Goal: Transaction & Acquisition: Purchase product/service

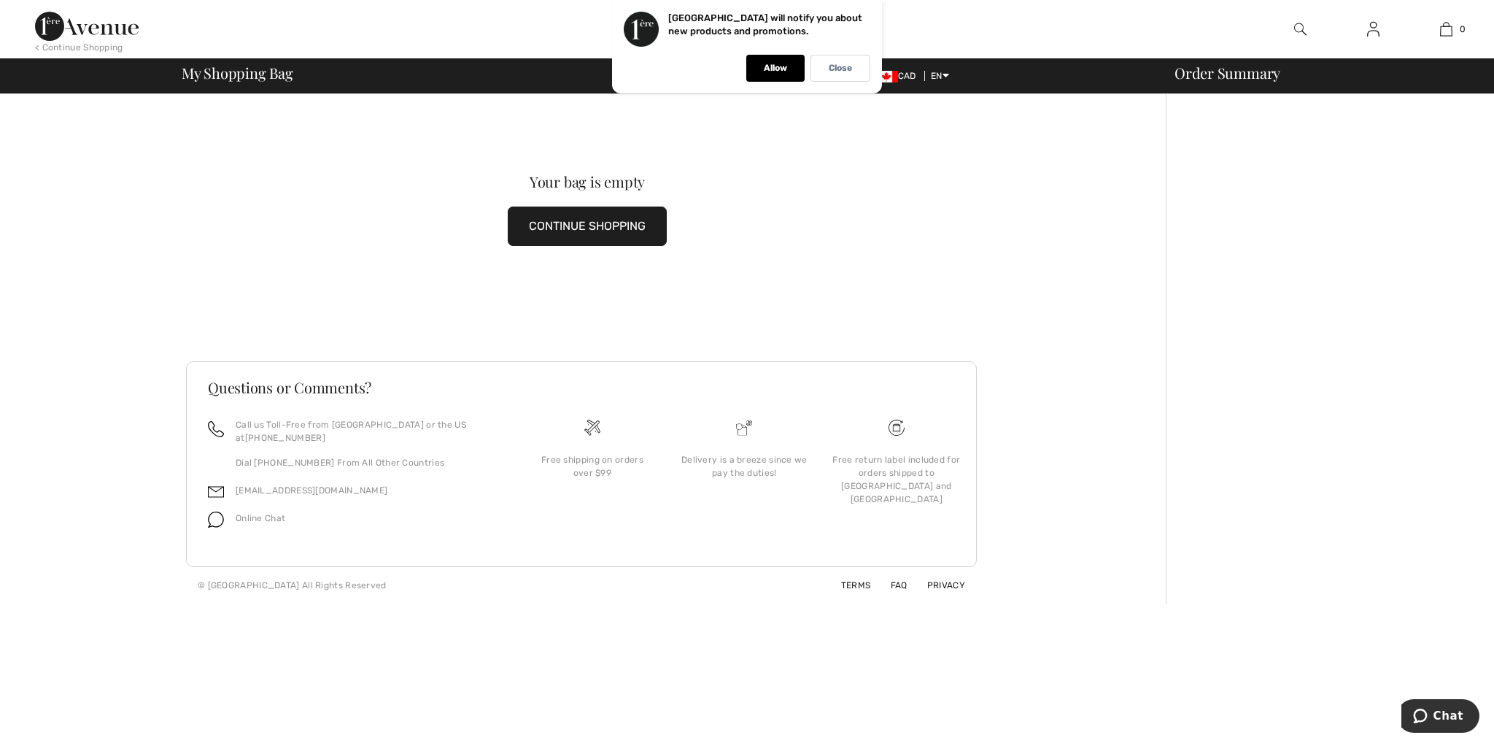
click at [581, 234] on button "CONTINUE SHOPPING" at bounding box center [587, 225] width 159 height 39
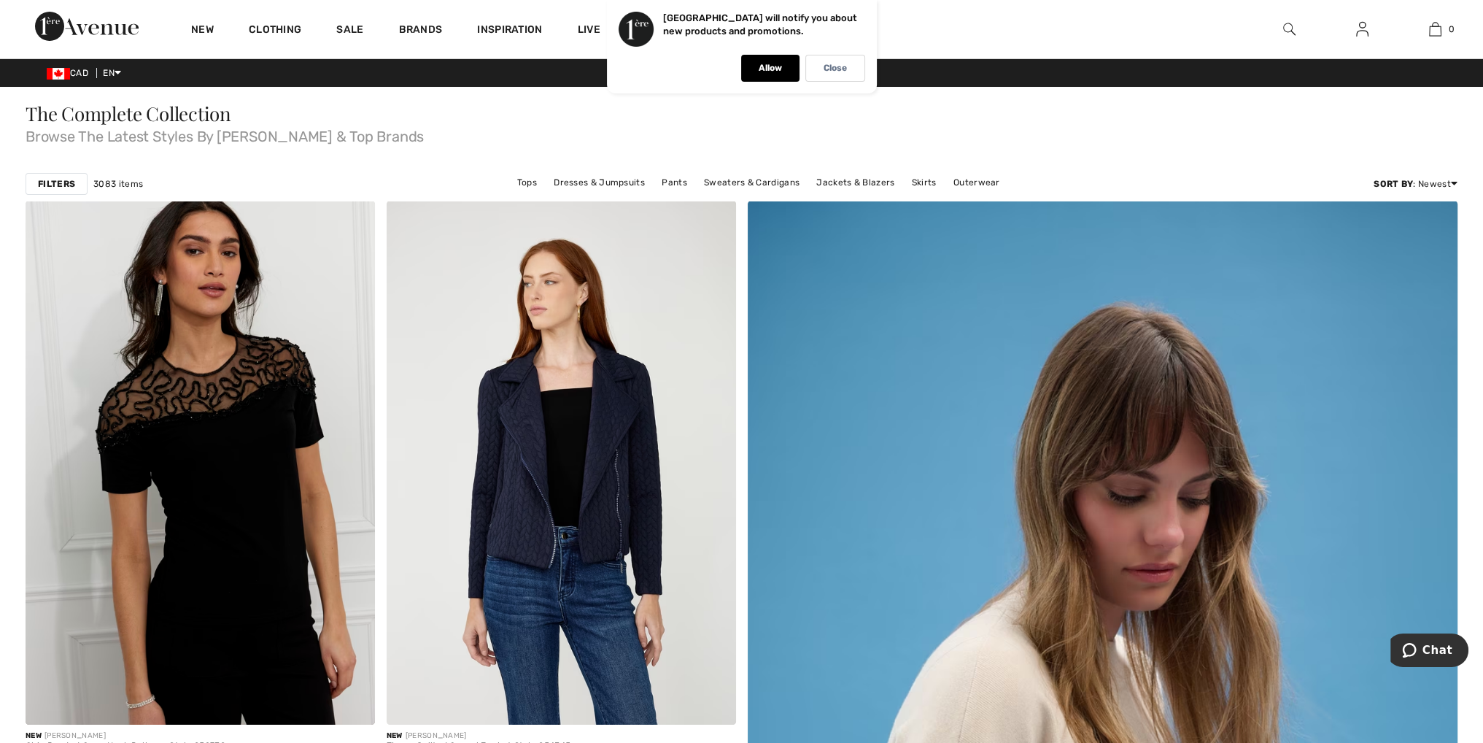
click at [52, 181] on strong "Filters" at bounding box center [56, 183] width 37 height 13
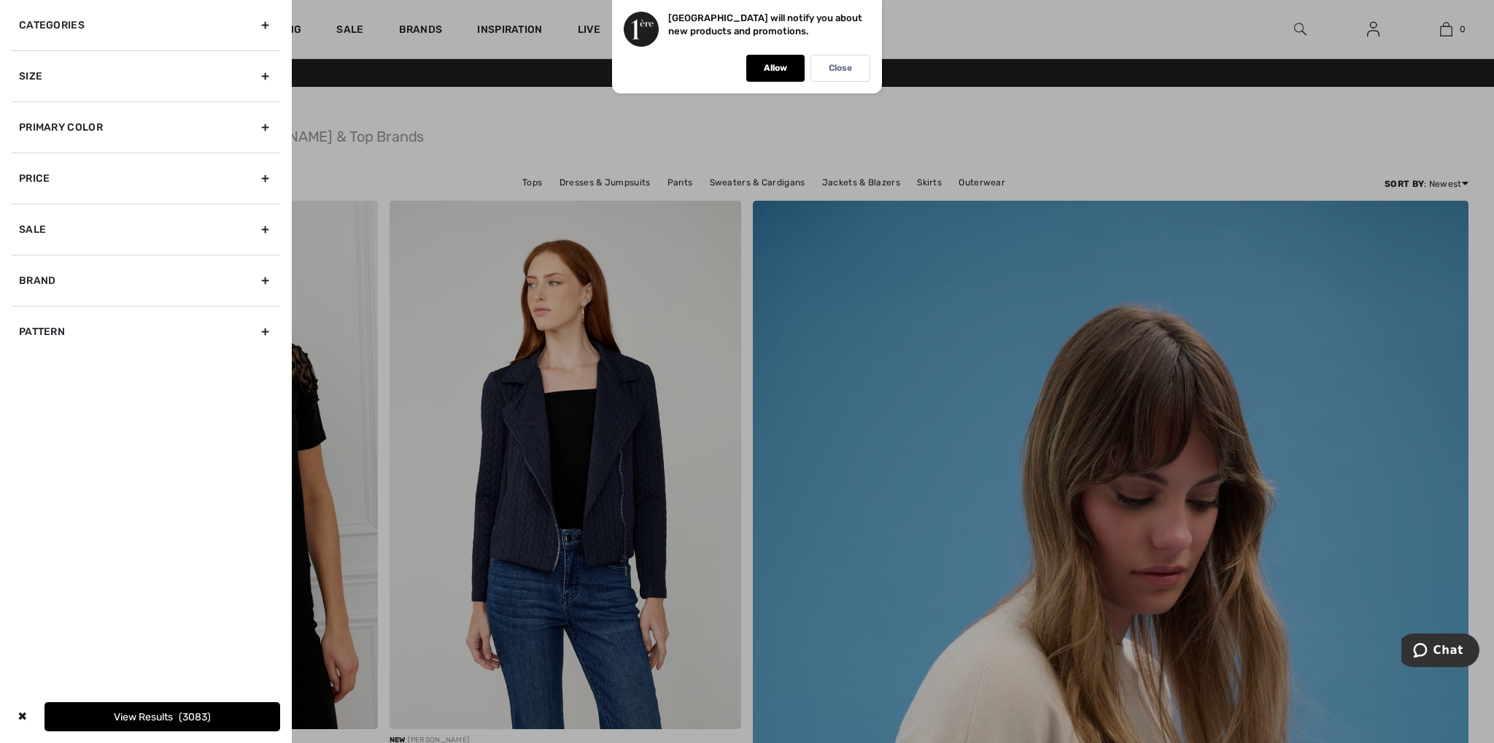
click at [268, 74] on div "Size" at bounding box center [146, 75] width 268 height 51
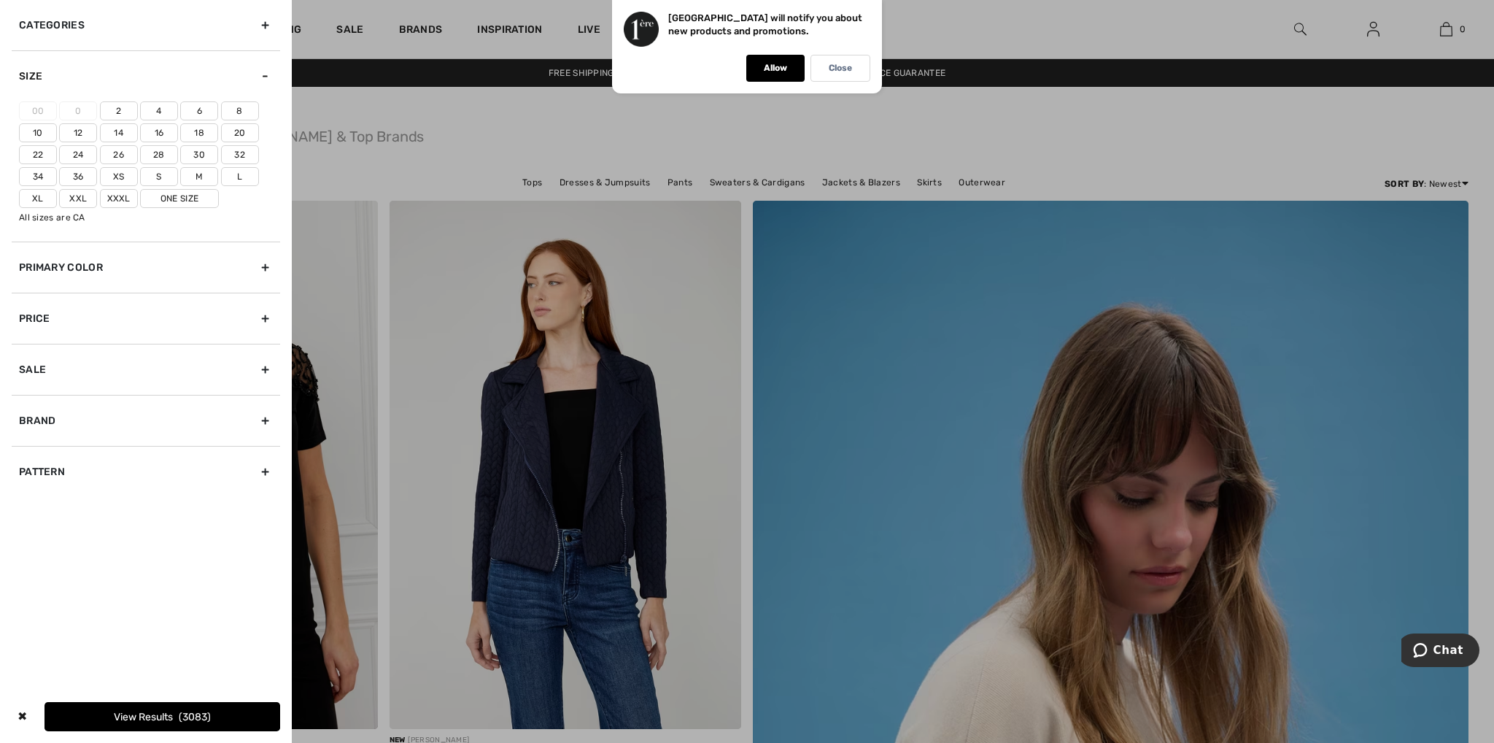
click at [84, 196] on label "Xxl" at bounding box center [78, 198] width 38 height 19
click at [0, 0] on input"] "Xxl" at bounding box center [0, 0] width 0 height 0
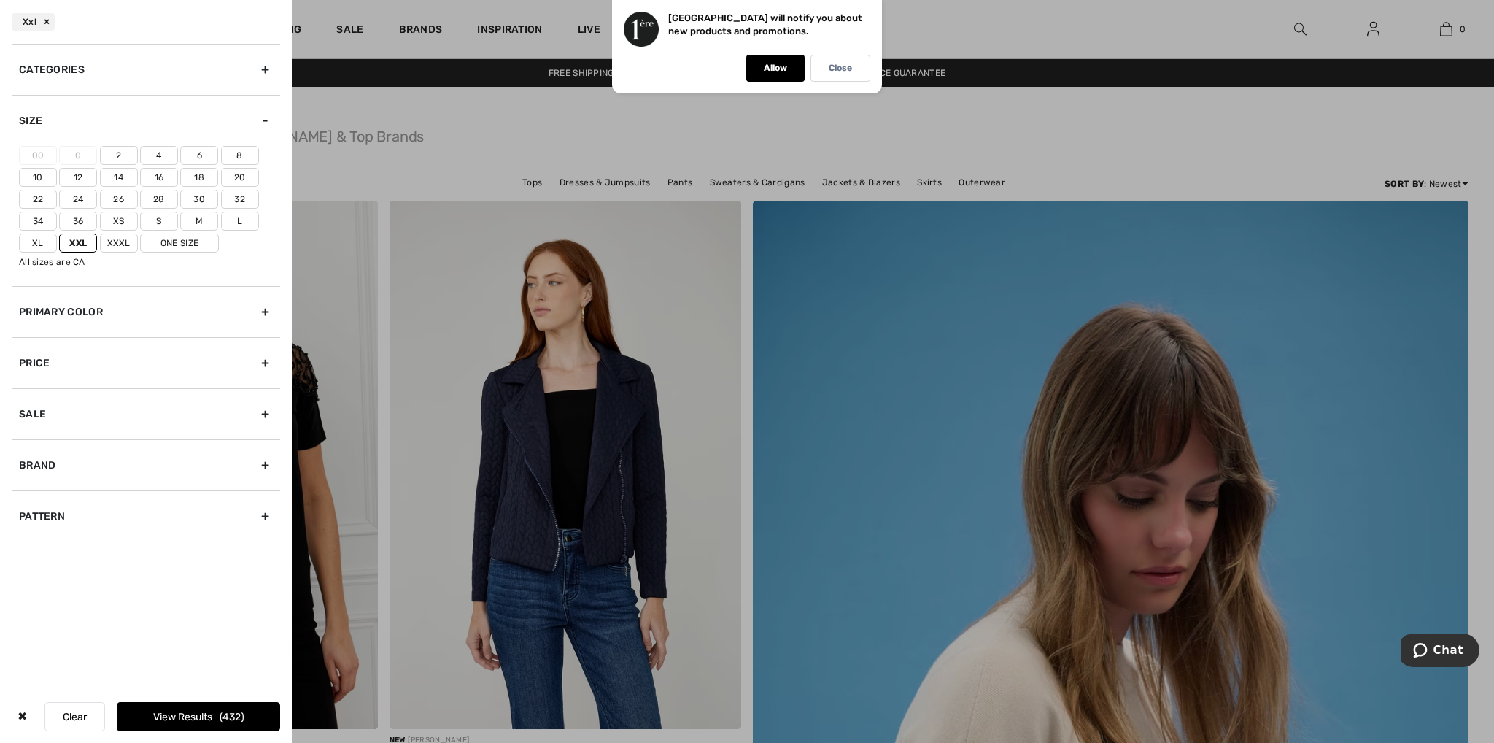
drag, startPoint x: 33, startPoint y: 196, endPoint x: 41, endPoint y: 196, distance: 8.0
click at [34, 196] on label "22" at bounding box center [38, 199] width 38 height 19
click at [0, 0] on input"] "22" at bounding box center [0, 0] width 0 height 0
click at [239, 173] on label "20" at bounding box center [240, 177] width 38 height 19
click at [0, 0] on input"] "20" at bounding box center [0, 0] width 0 height 0
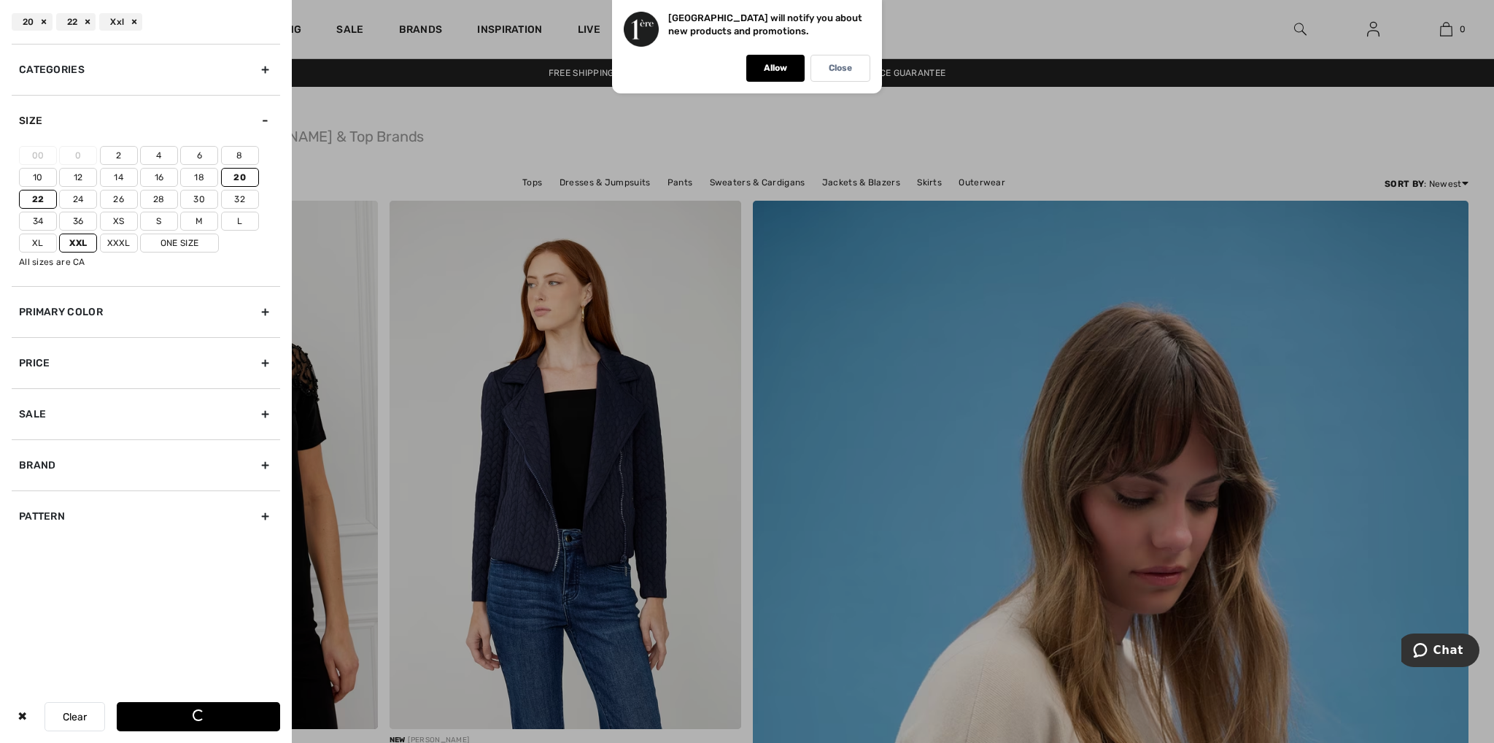
click at [186, 237] on label "One Size" at bounding box center [179, 242] width 79 height 19
click at [0, 0] on input"] "One Size" at bounding box center [0, 0] width 0 height 0
click at [847, 357] on div at bounding box center [747, 371] width 1494 height 743
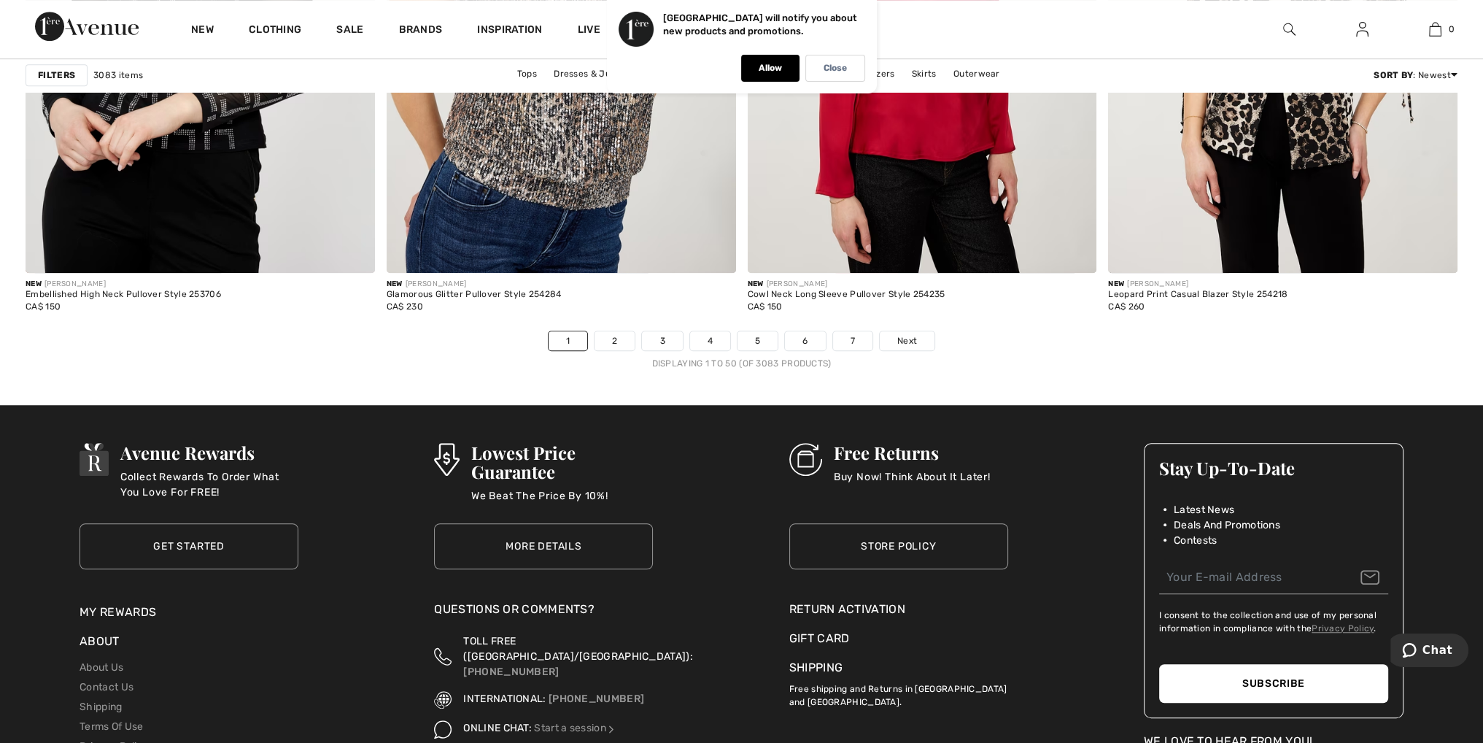
scroll to position [8808, 0]
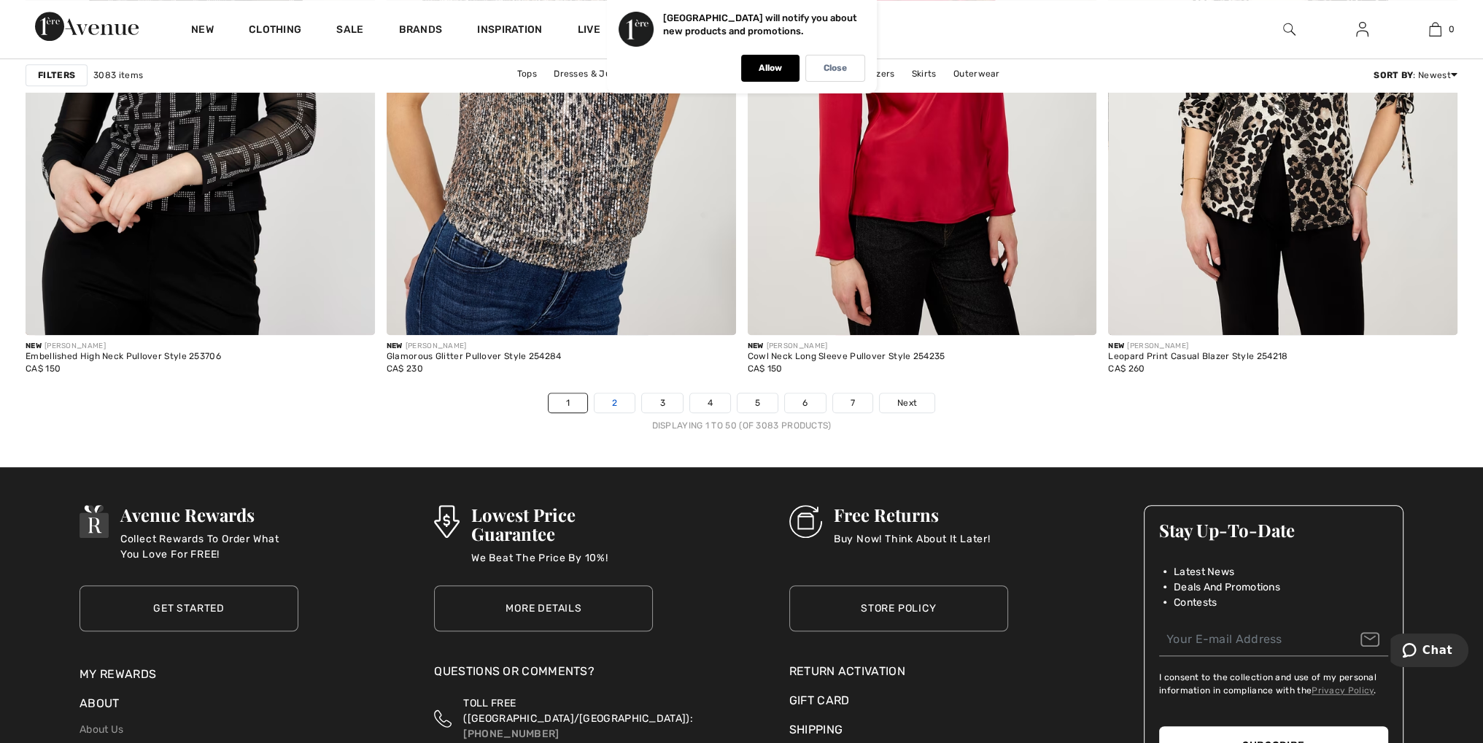
click at [616, 401] on link "2" at bounding box center [615, 402] width 40 height 19
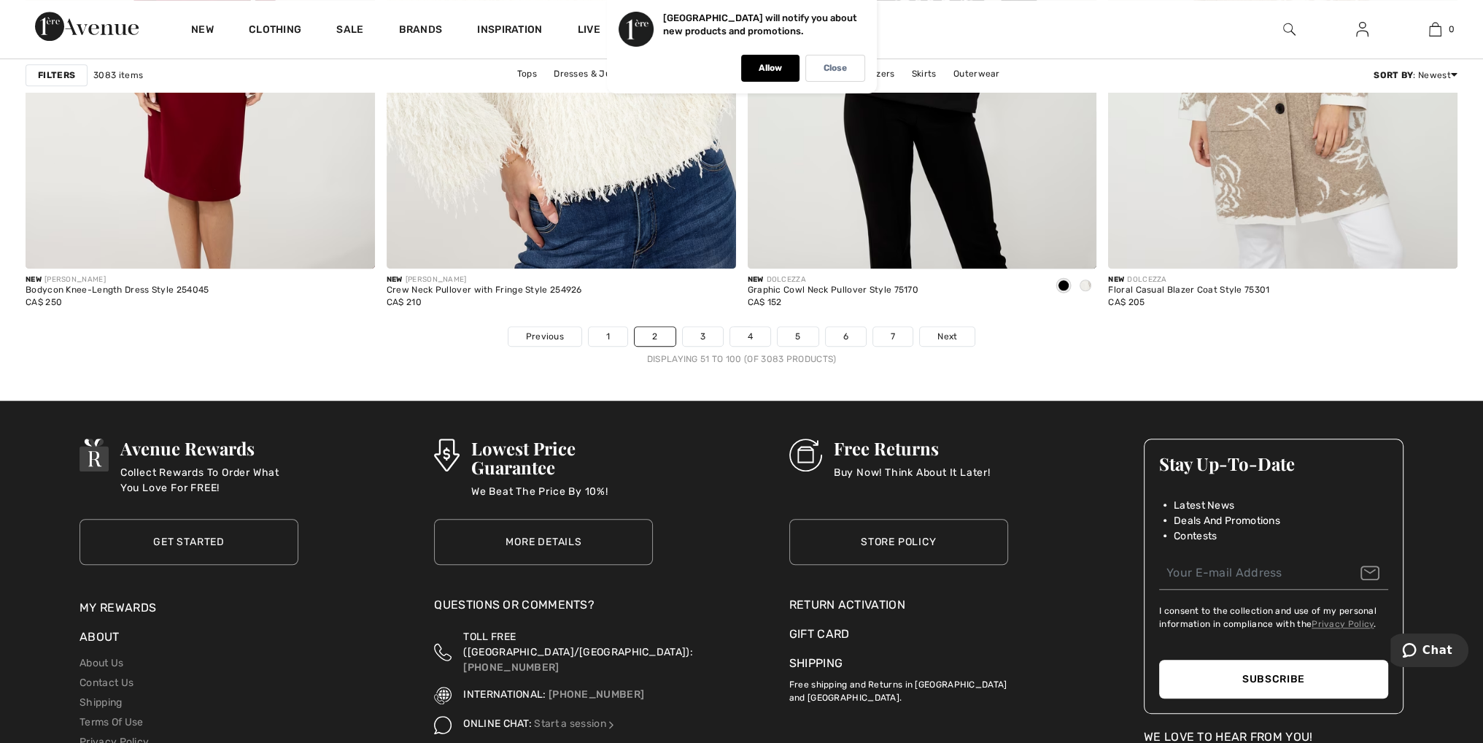
scroll to position [8973, 0]
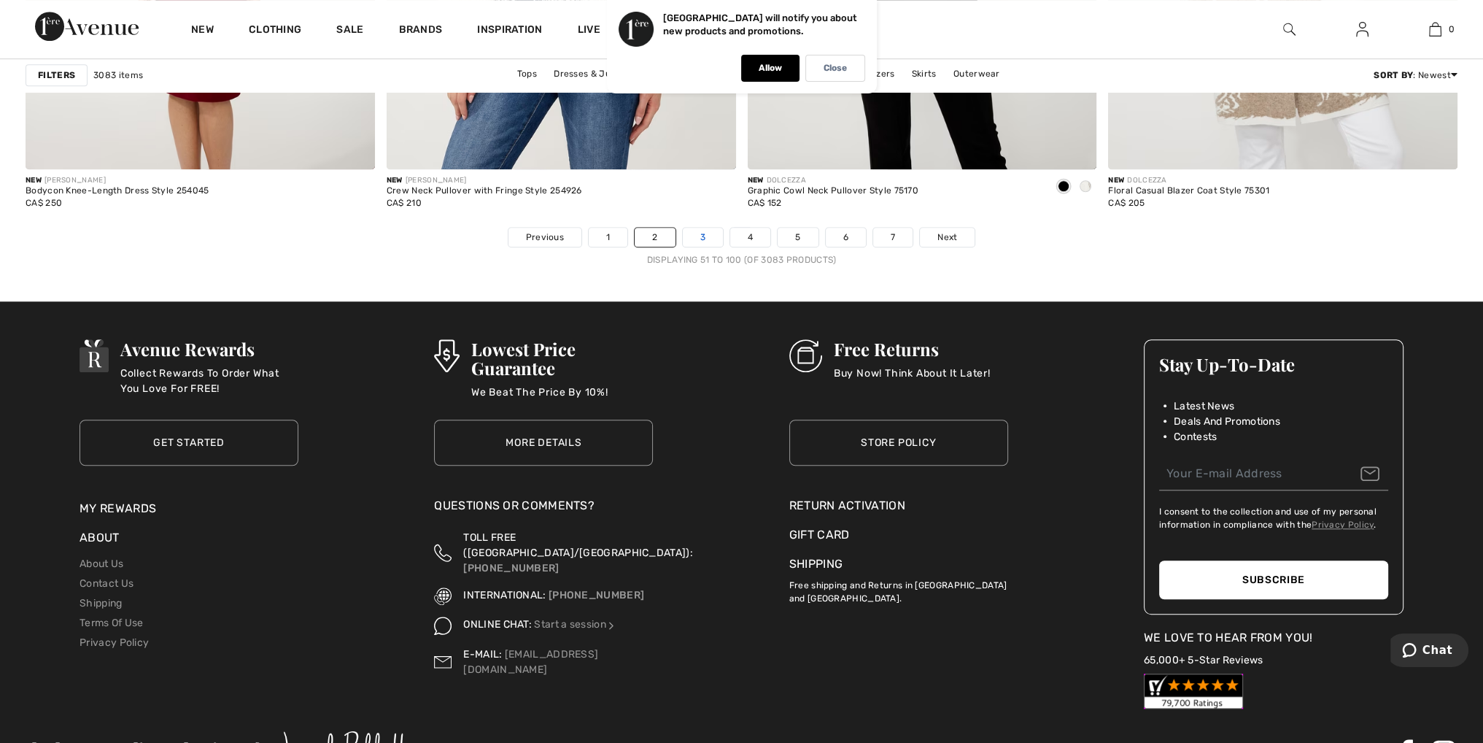
click at [710, 228] on link "3" at bounding box center [703, 237] width 40 height 19
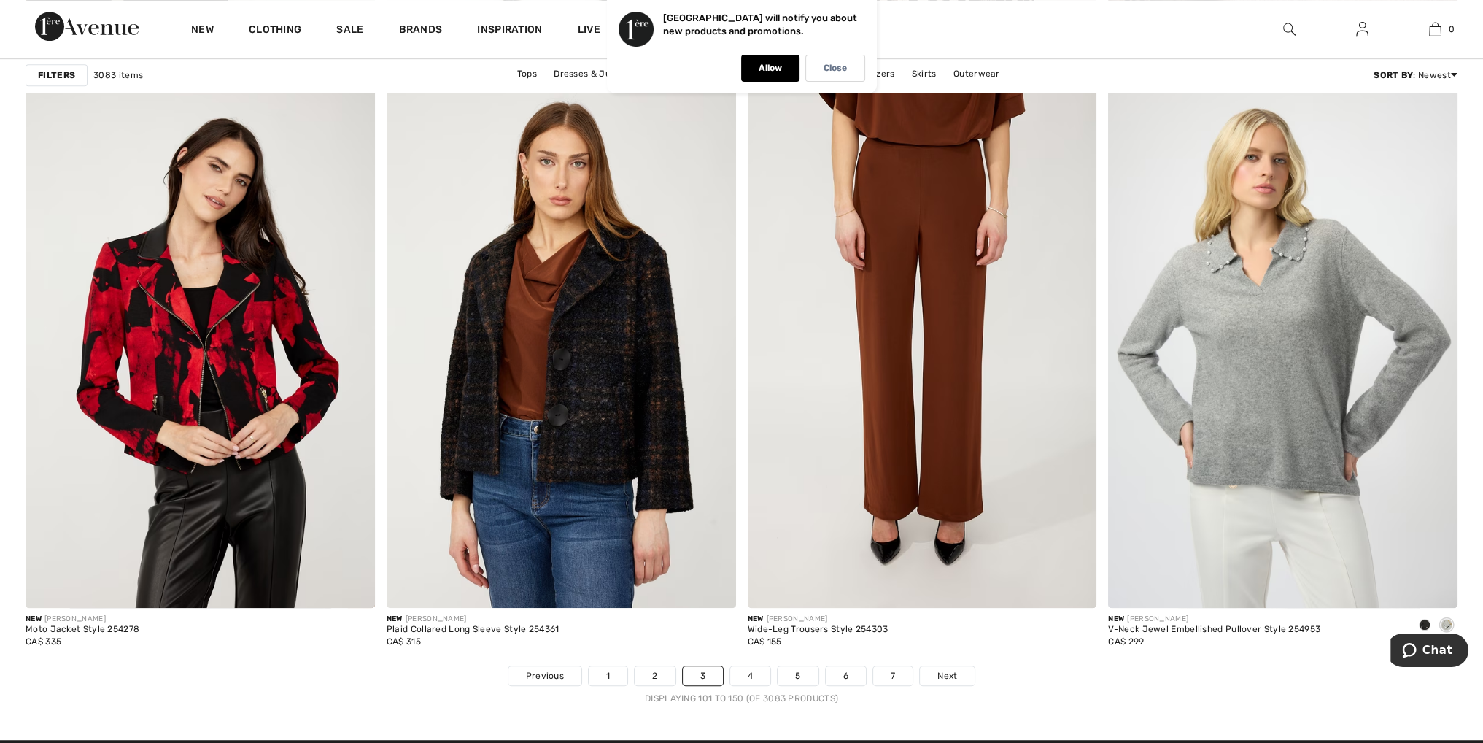
scroll to position [8827, 0]
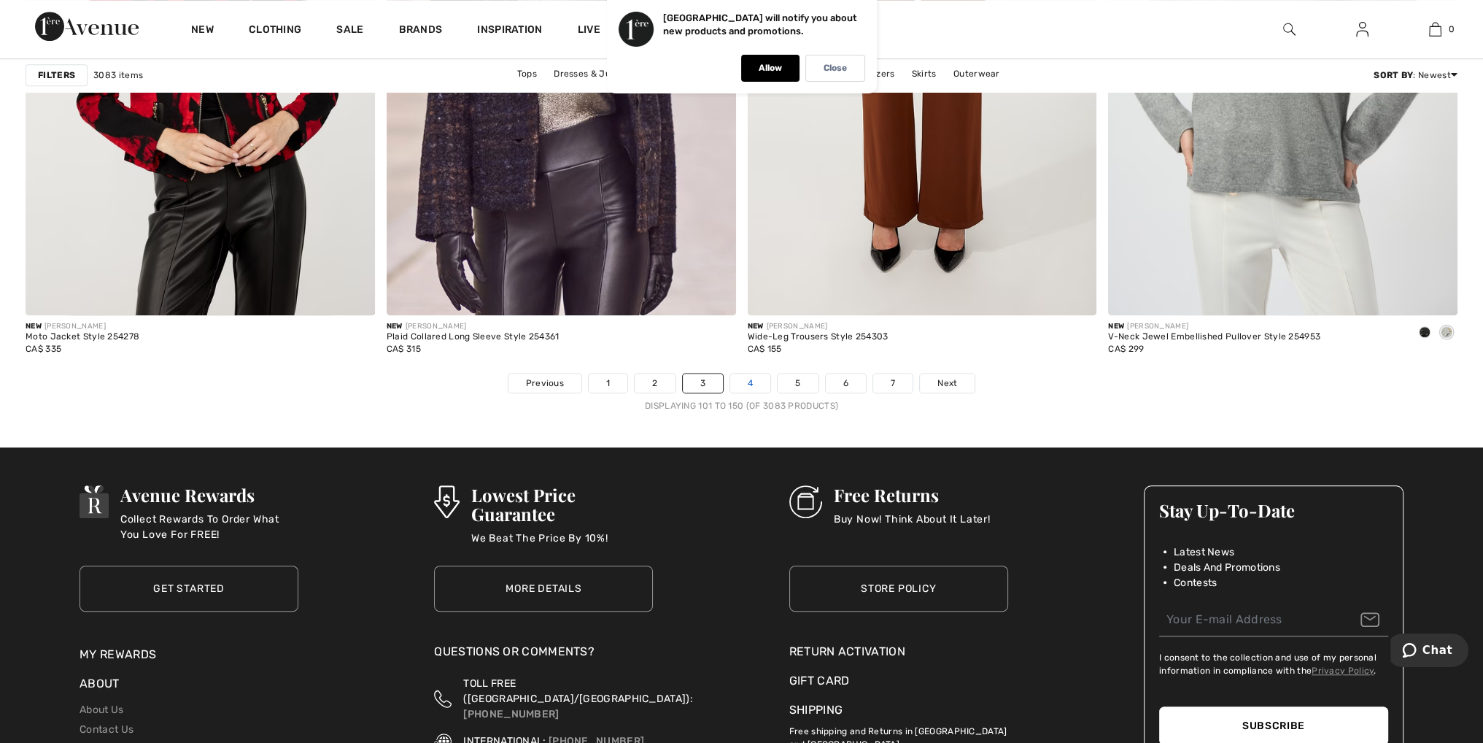
click at [743, 380] on link "4" at bounding box center [750, 383] width 40 height 19
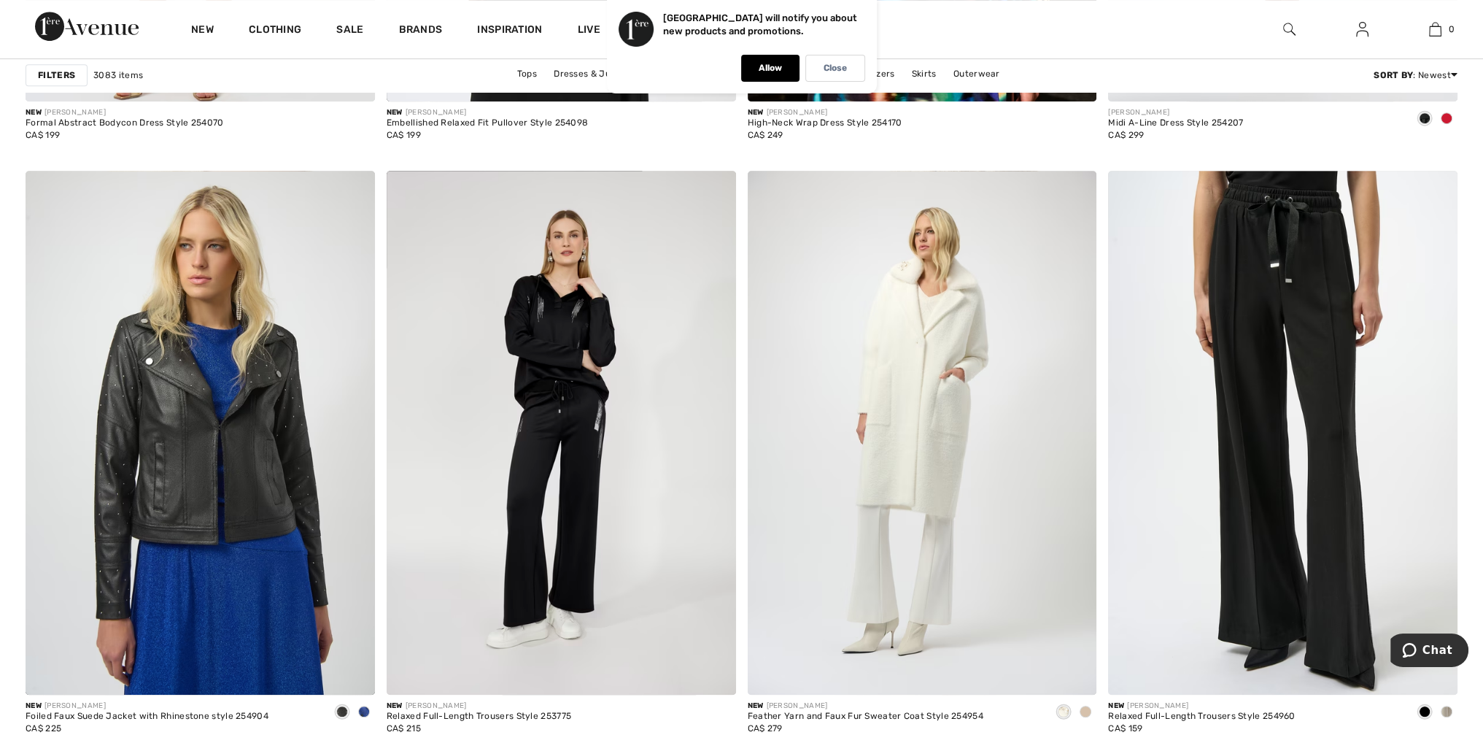
scroll to position [8536, 0]
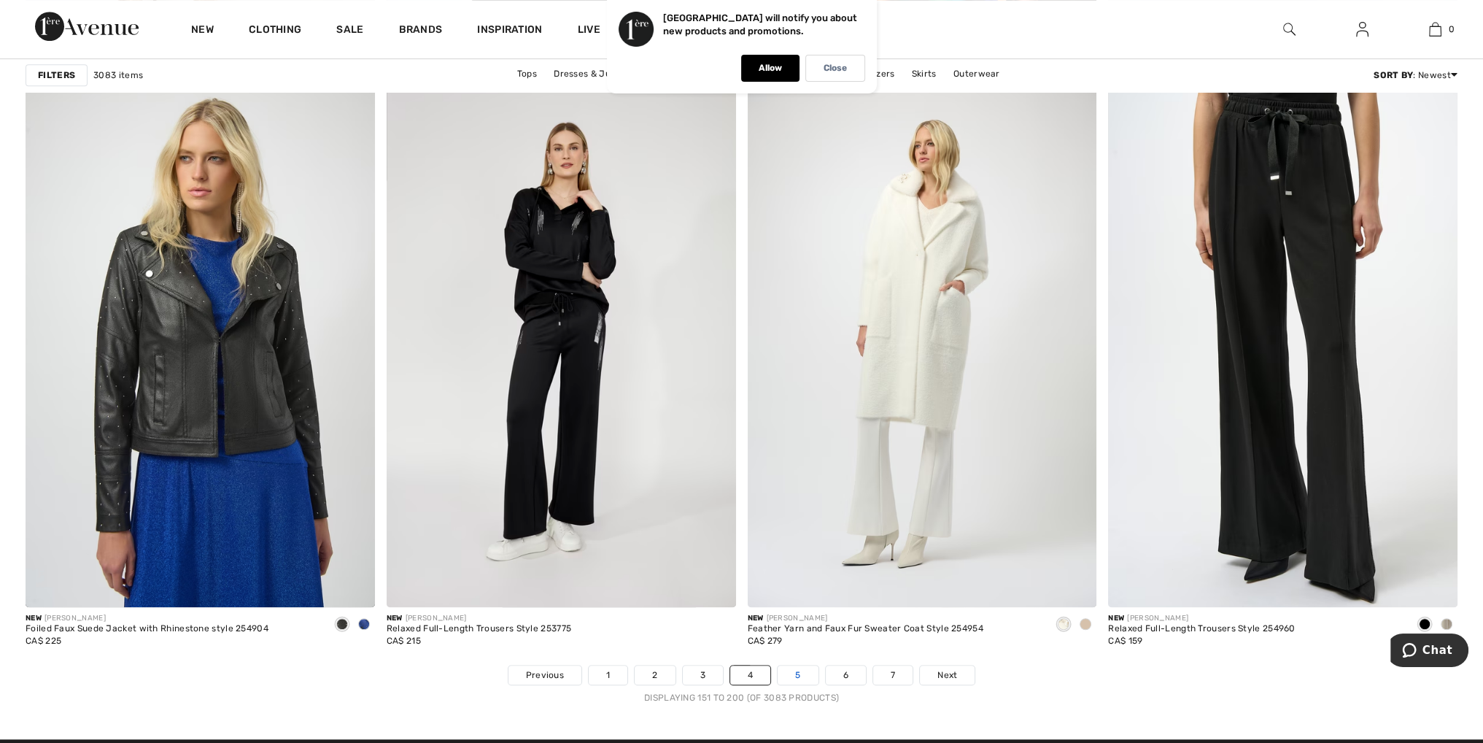
click at [800, 670] on link "5" at bounding box center [798, 674] width 40 height 19
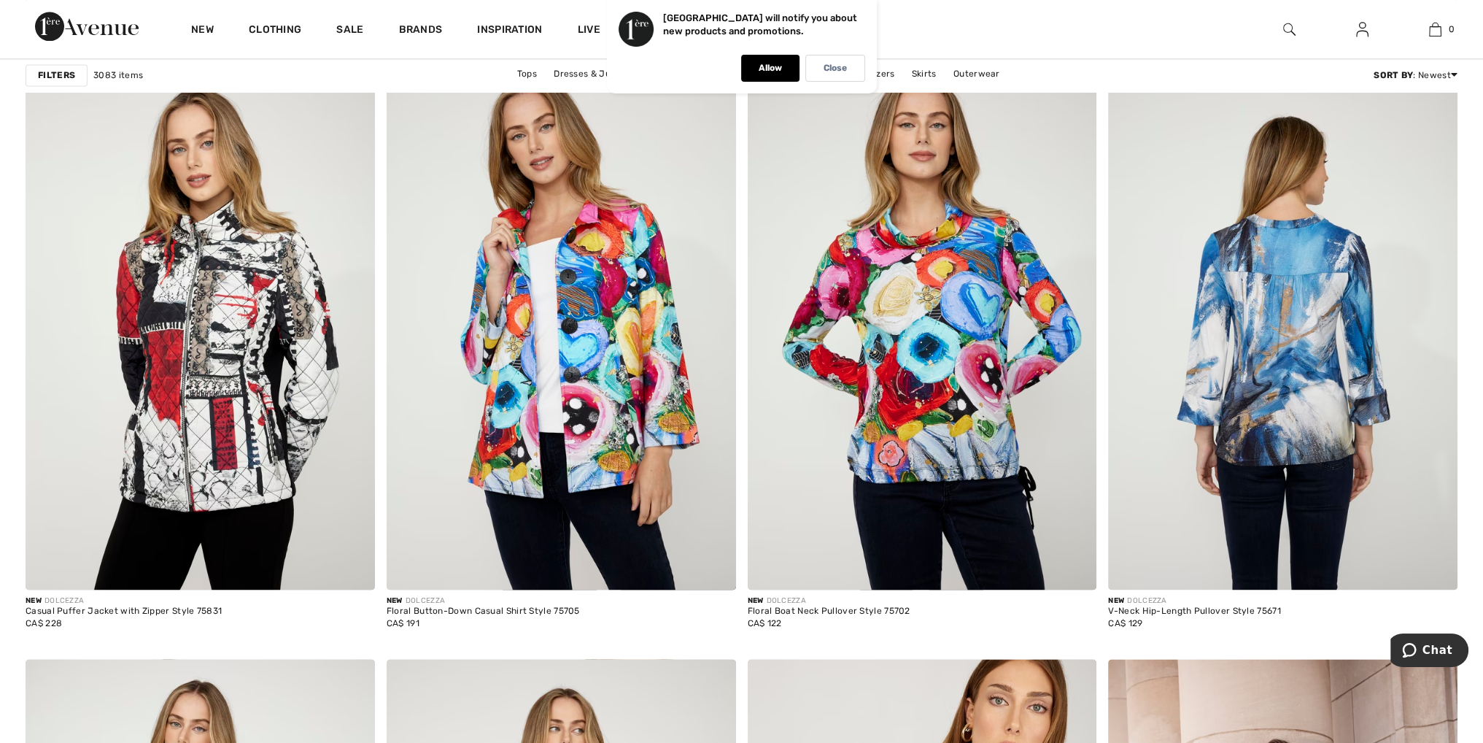
scroll to position [2699, 0]
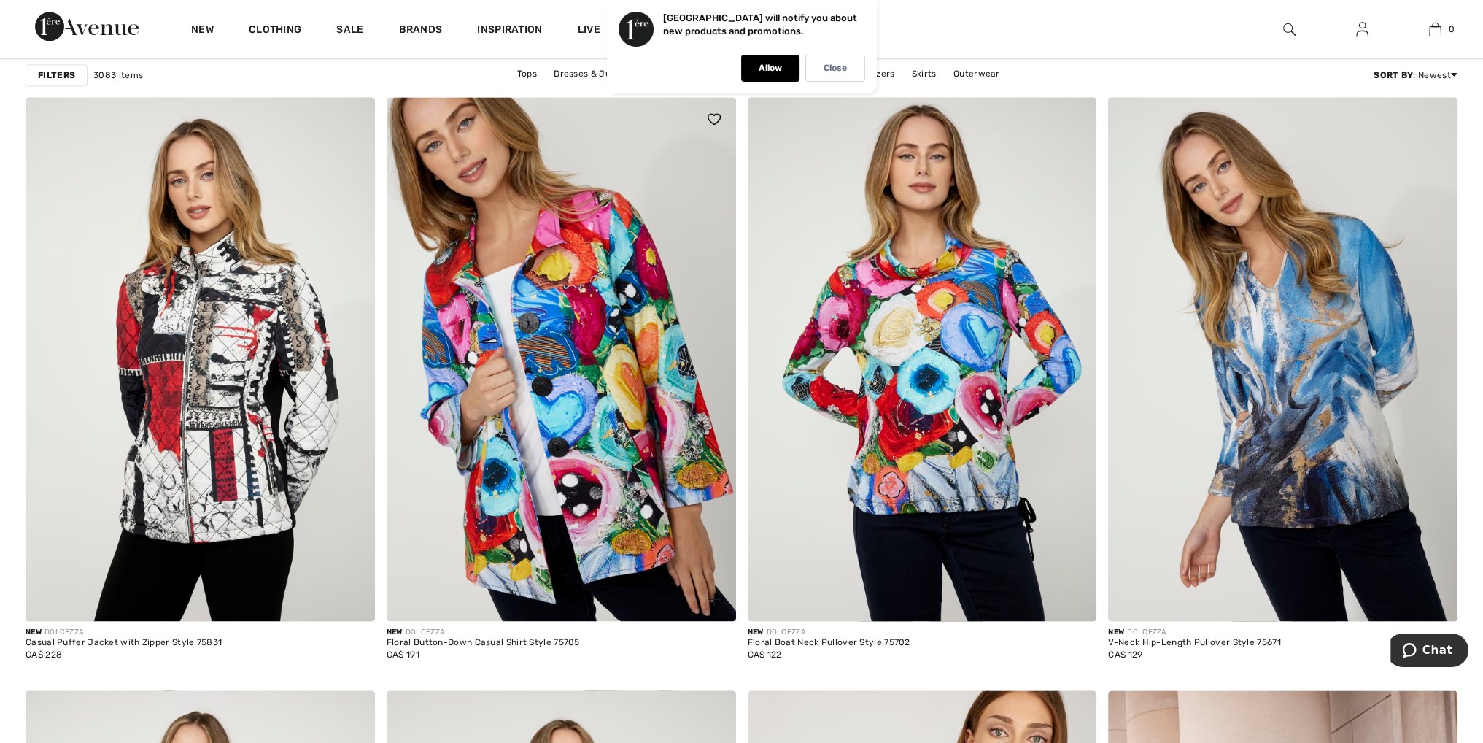
click at [623, 484] on img at bounding box center [561, 359] width 349 height 524
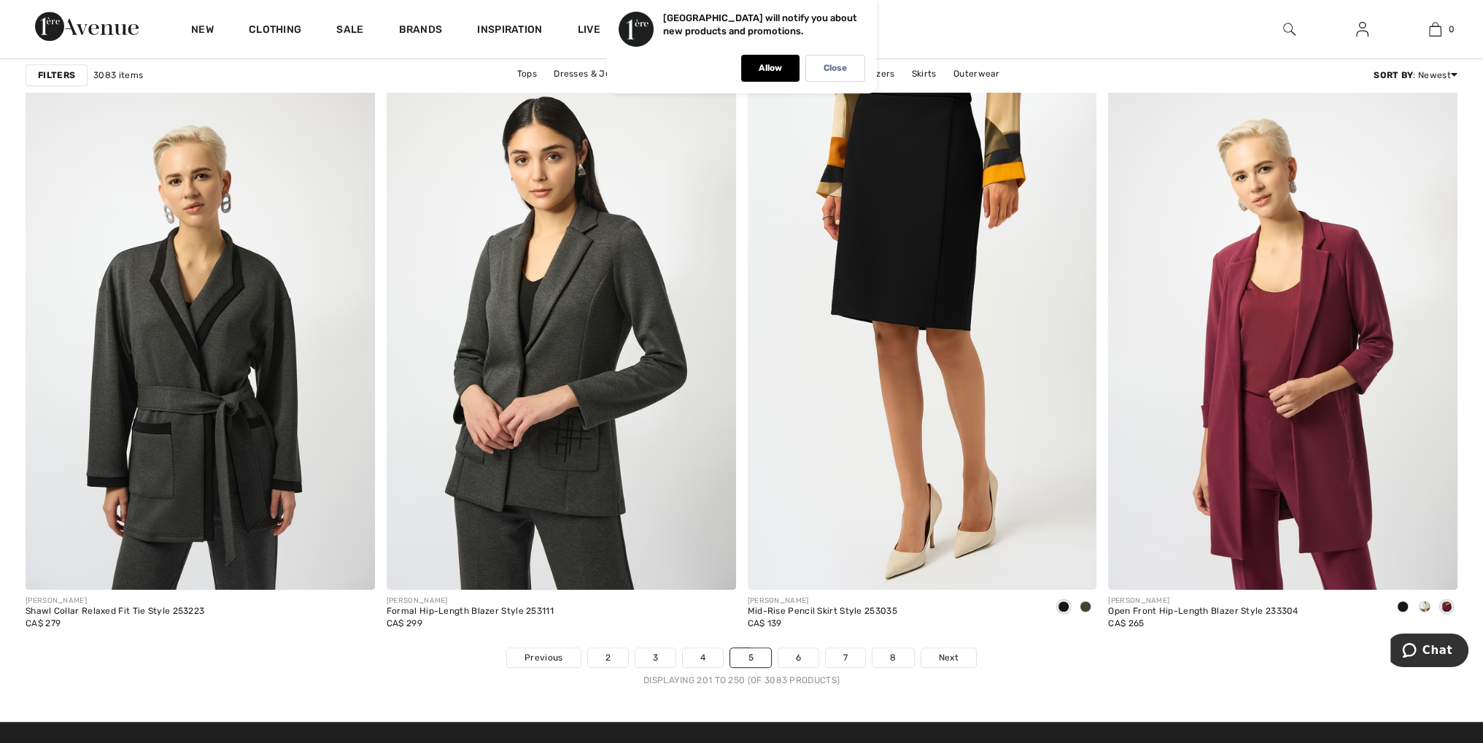
scroll to position [8609, 0]
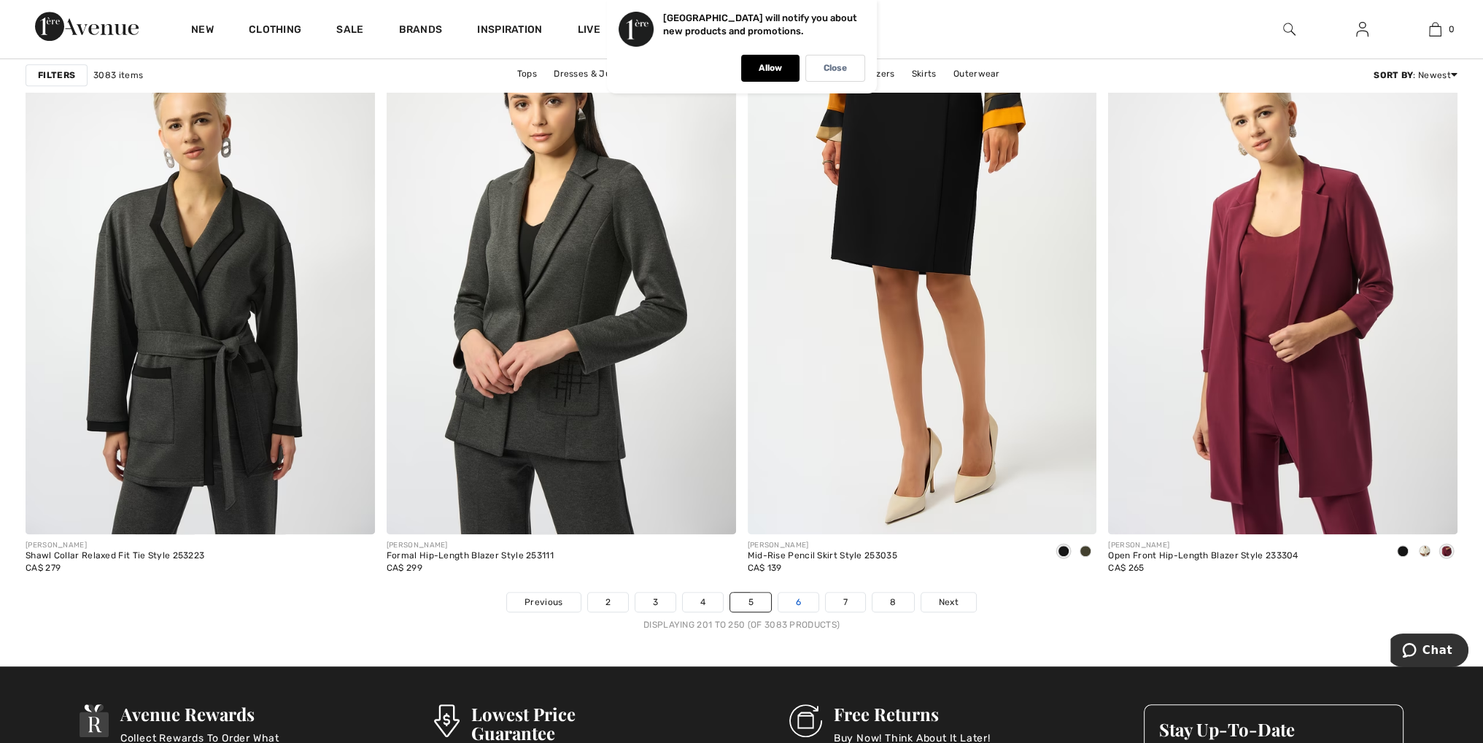
click at [789, 595] on link "6" at bounding box center [798, 601] width 40 height 19
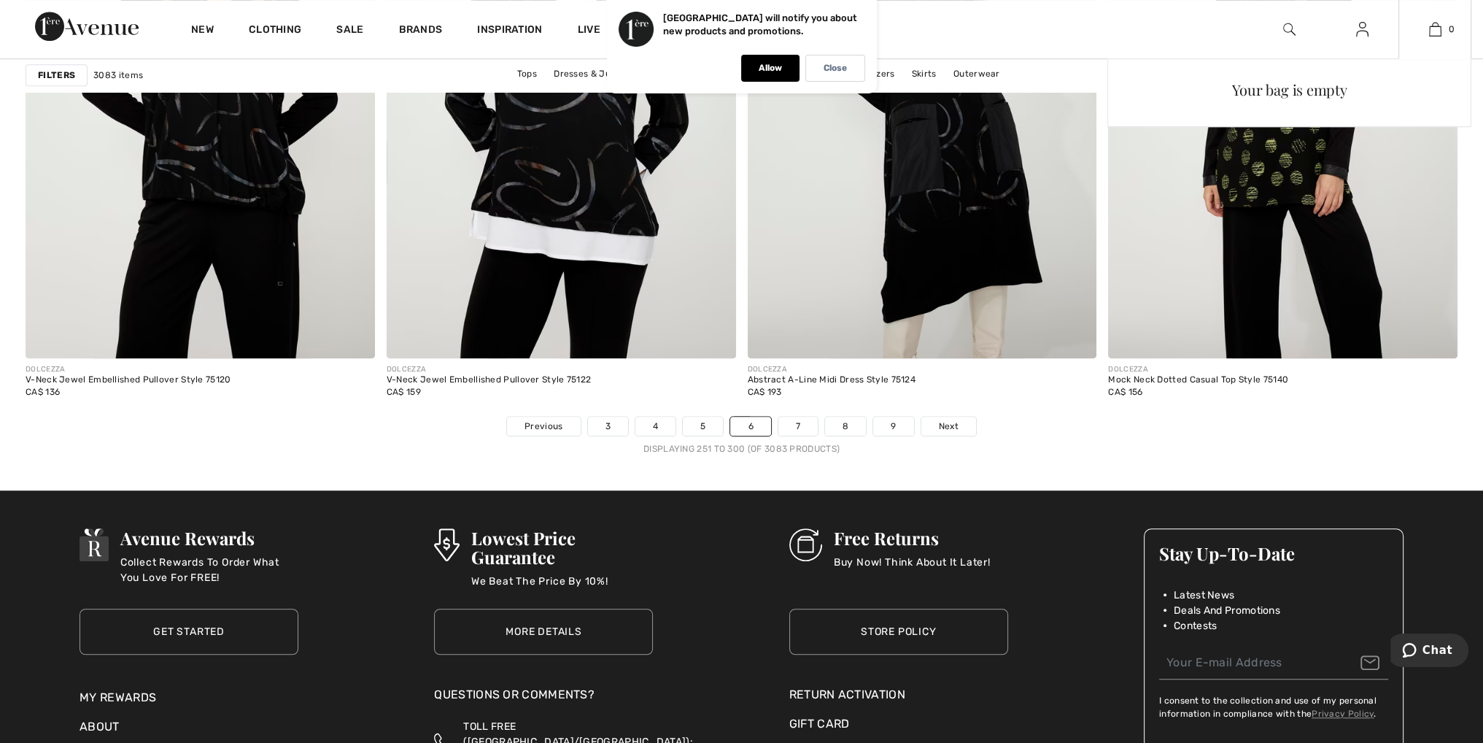
scroll to position [8900, 0]
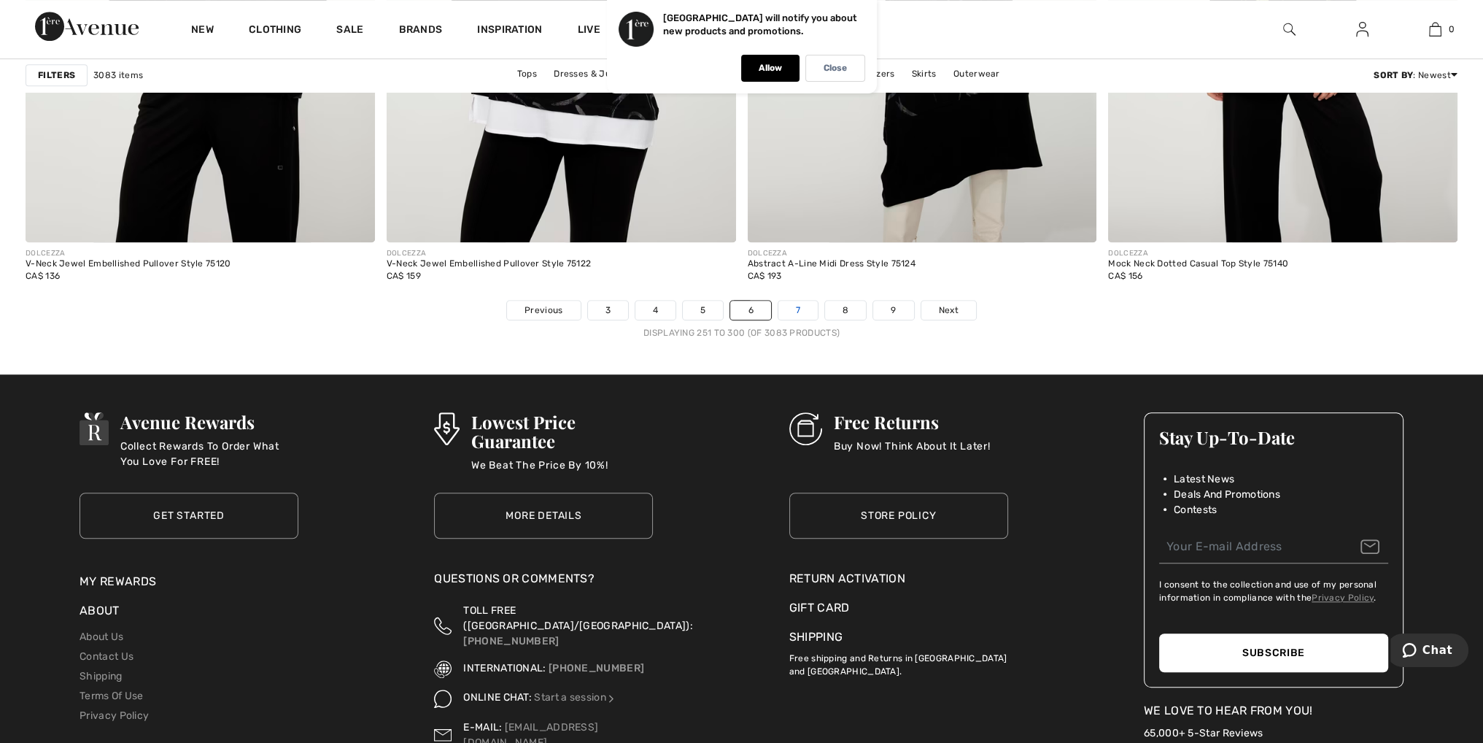
click at [794, 307] on link "7" at bounding box center [797, 310] width 39 height 19
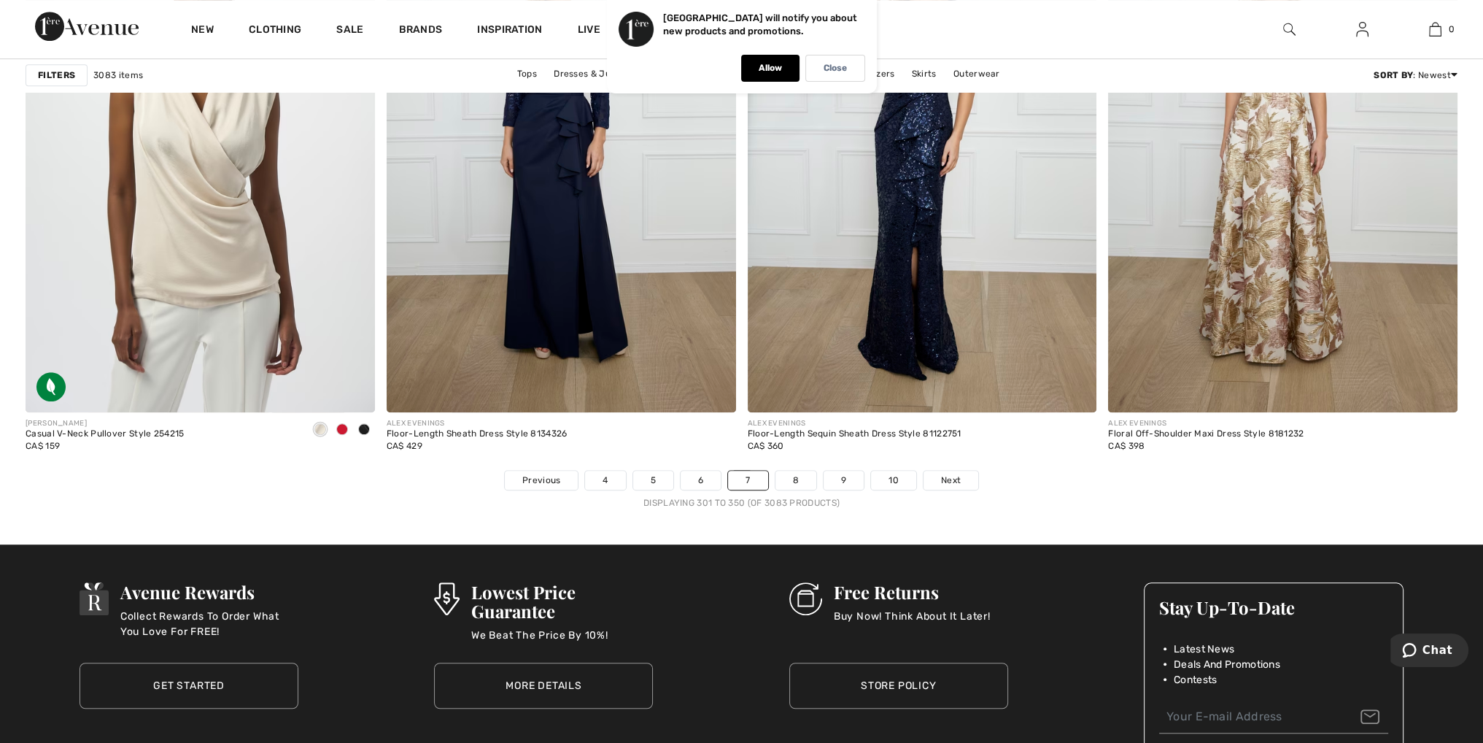
scroll to position [8827, 0]
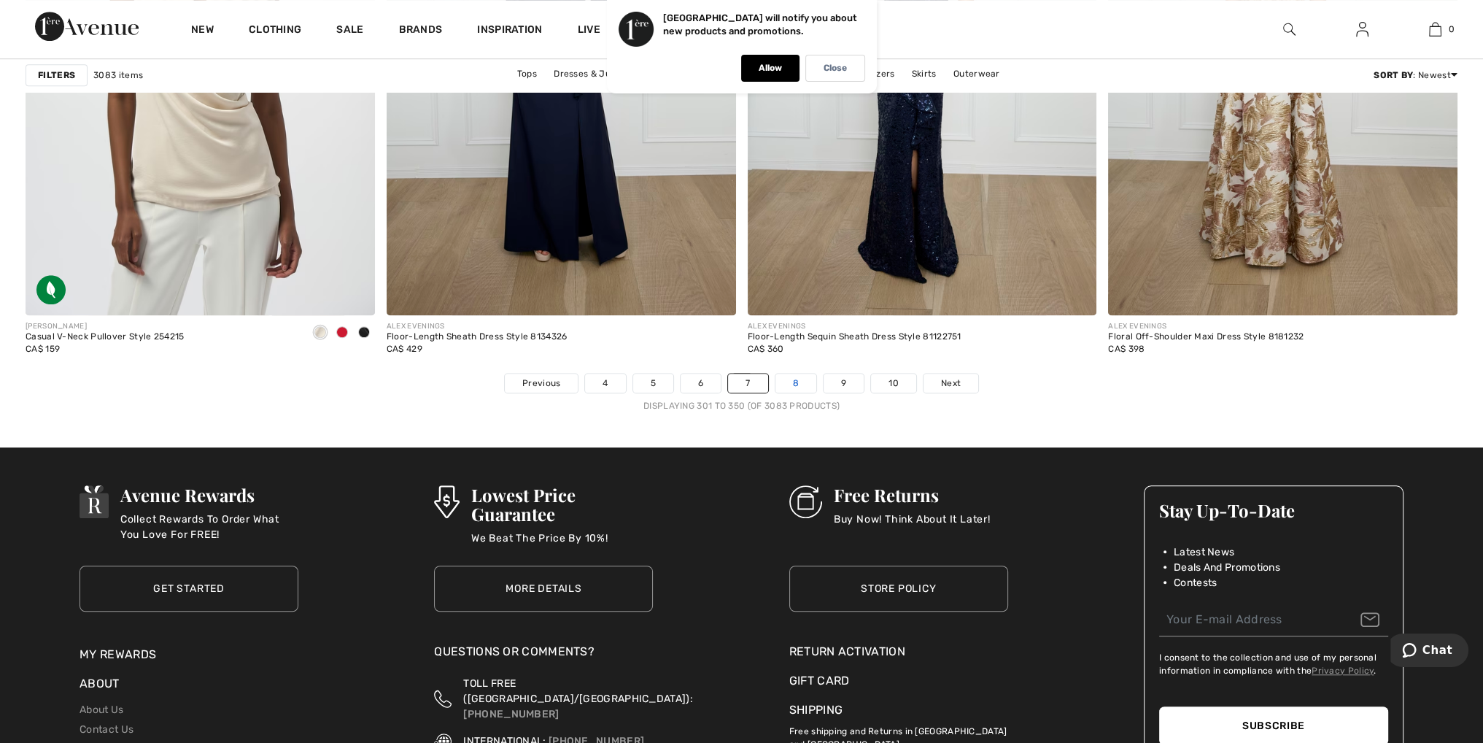
click at [797, 380] on link "8" at bounding box center [796, 383] width 41 height 19
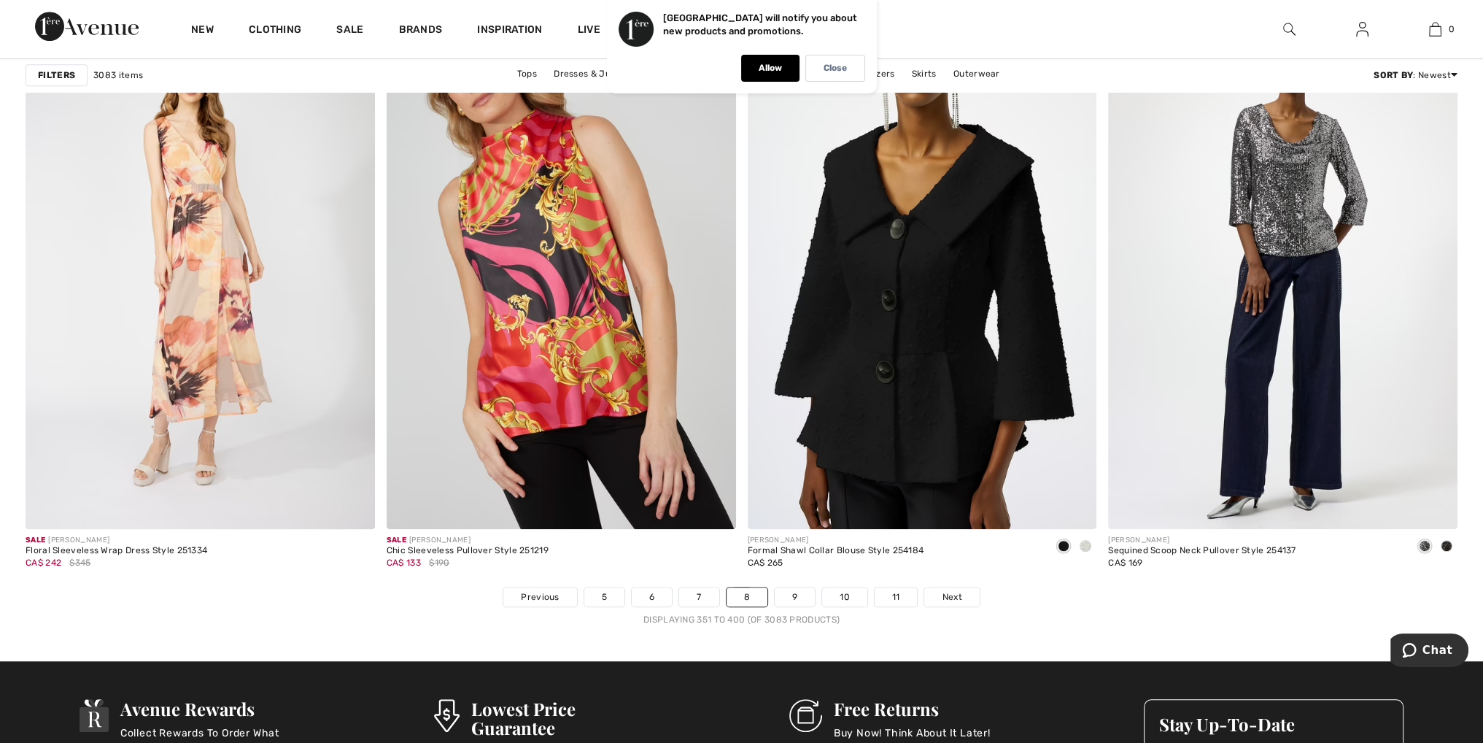
scroll to position [8682, 0]
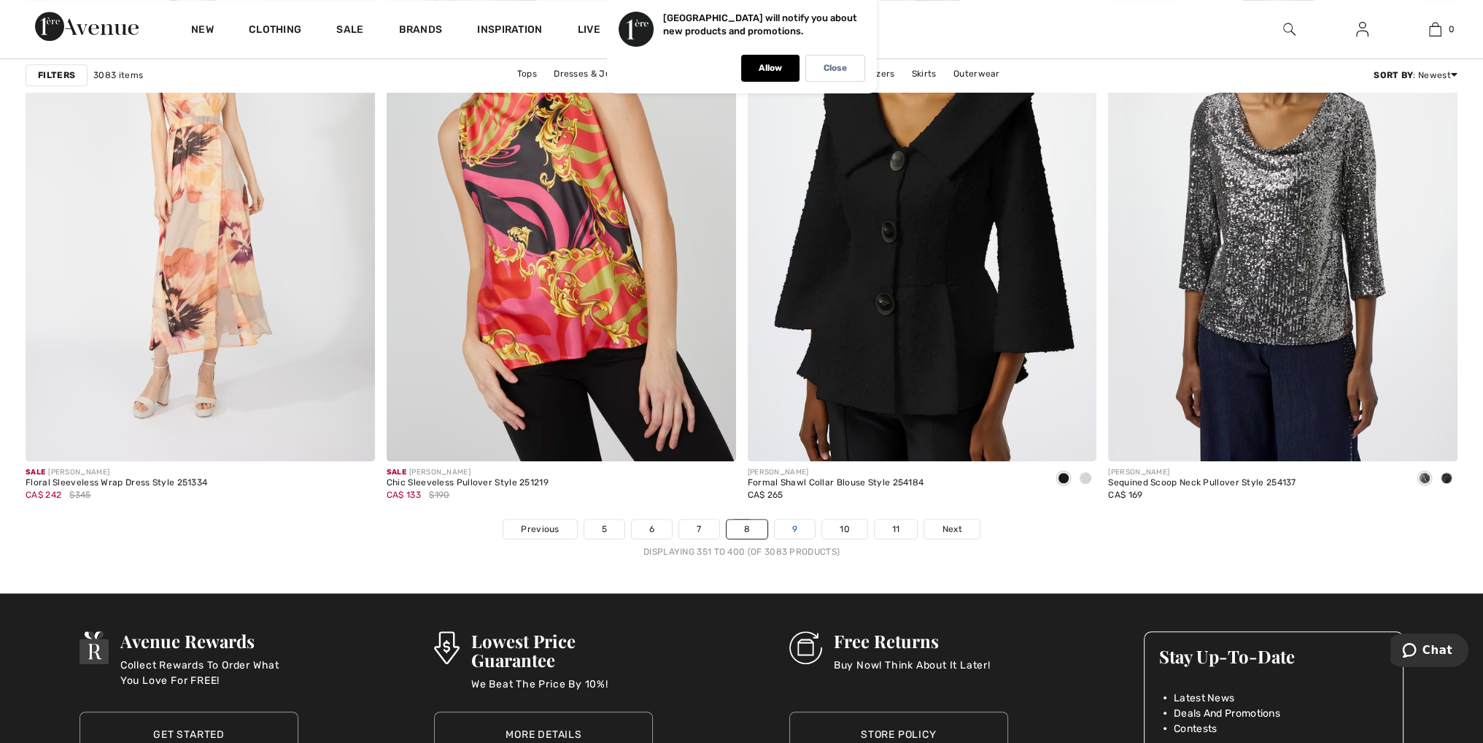
click at [800, 521] on link "9" at bounding box center [795, 528] width 40 height 19
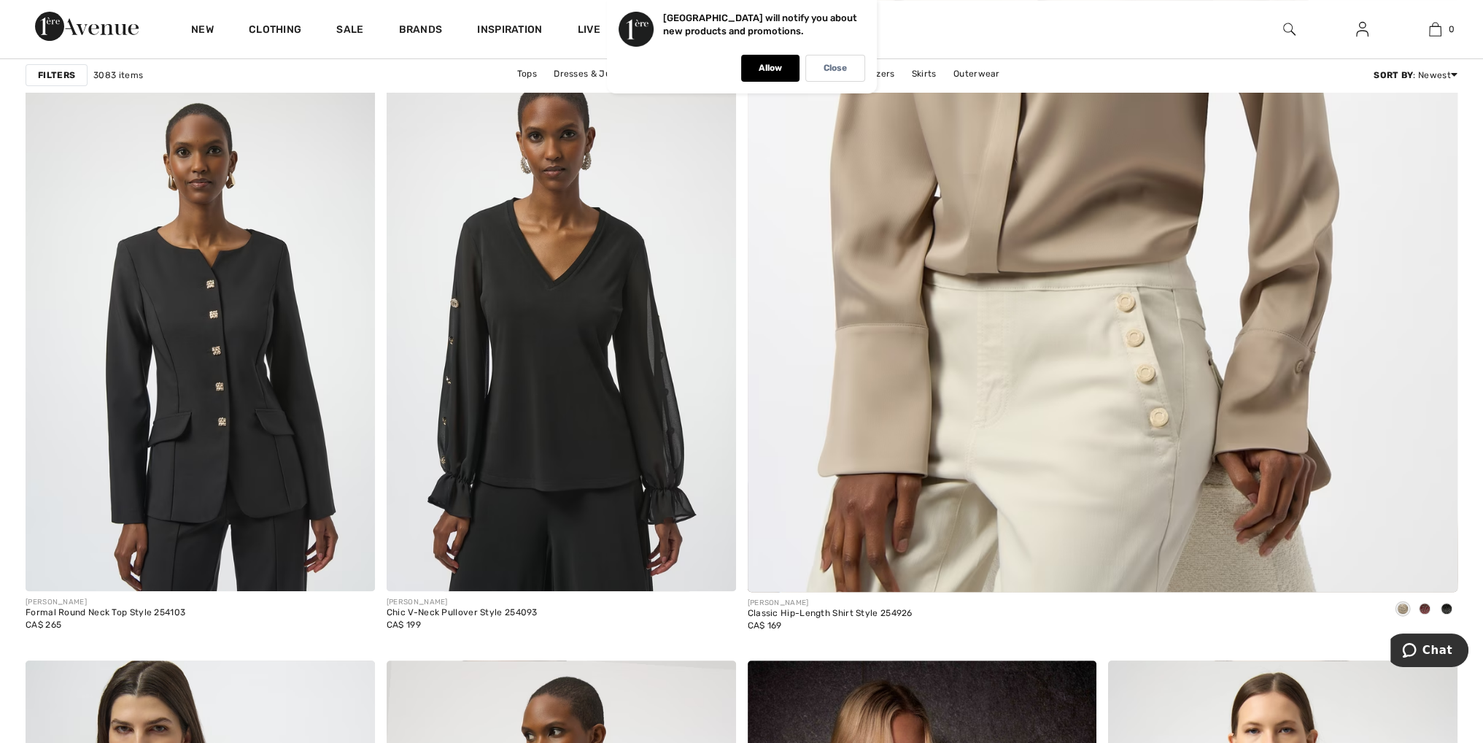
scroll to position [730, 0]
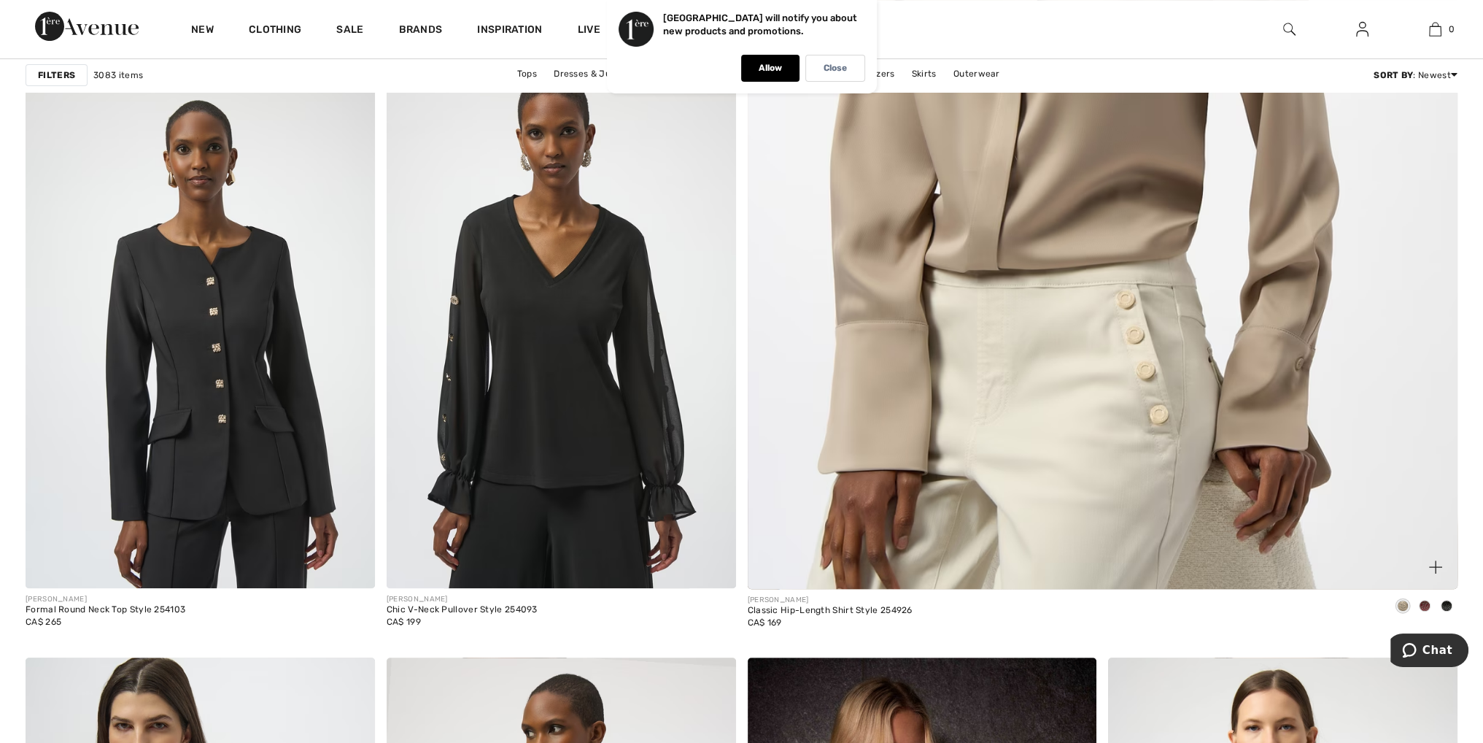
click at [1065, 335] on img at bounding box center [1102, 110] width 852 height 1278
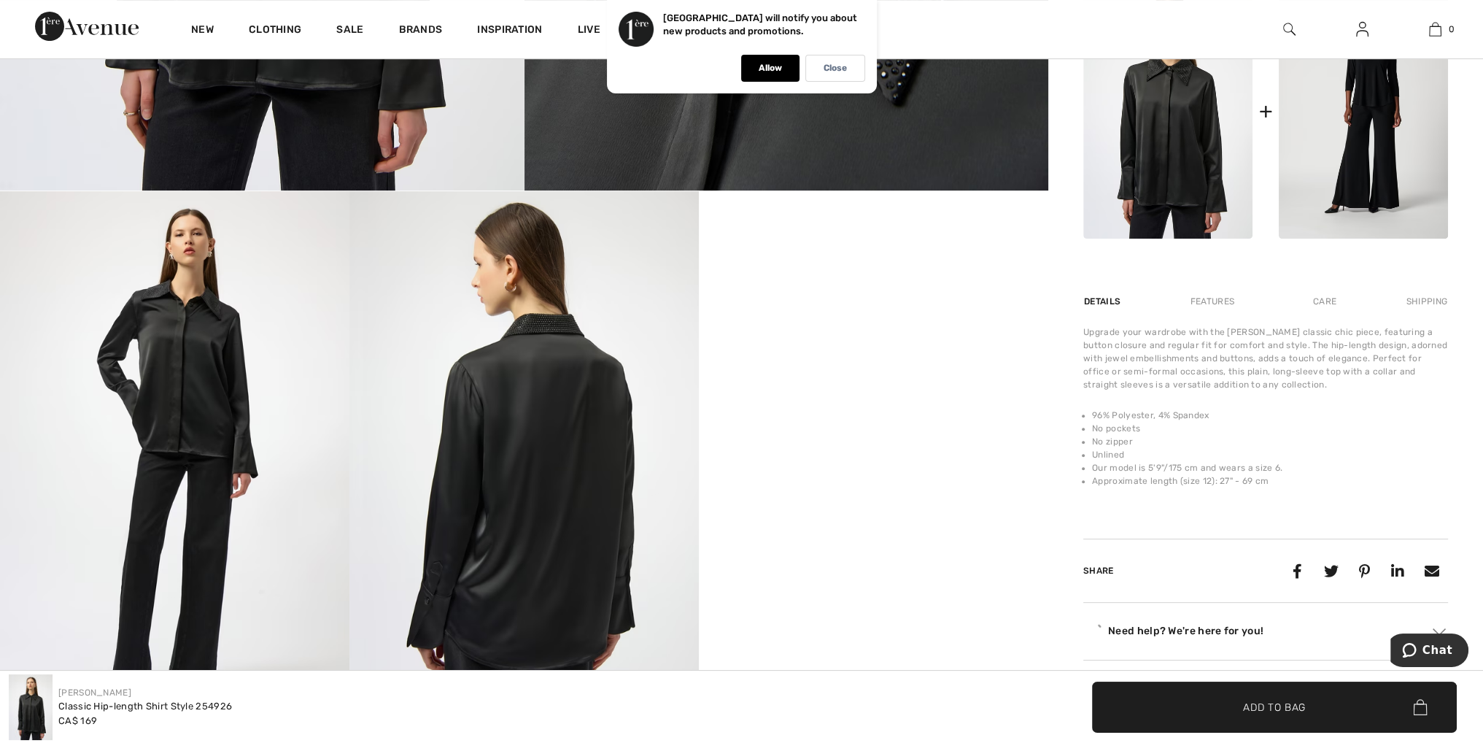
scroll to position [802, 0]
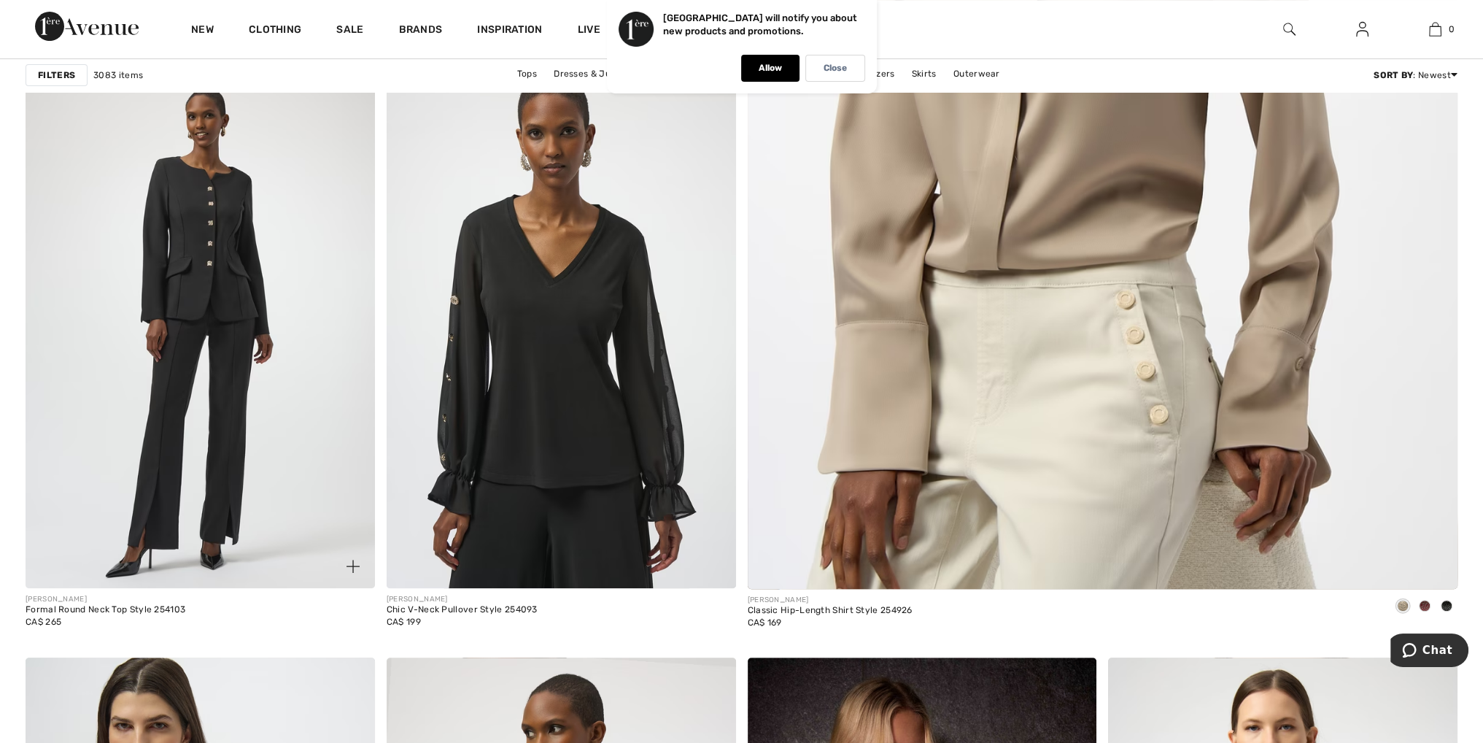
click at [201, 252] on img at bounding box center [200, 326] width 349 height 524
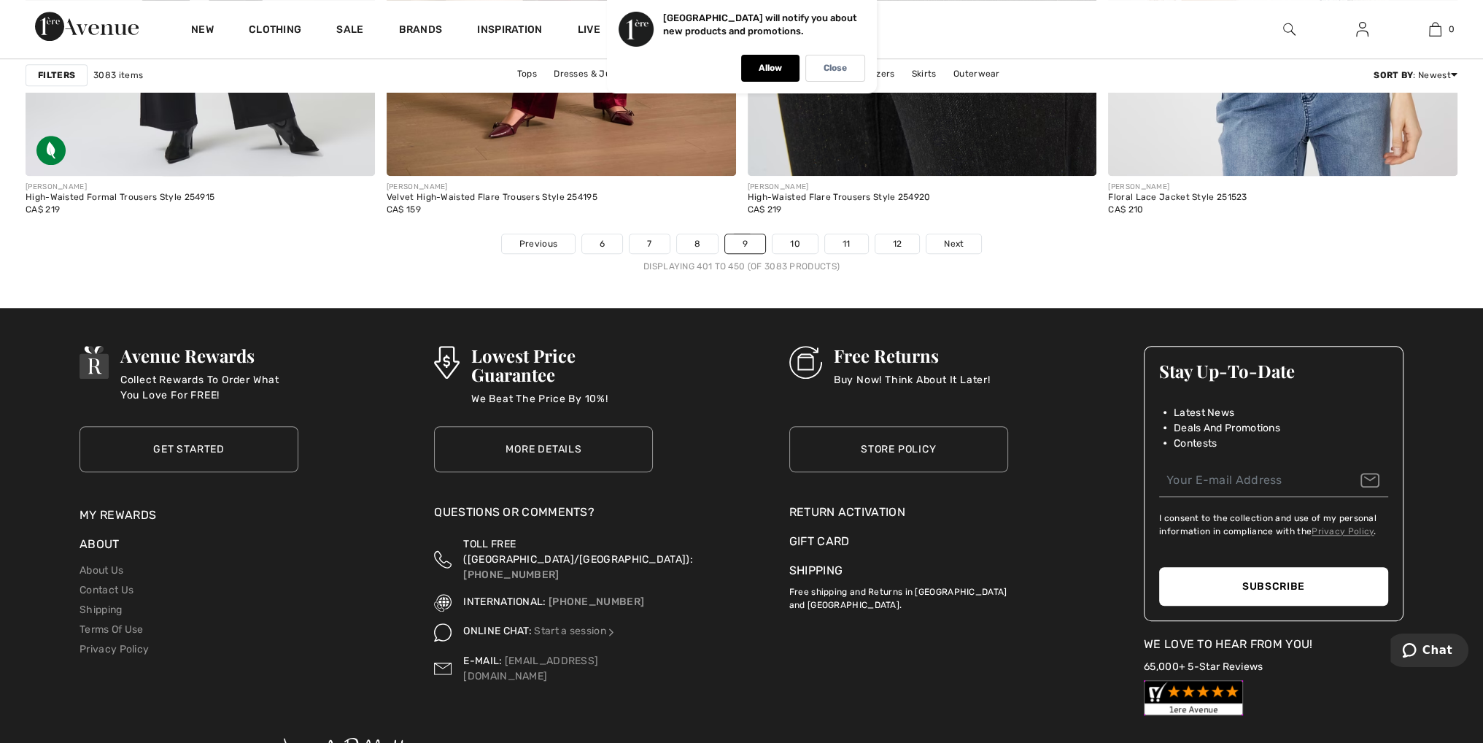
scroll to position [8973, 0]
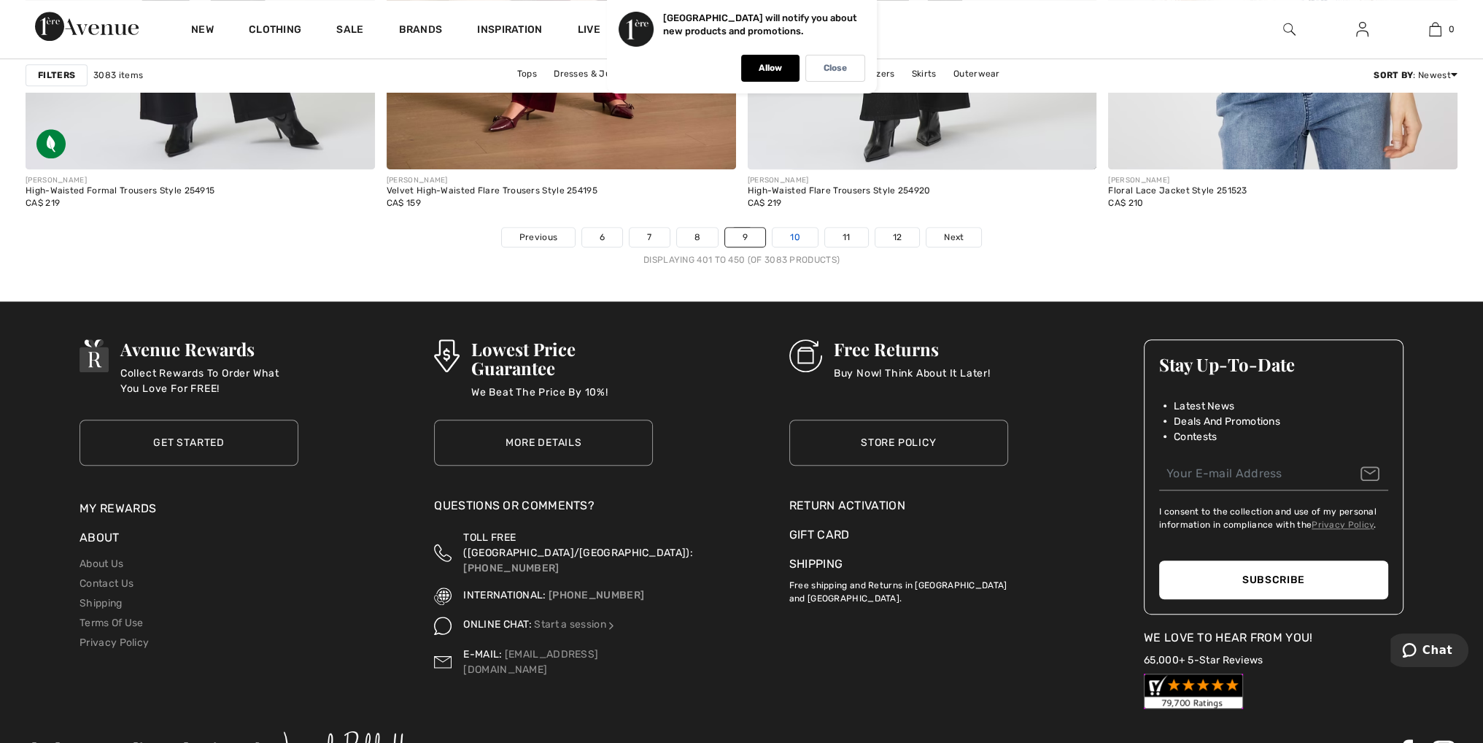
click at [800, 236] on link "10" at bounding box center [795, 237] width 45 height 19
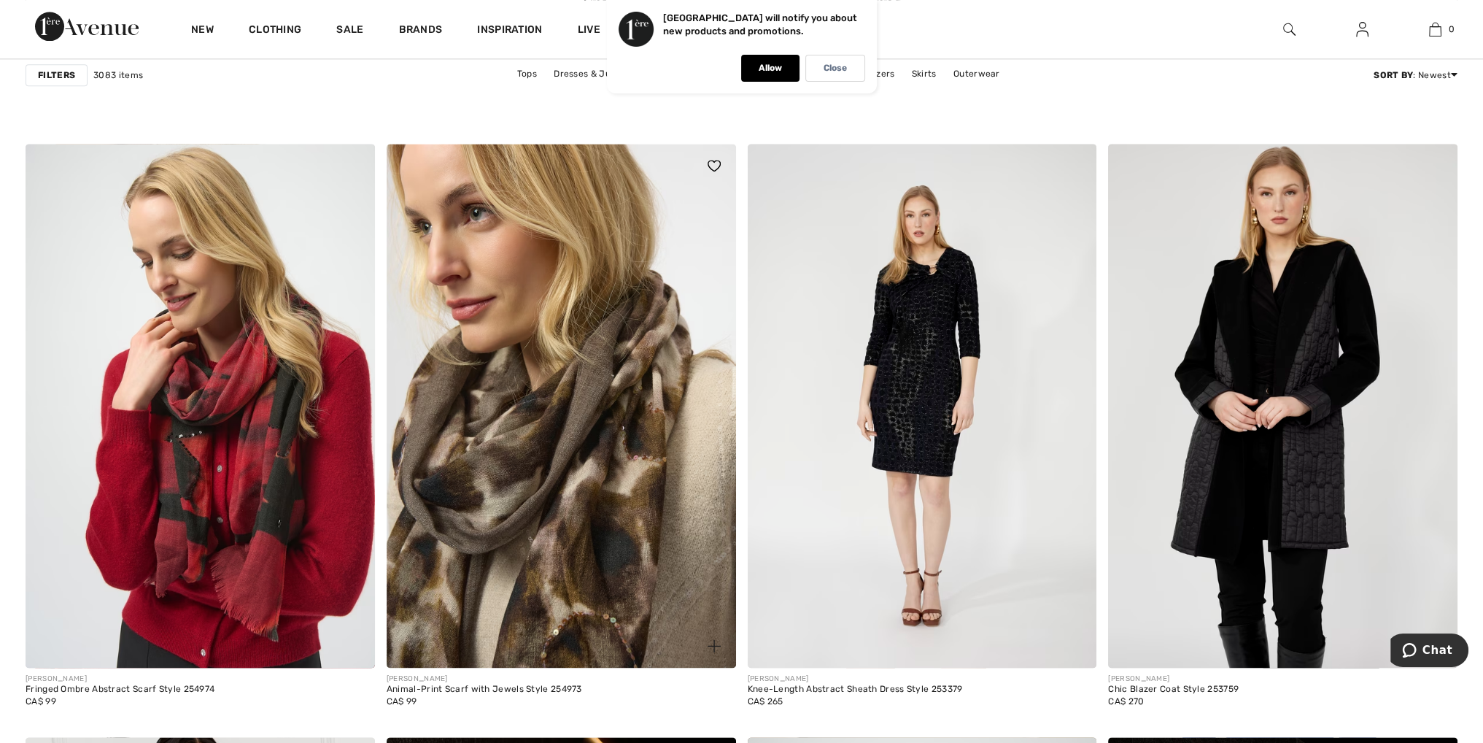
scroll to position [2699, 0]
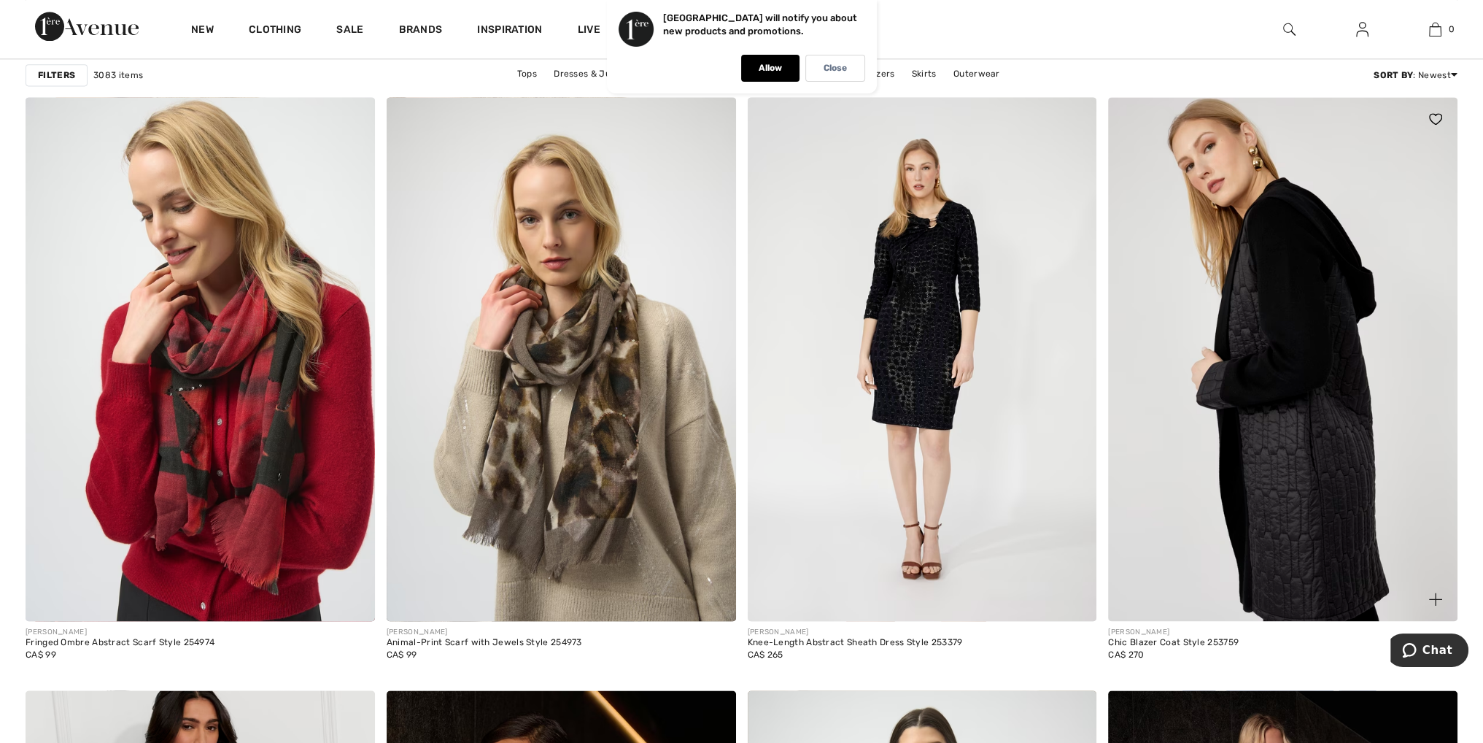
click at [1253, 540] on img at bounding box center [1282, 359] width 349 height 524
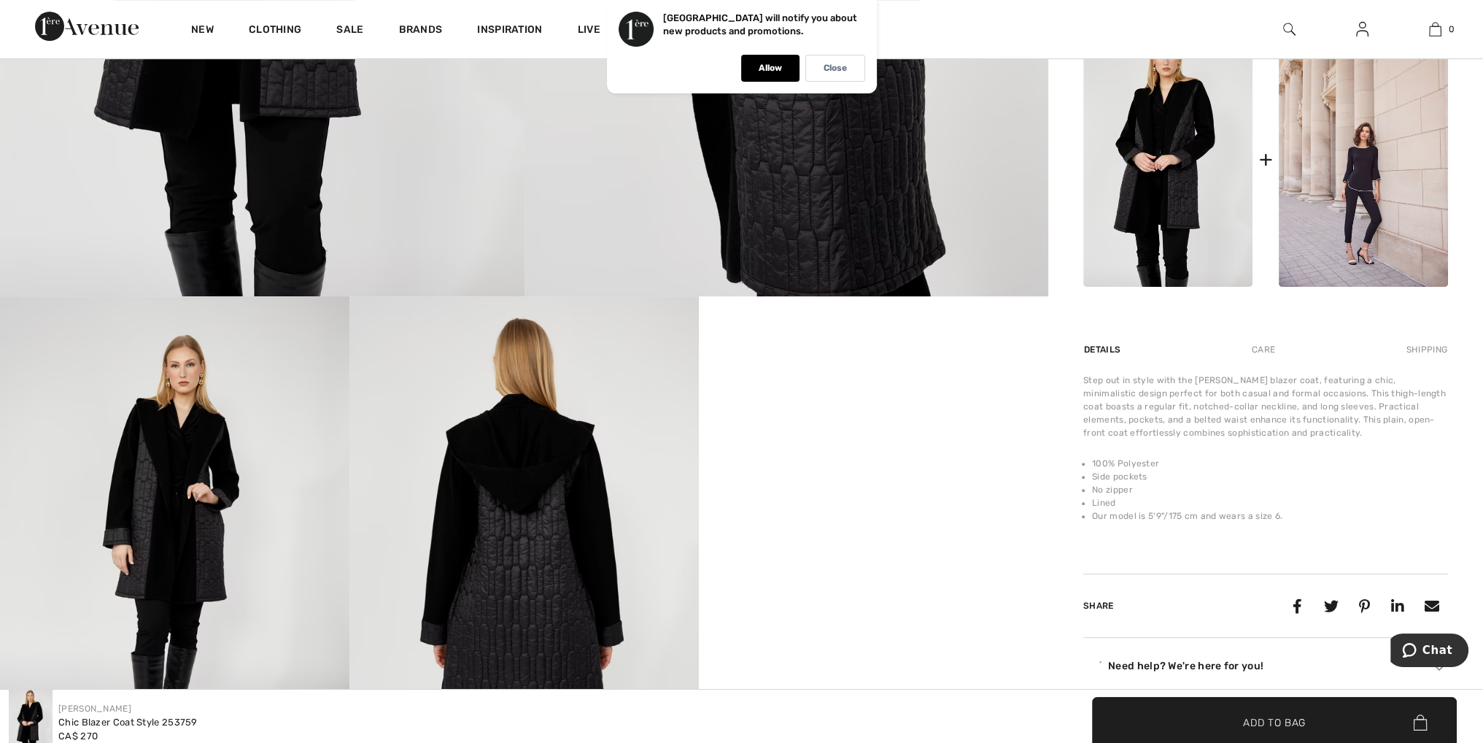
scroll to position [657, 0]
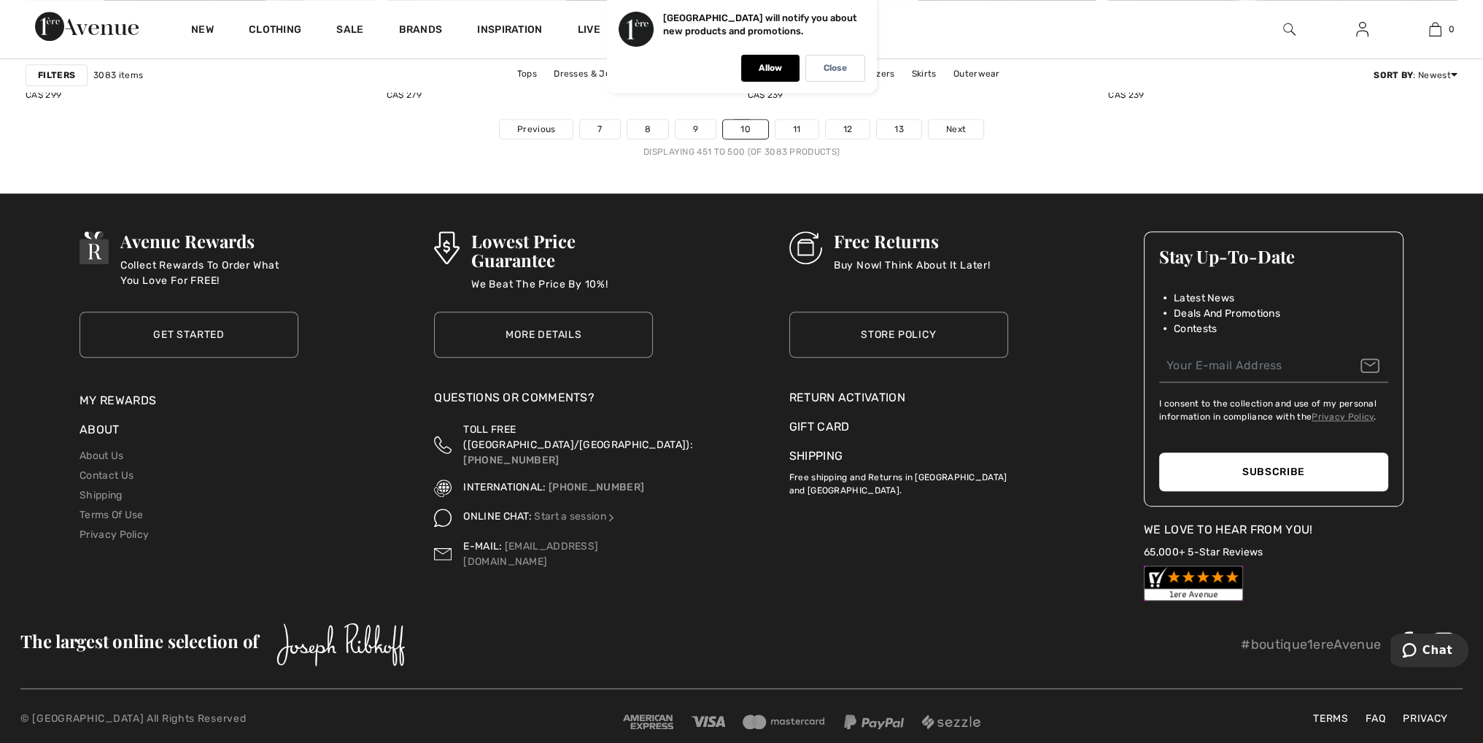
scroll to position [9100, 0]
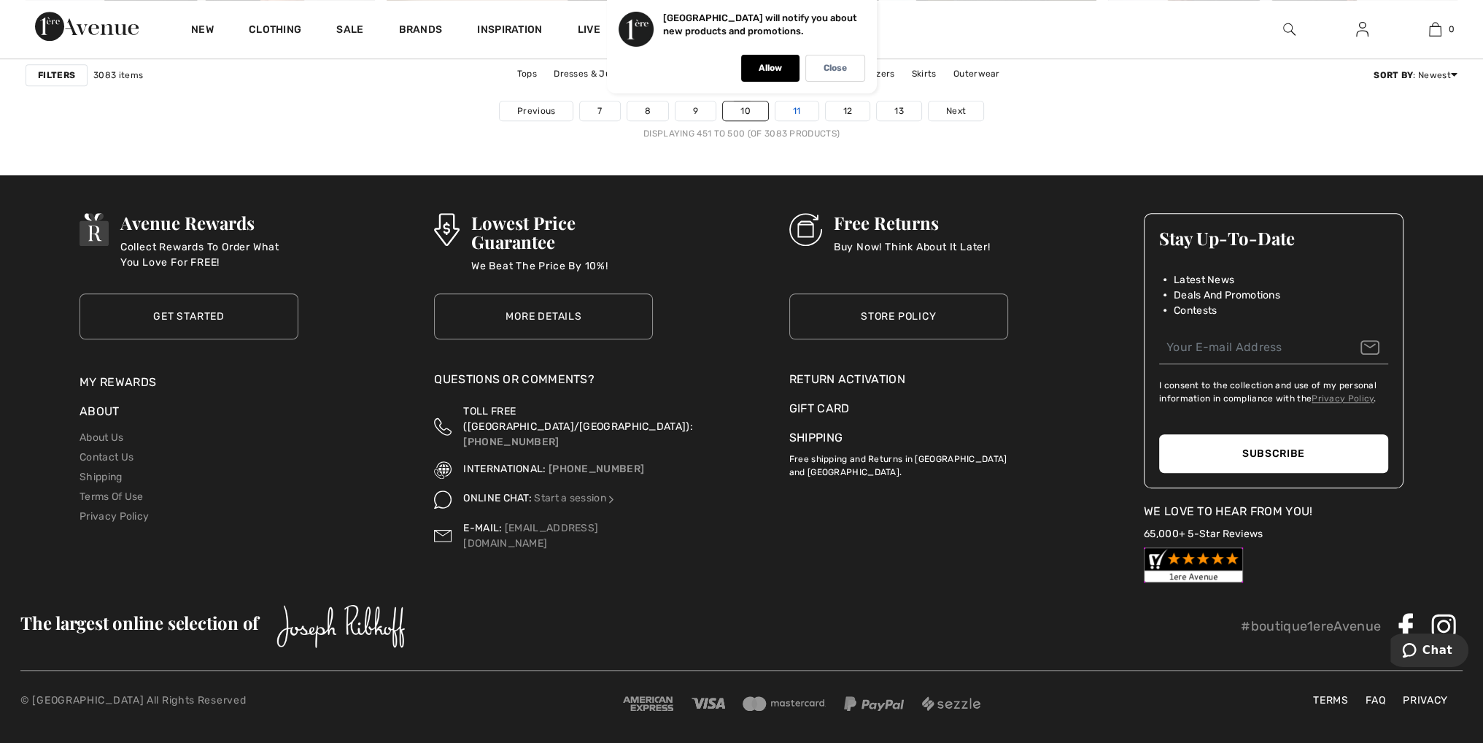
click at [802, 111] on link "11" at bounding box center [797, 110] width 43 height 19
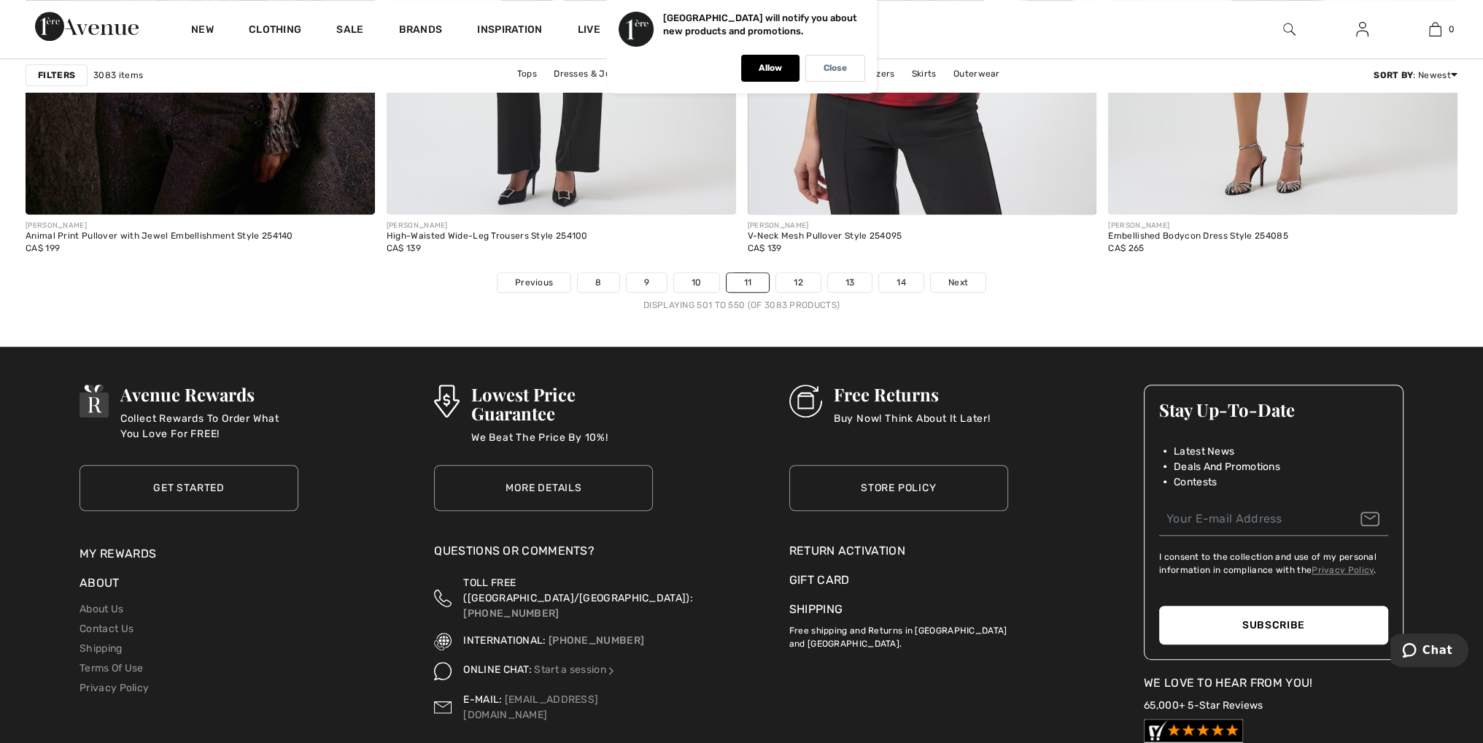
scroll to position [8973, 0]
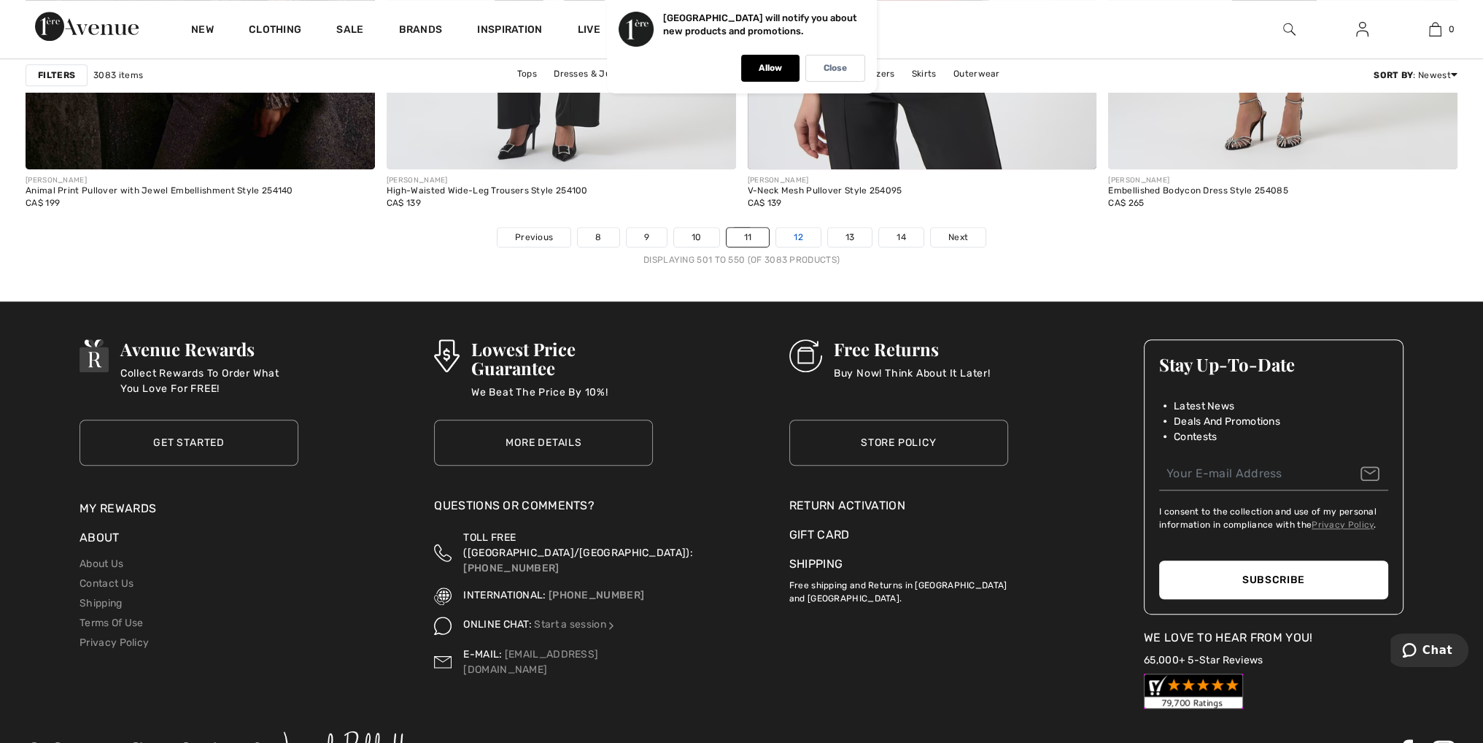
click at [791, 228] on link "12" at bounding box center [798, 237] width 45 height 19
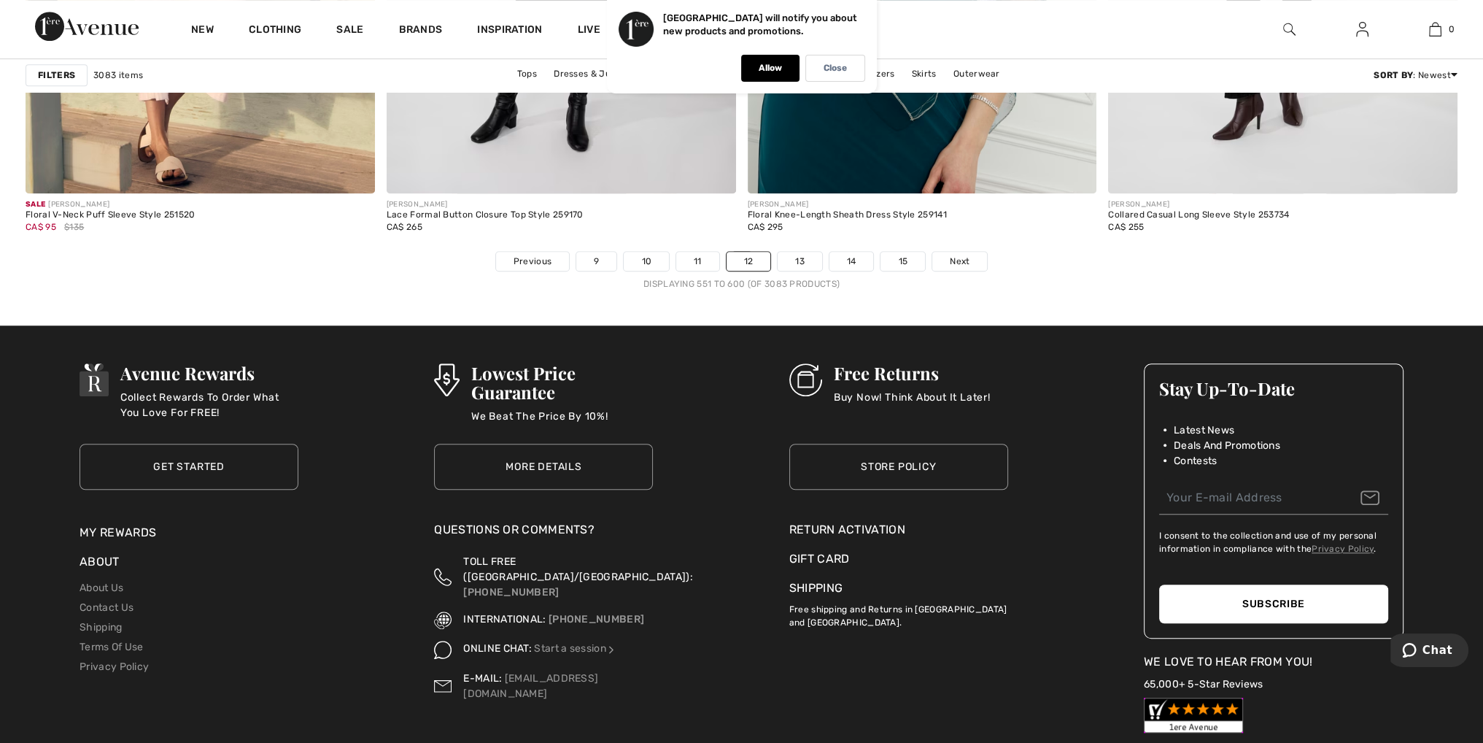
scroll to position [8973, 0]
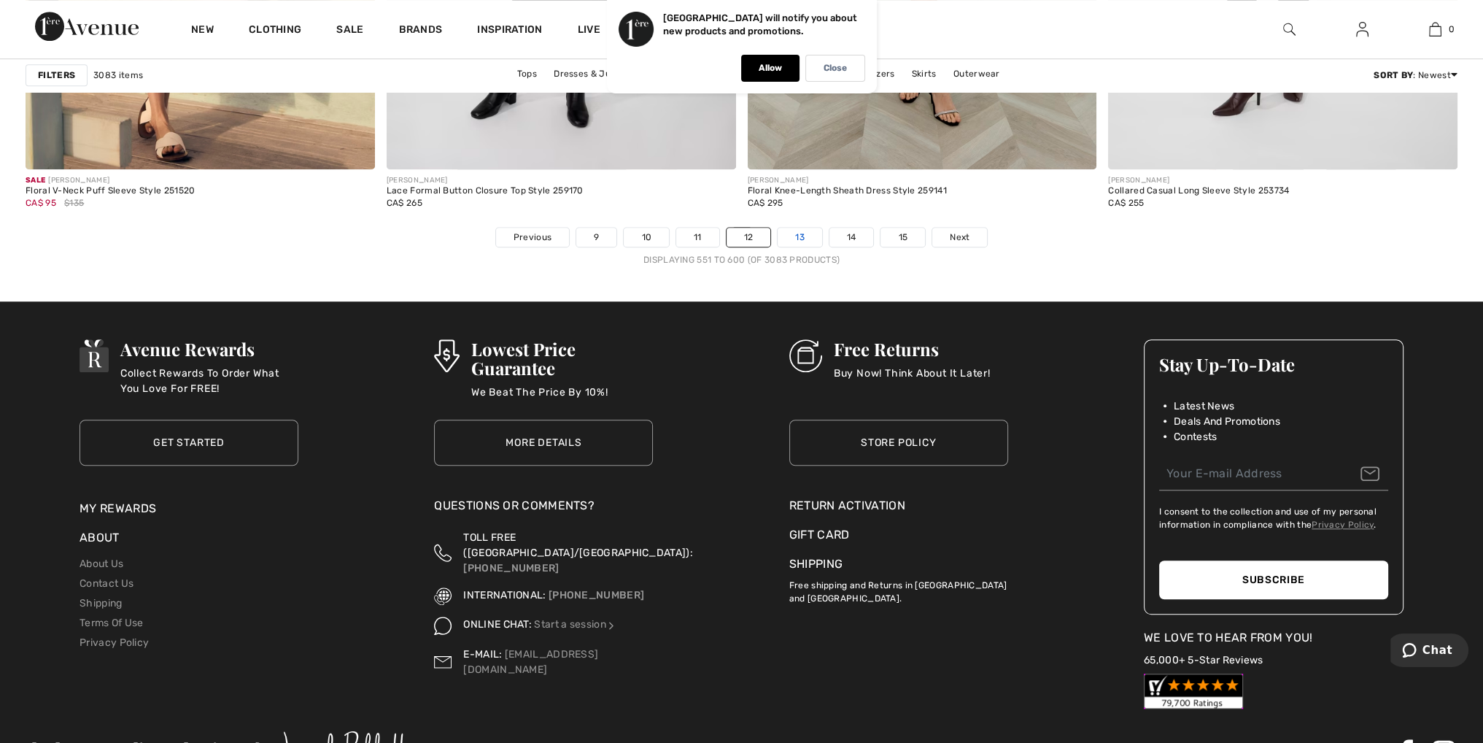
click at [809, 232] on link "13" at bounding box center [800, 237] width 45 height 19
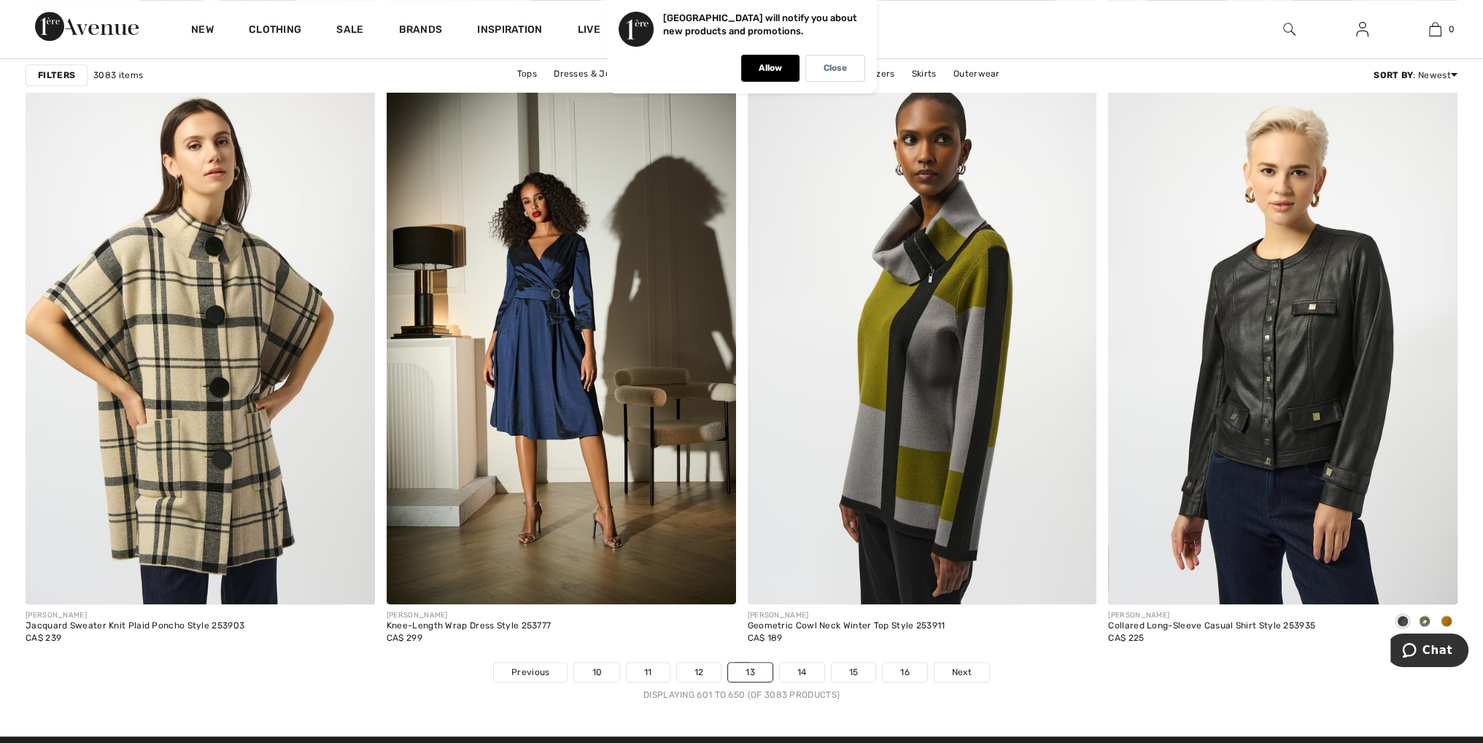
scroll to position [8536, 0]
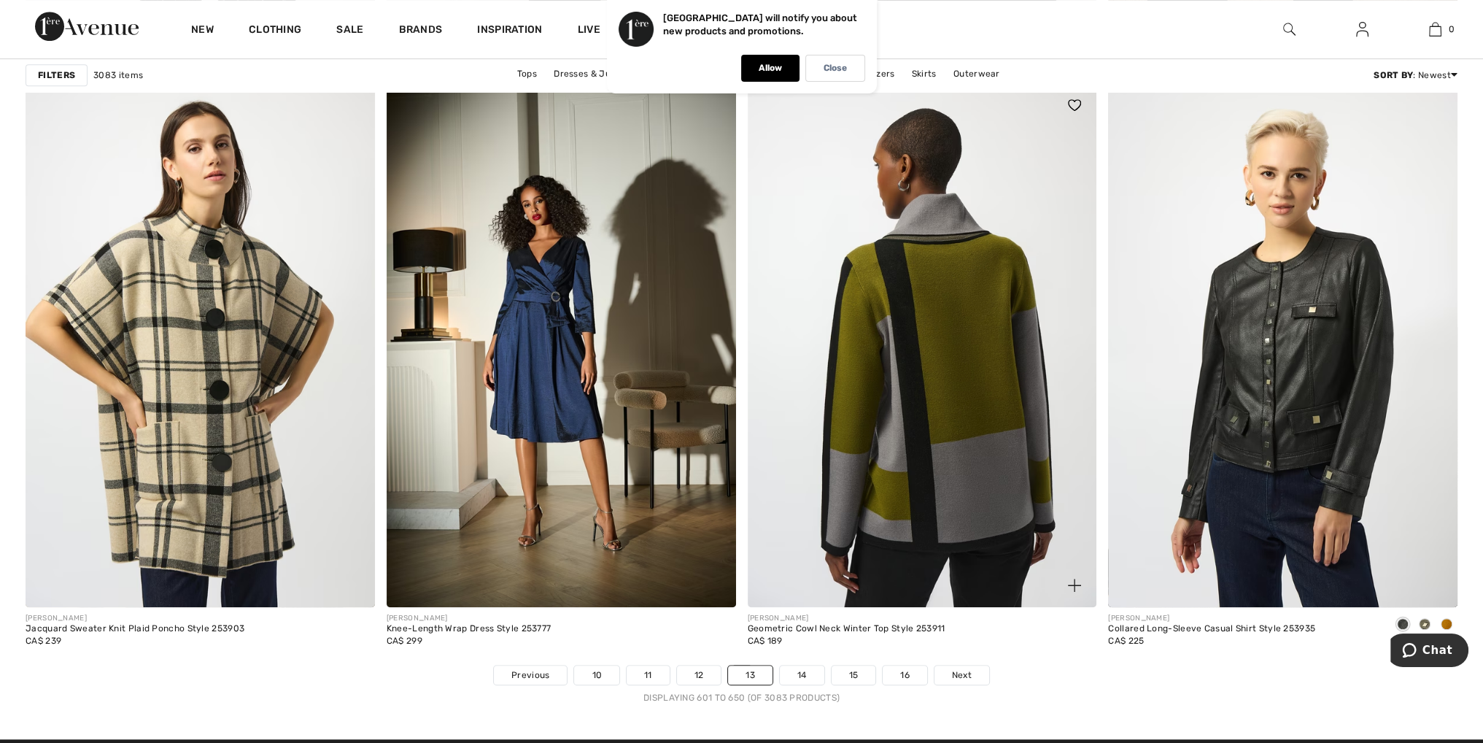
click at [960, 228] on img at bounding box center [922, 345] width 349 height 524
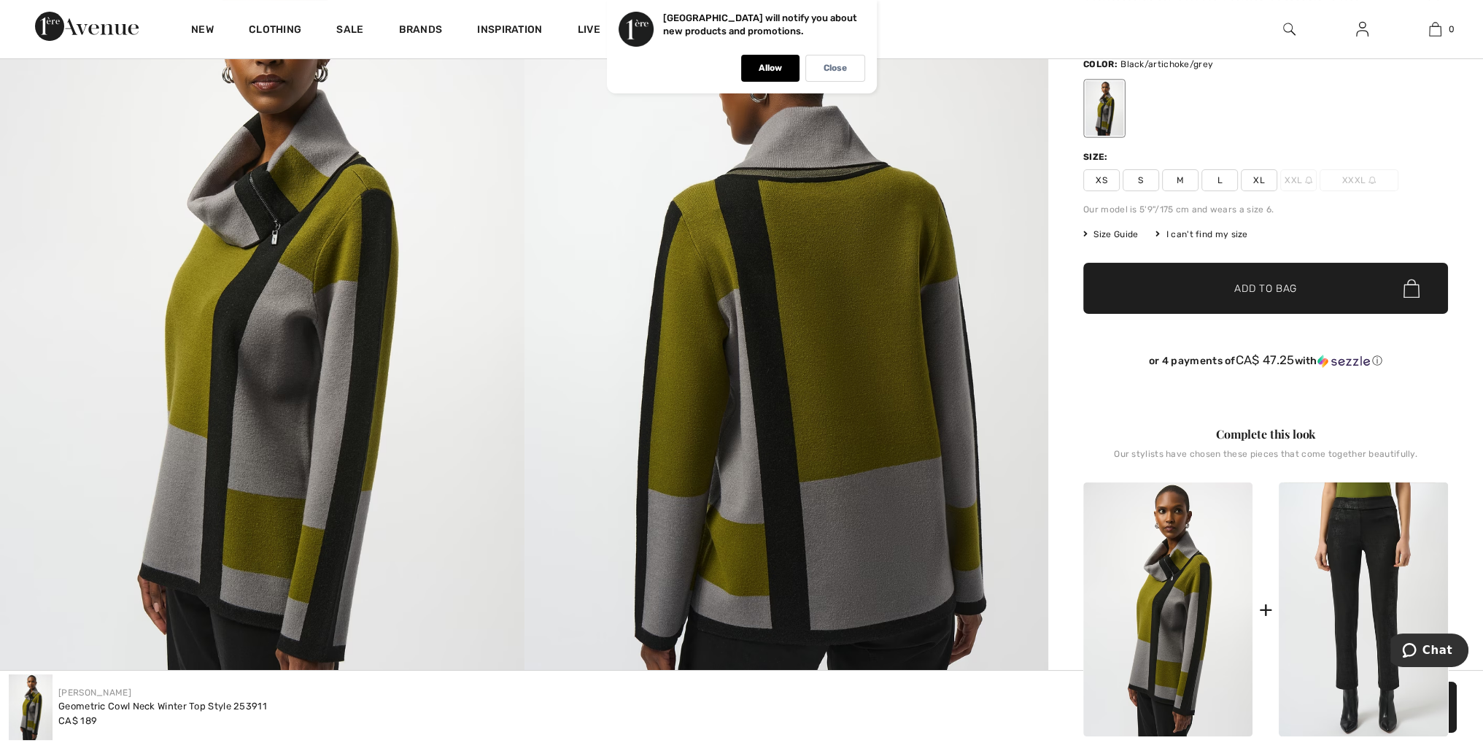
scroll to position [146, 0]
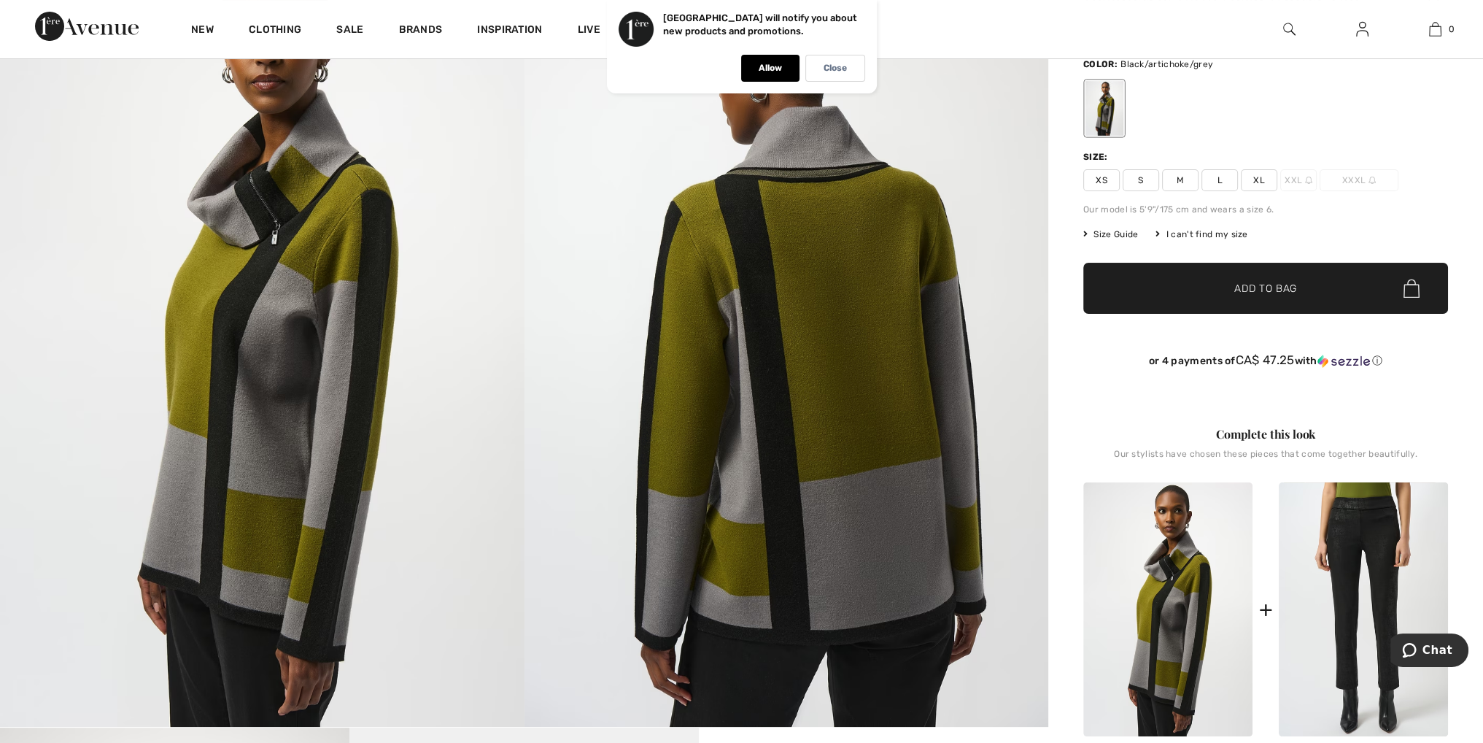
click at [1312, 177] on span "XXL" at bounding box center [1298, 180] width 36 height 22
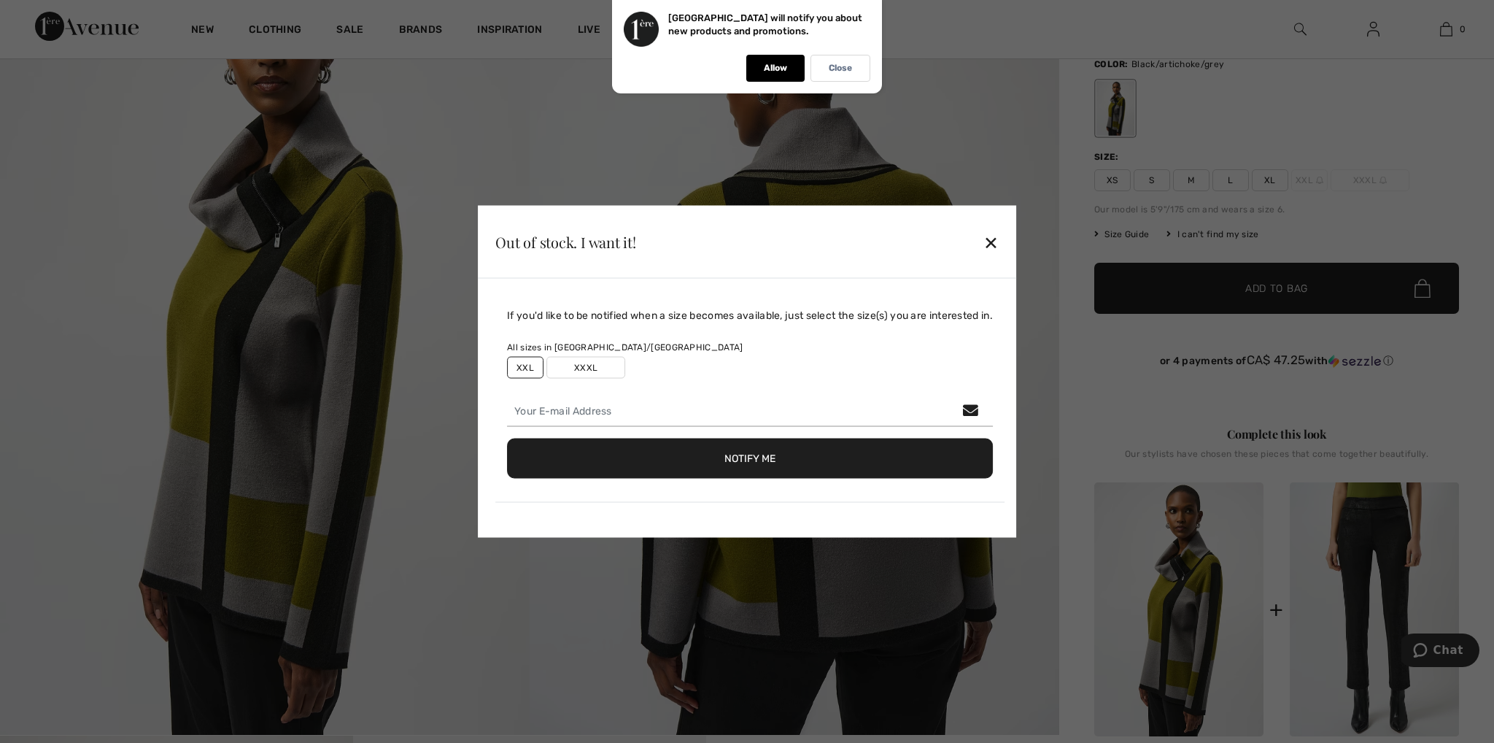
click at [584, 363] on label "XXXL" at bounding box center [585, 368] width 79 height 22
click at [604, 403] on input "email" at bounding box center [750, 411] width 486 height 31
type input "info@ashkaldent.com"
click at [729, 455] on button "Notify Me" at bounding box center [750, 458] width 486 height 40
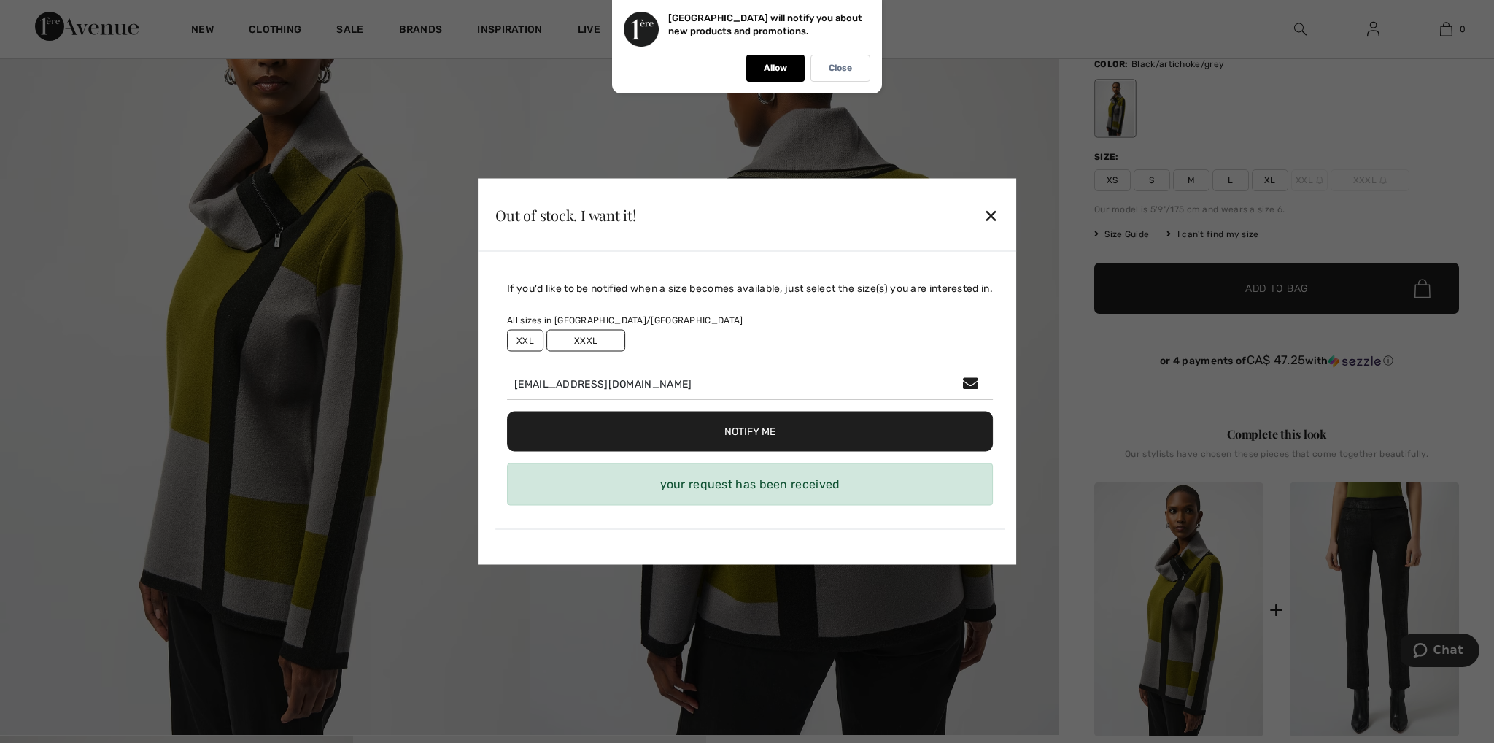
click at [753, 430] on button "Notify Me" at bounding box center [750, 431] width 486 height 40
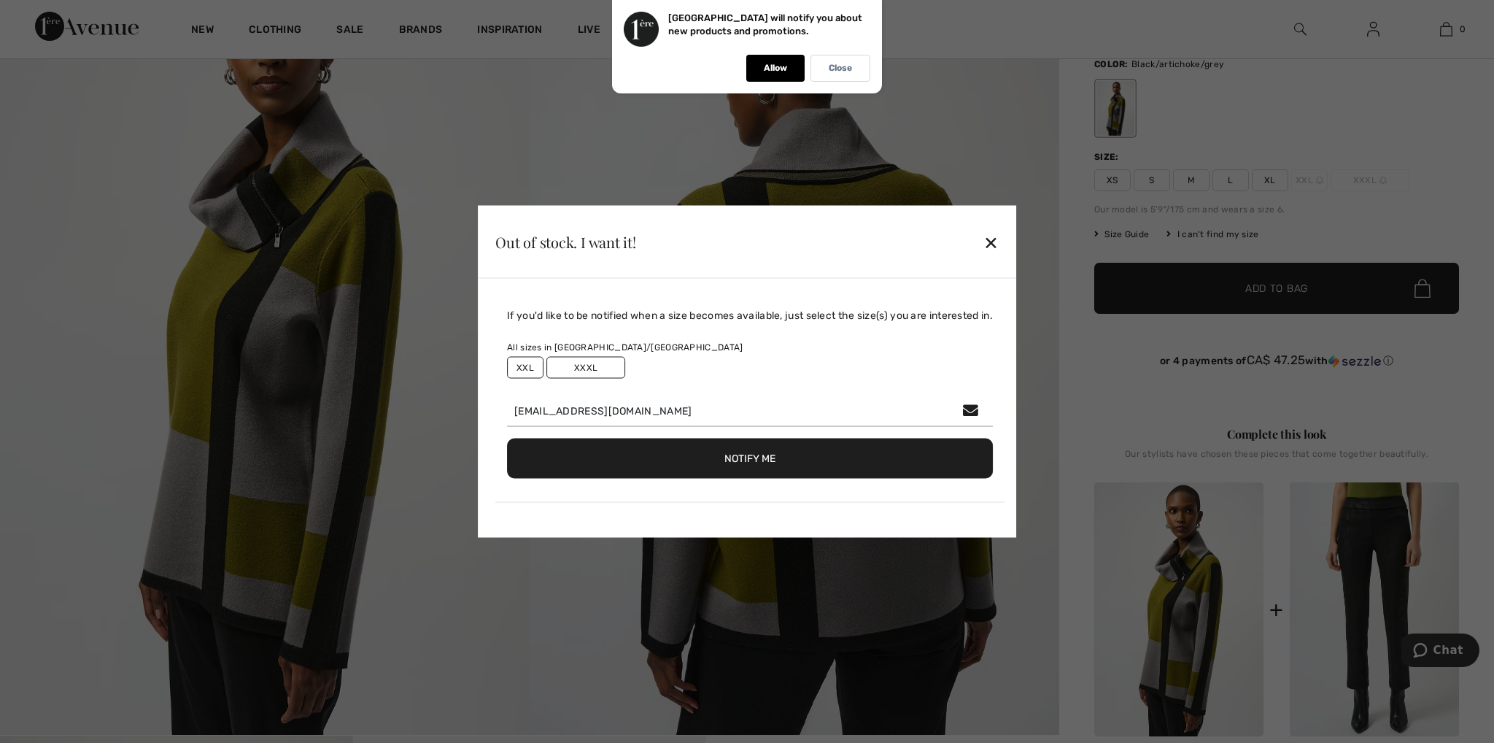
click at [999, 243] on div "✕" at bounding box center [990, 241] width 15 height 31
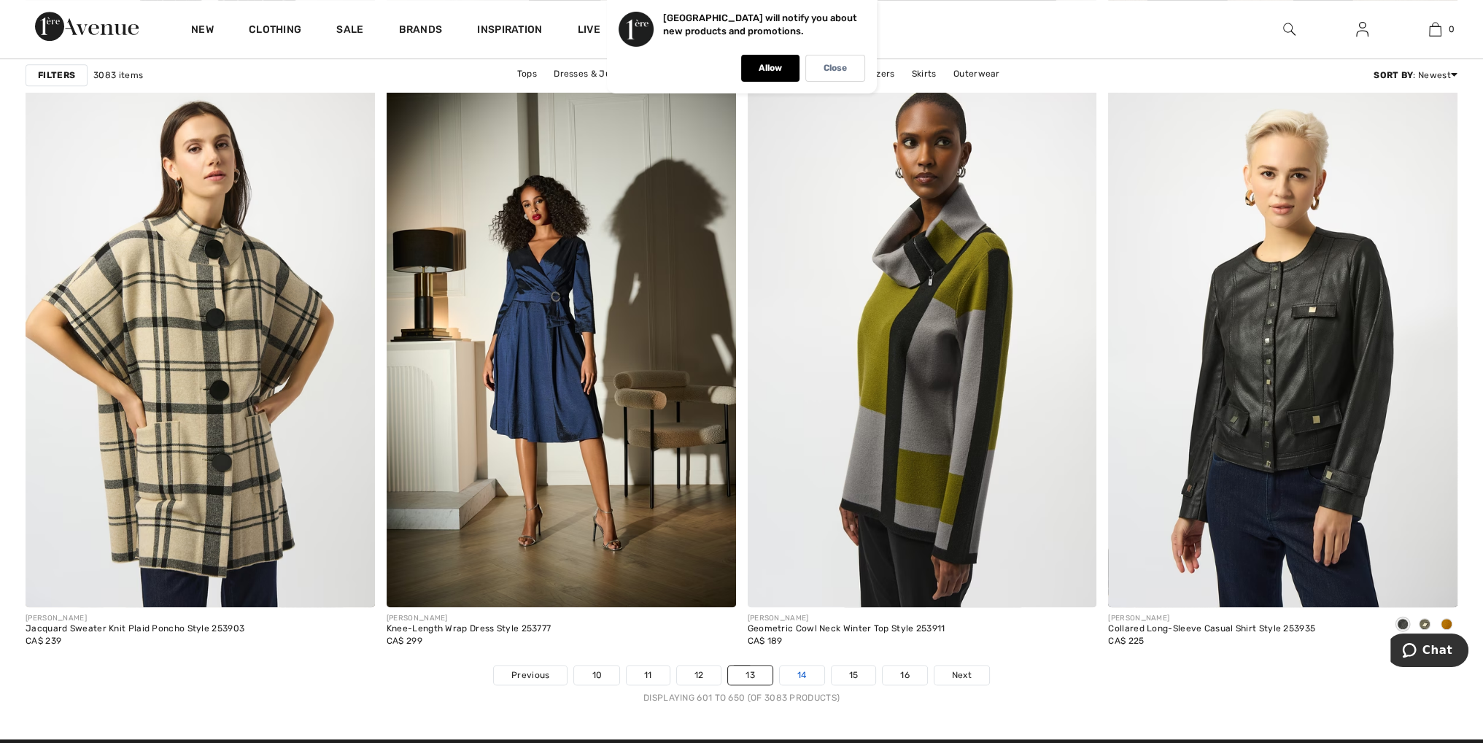
click at [806, 672] on link "14" at bounding box center [802, 674] width 45 height 19
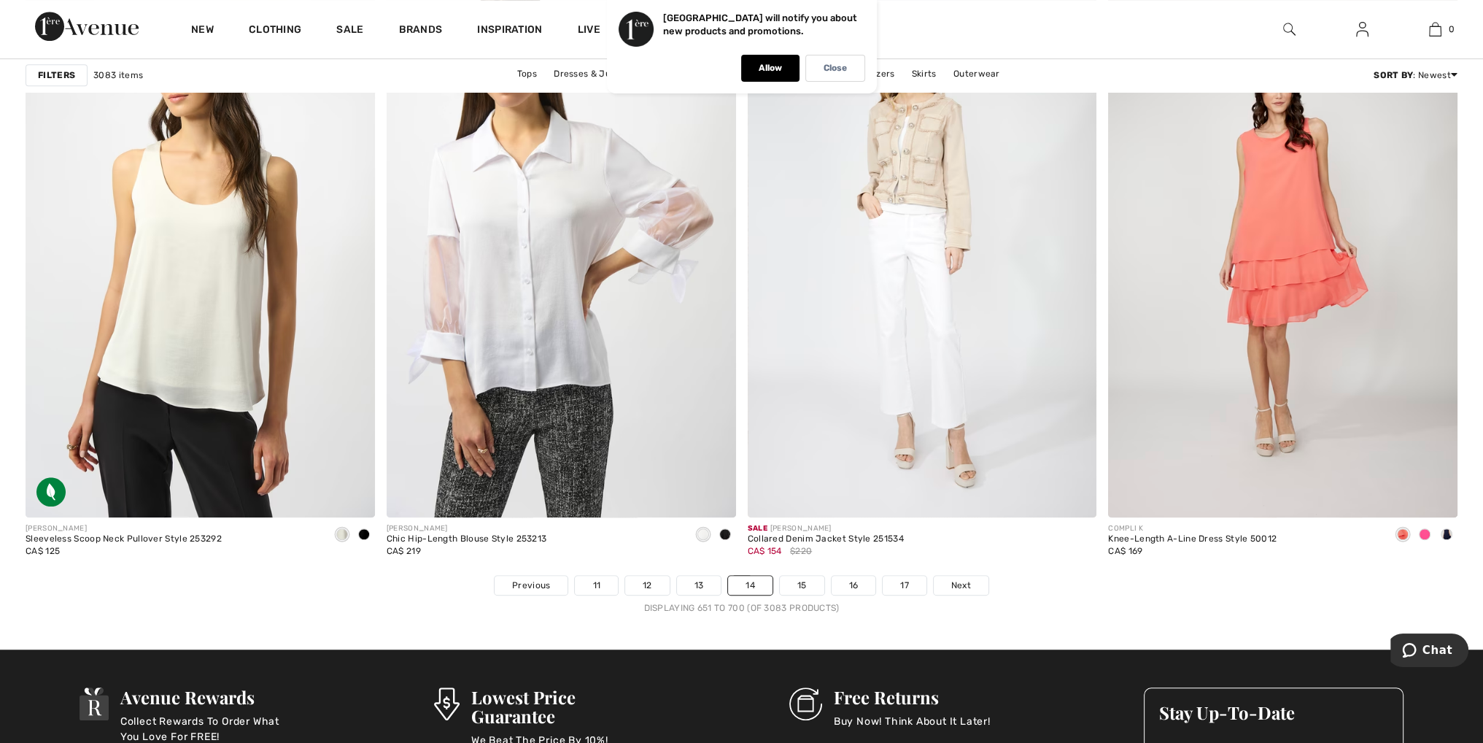
scroll to position [8754, 0]
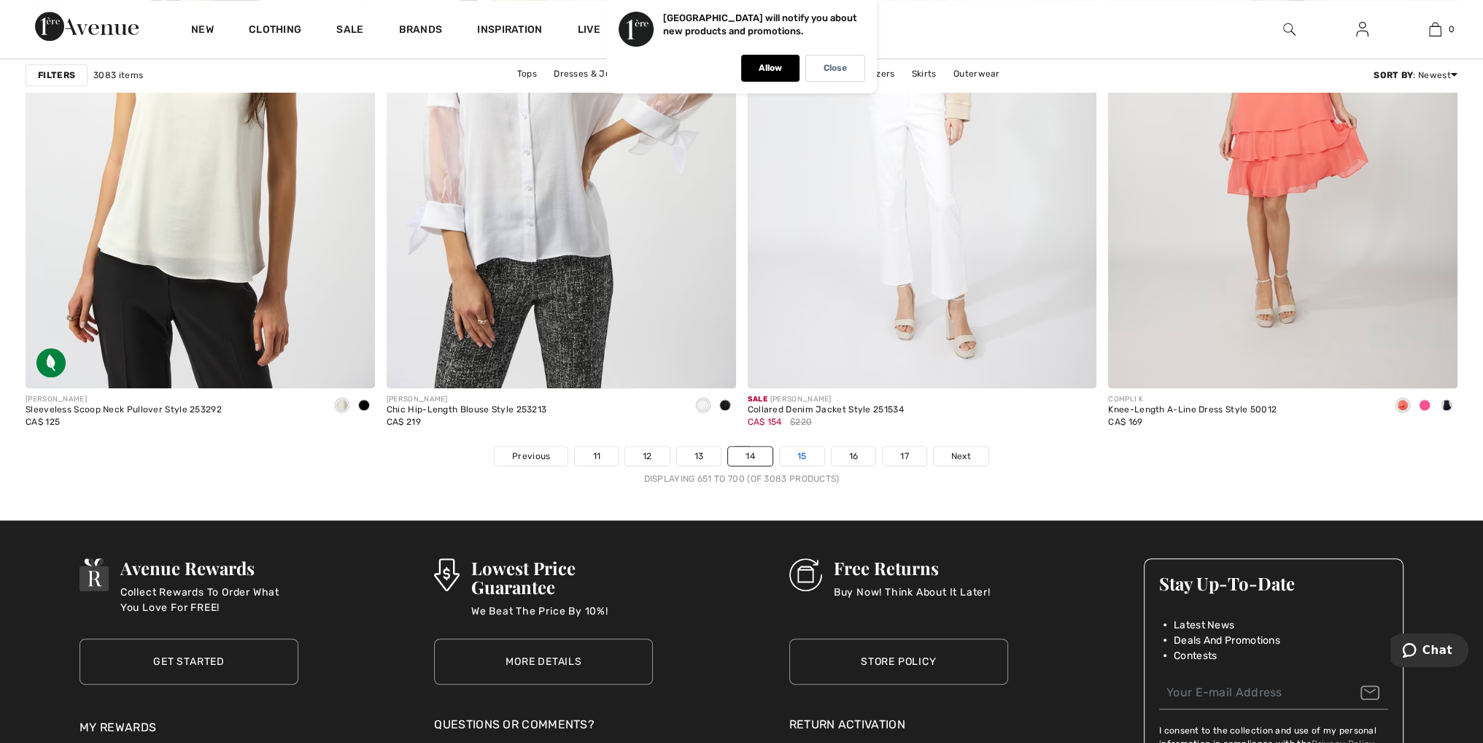
click at [809, 453] on link "15" at bounding box center [802, 455] width 45 height 19
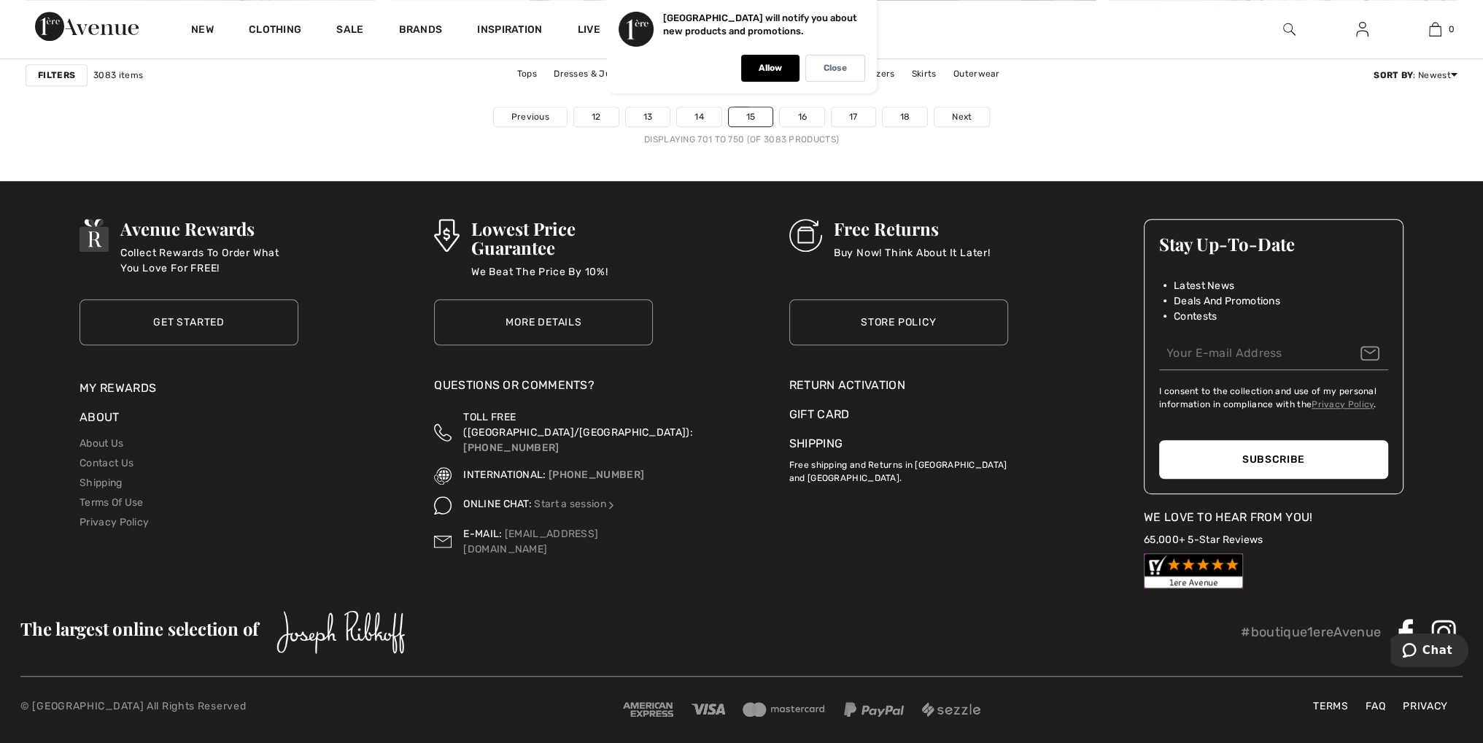
scroll to position [9100, 0]
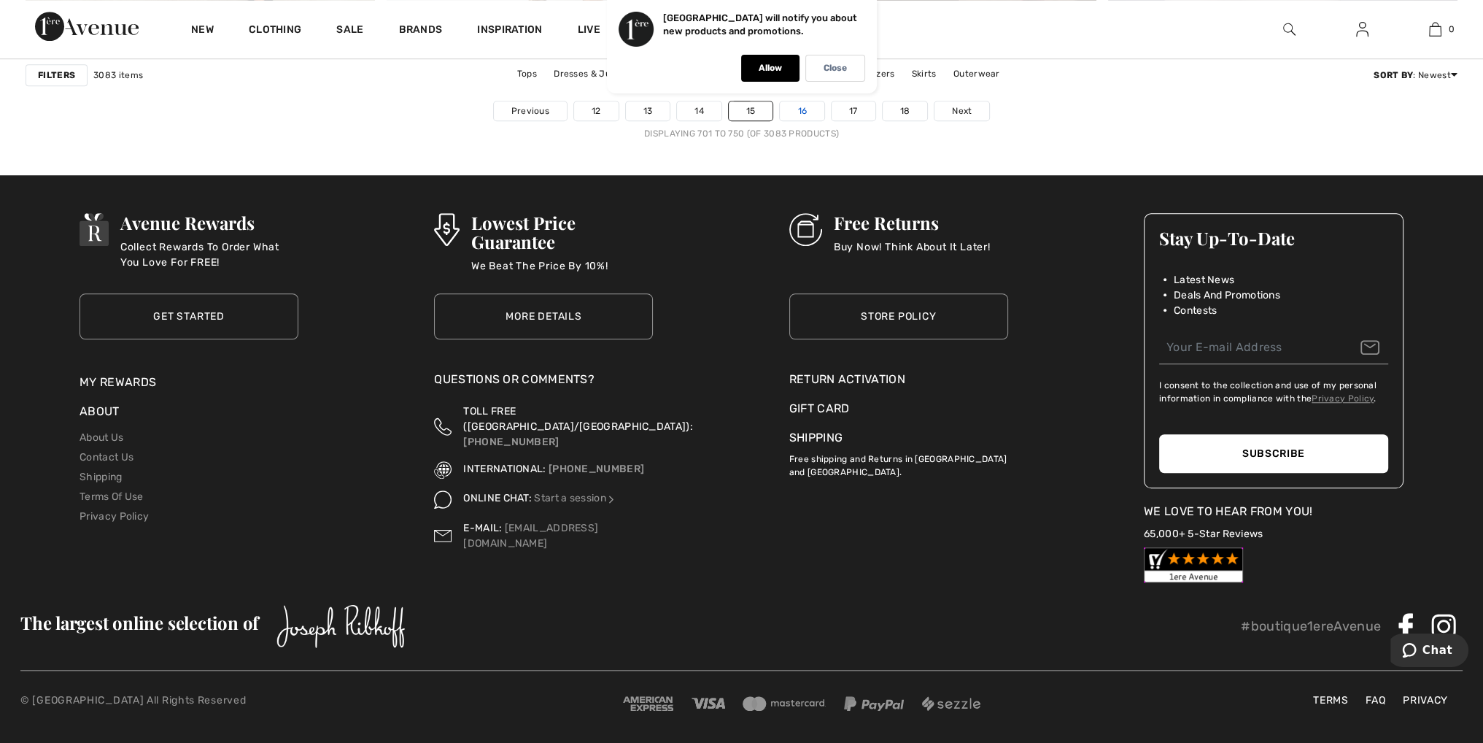
click at [802, 106] on link "16" at bounding box center [802, 110] width 45 height 19
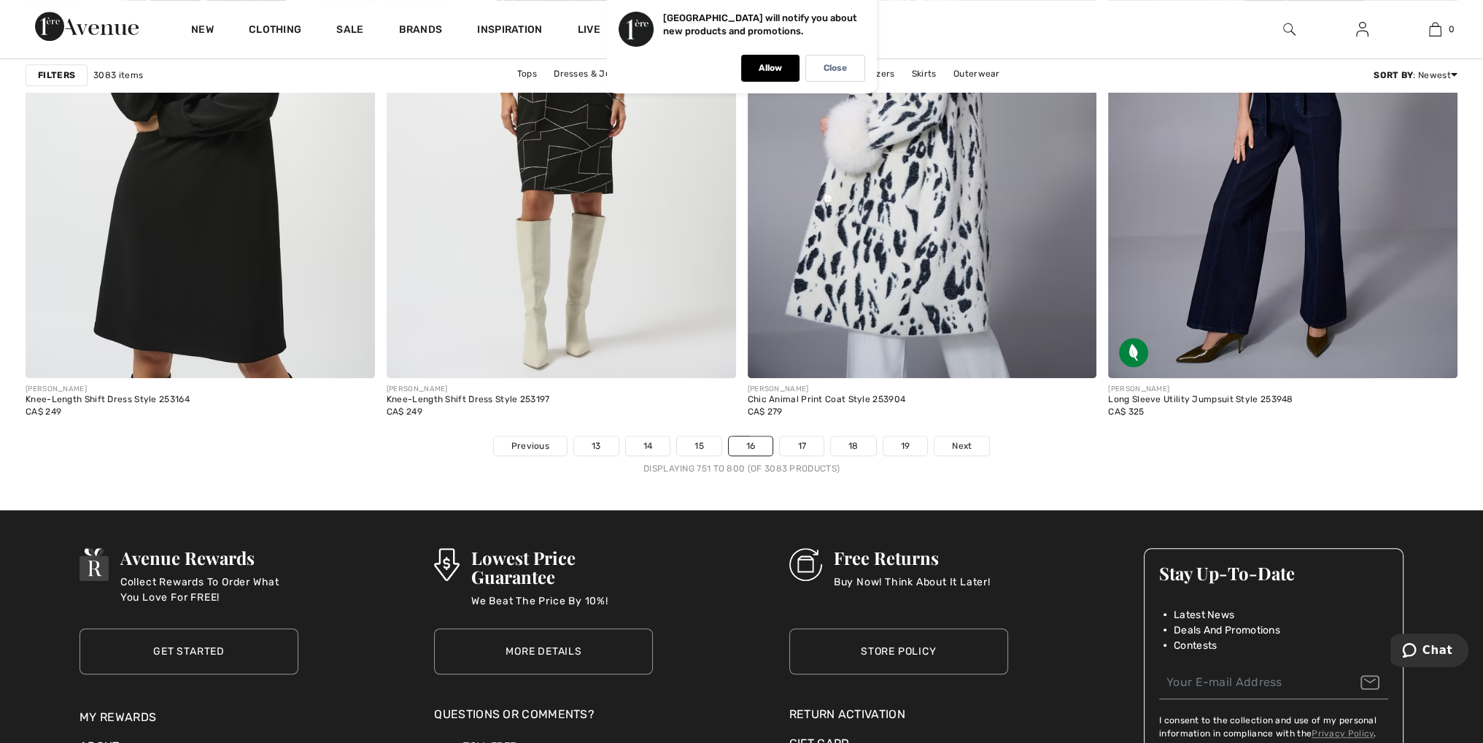
scroll to position [8827, 0]
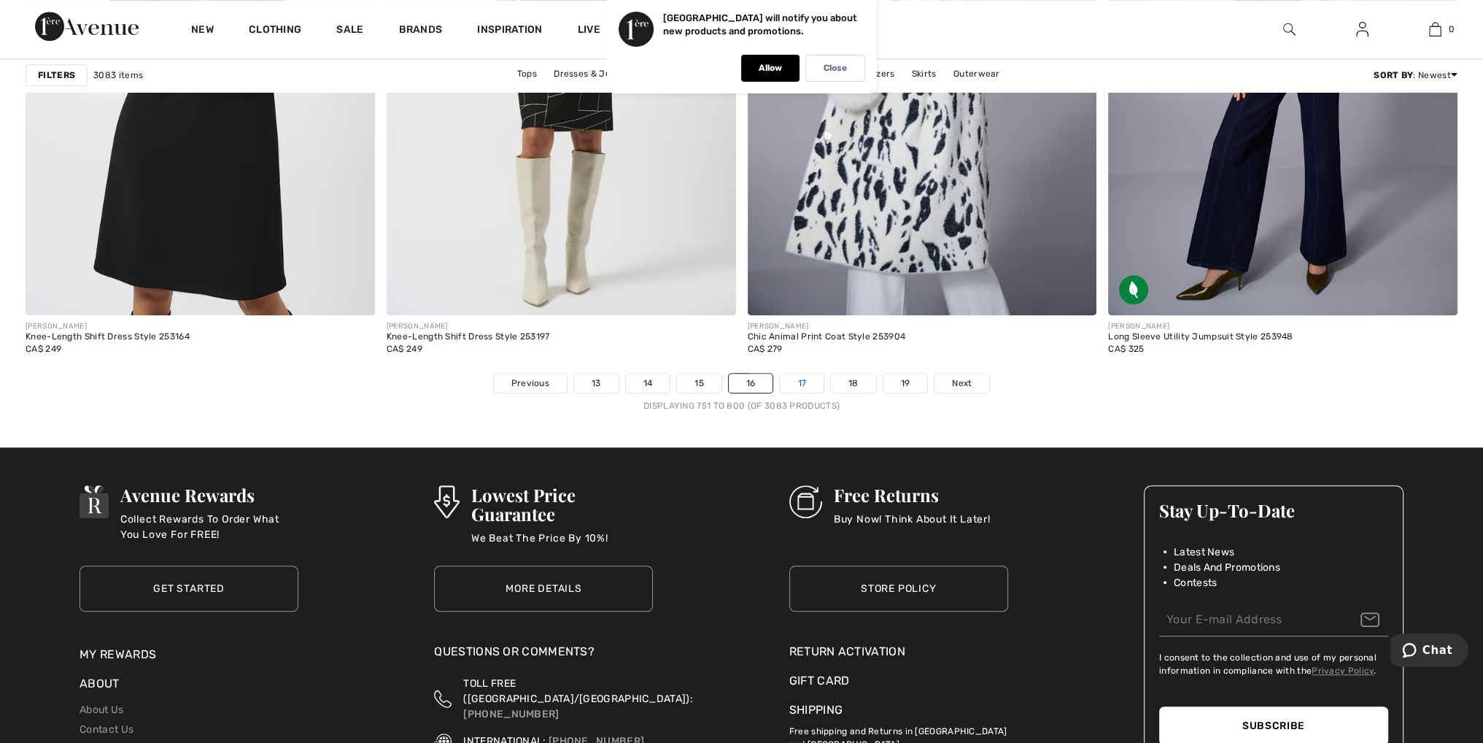
click at [800, 375] on link "17" at bounding box center [802, 383] width 44 height 19
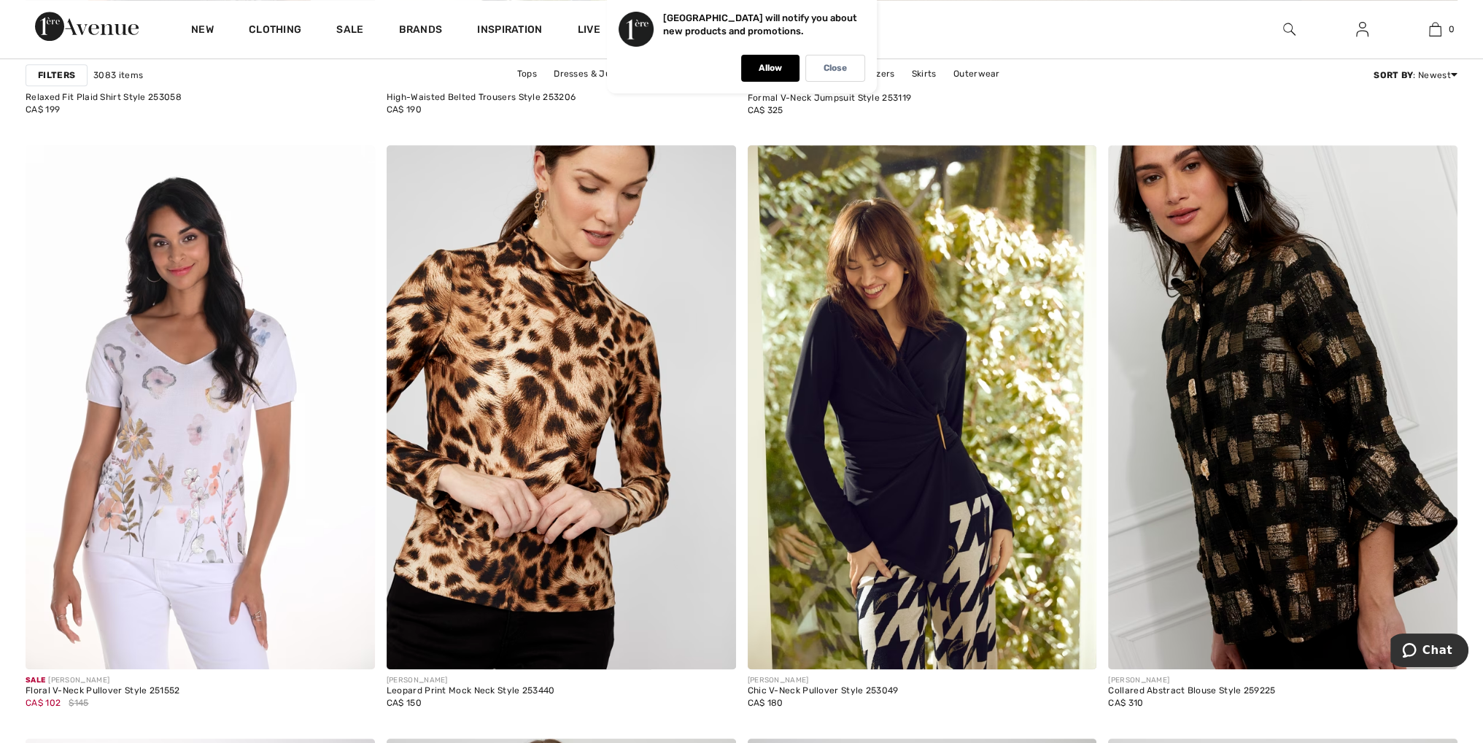
scroll to position [1240, 0]
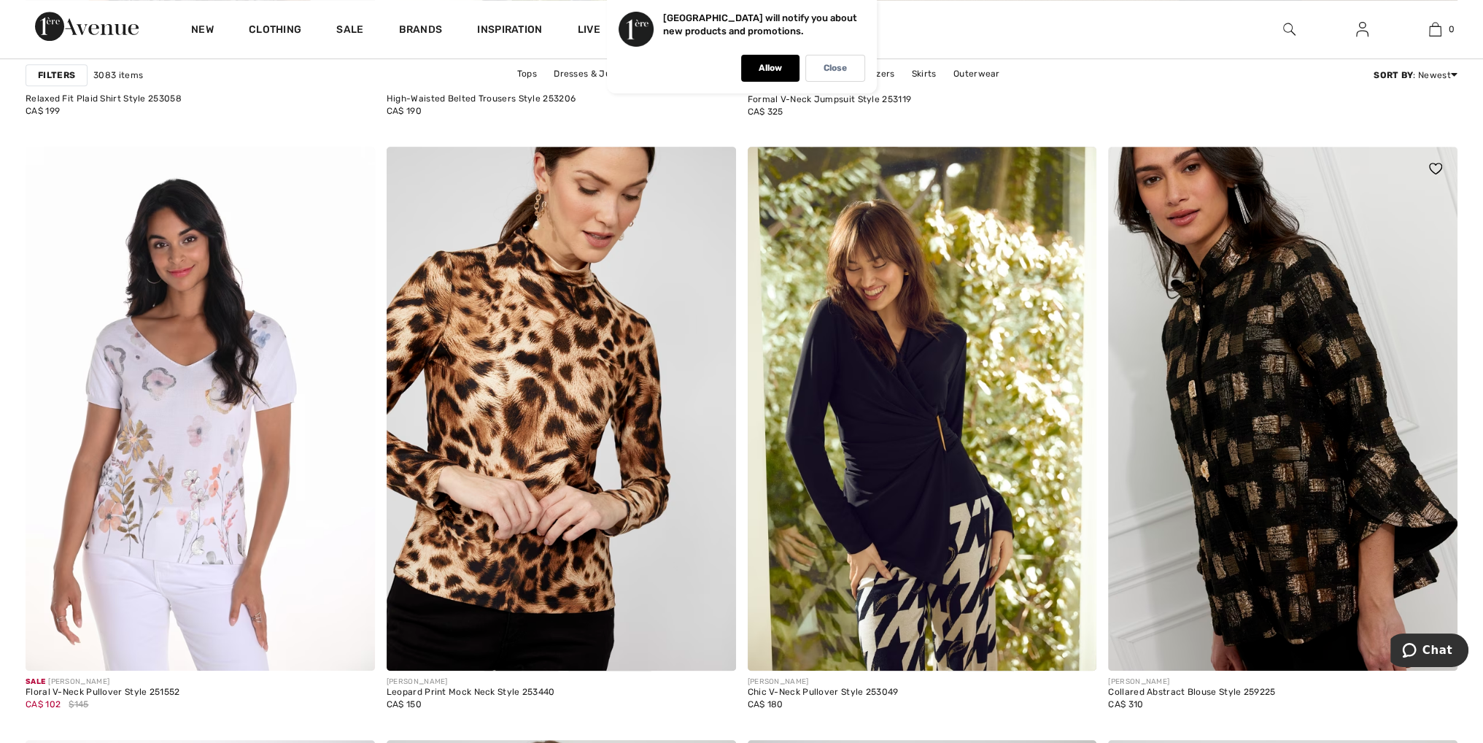
click at [1306, 357] on img at bounding box center [1282, 409] width 349 height 524
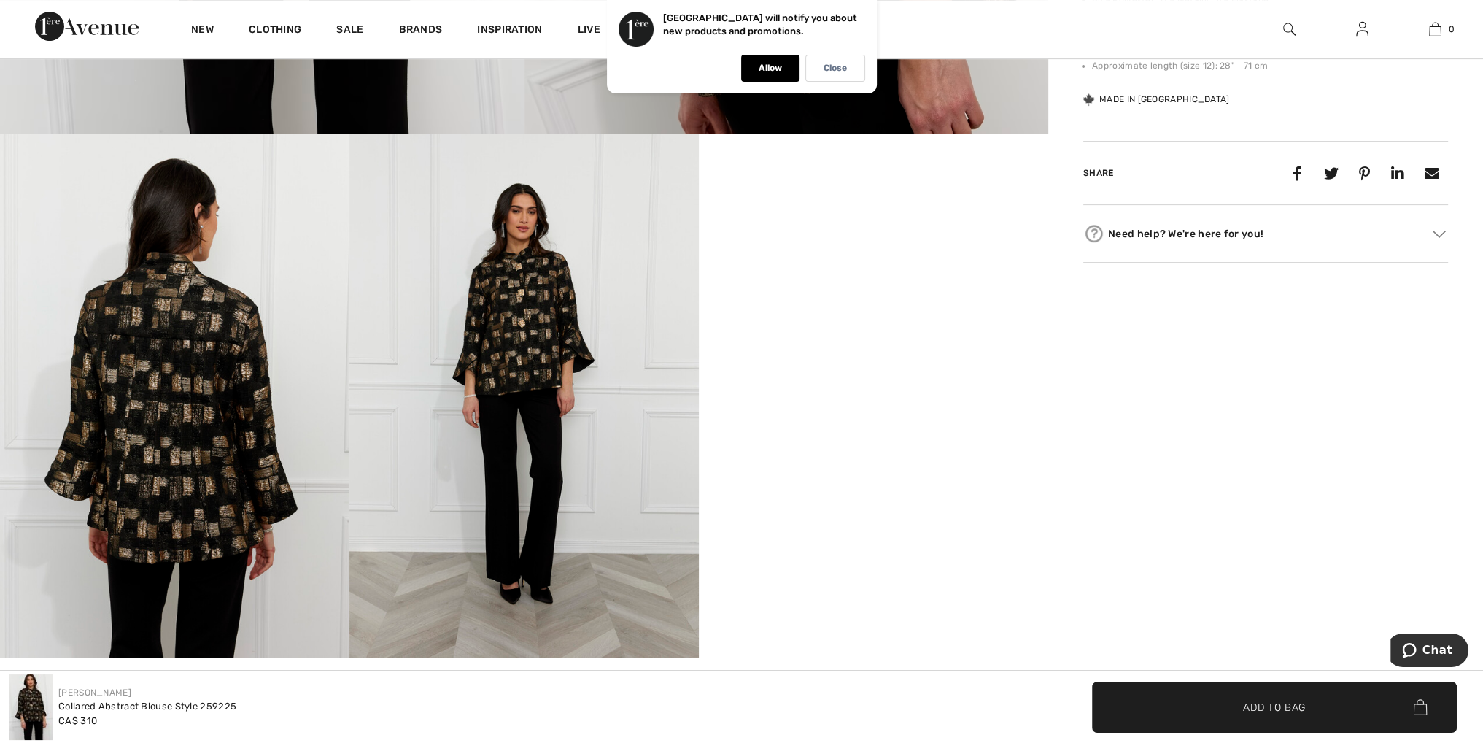
scroll to position [730, 0]
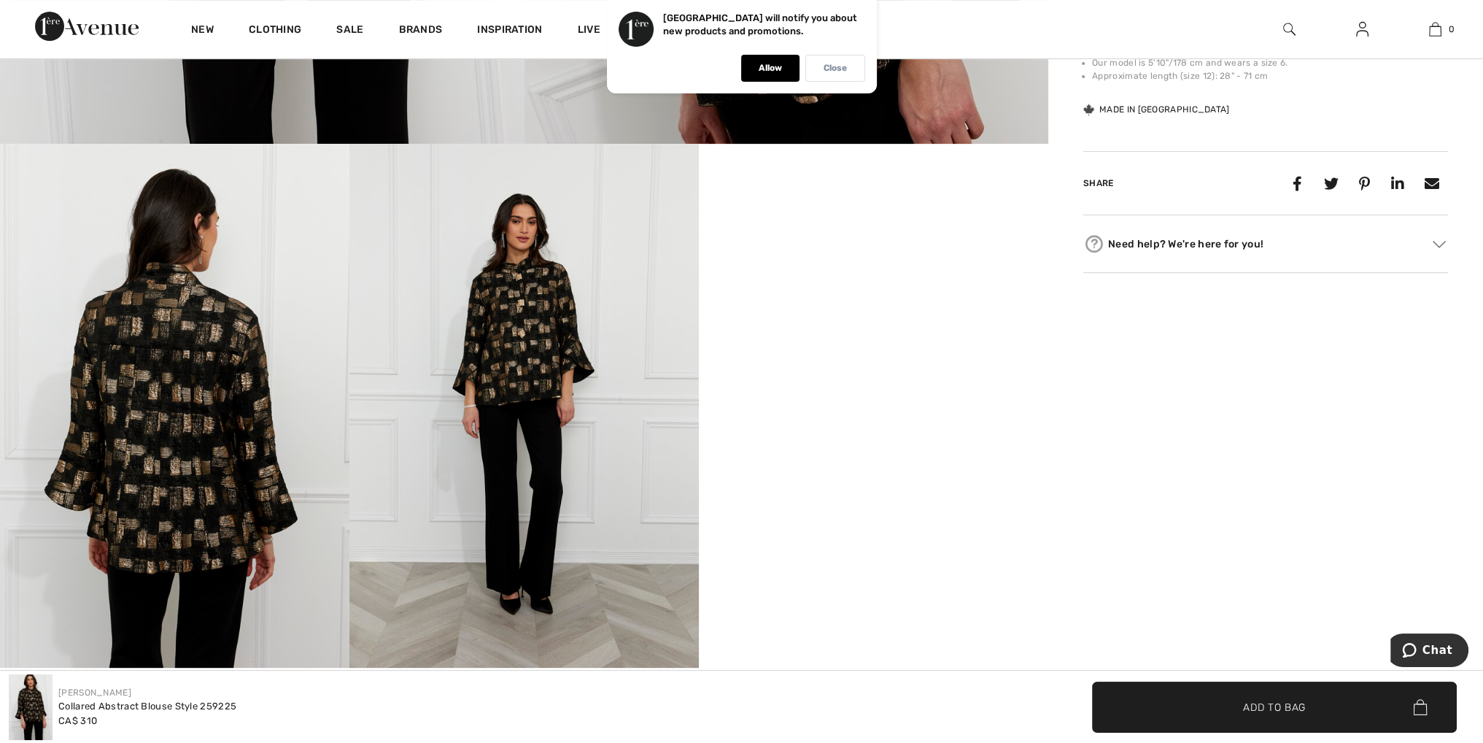
click at [836, 71] on p "Close" at bounding box center [835, 68] width 23 height 11
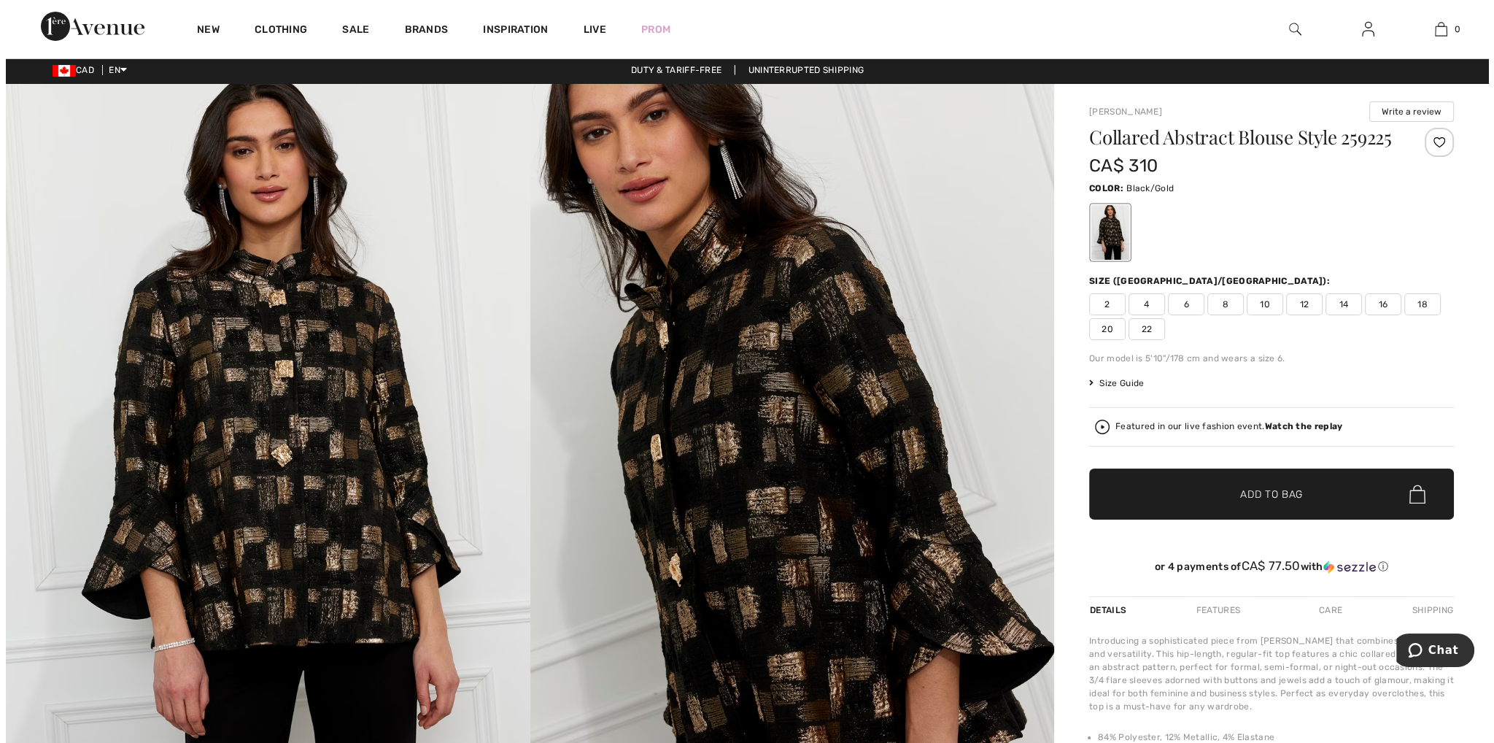
scroll to position [0, 0]
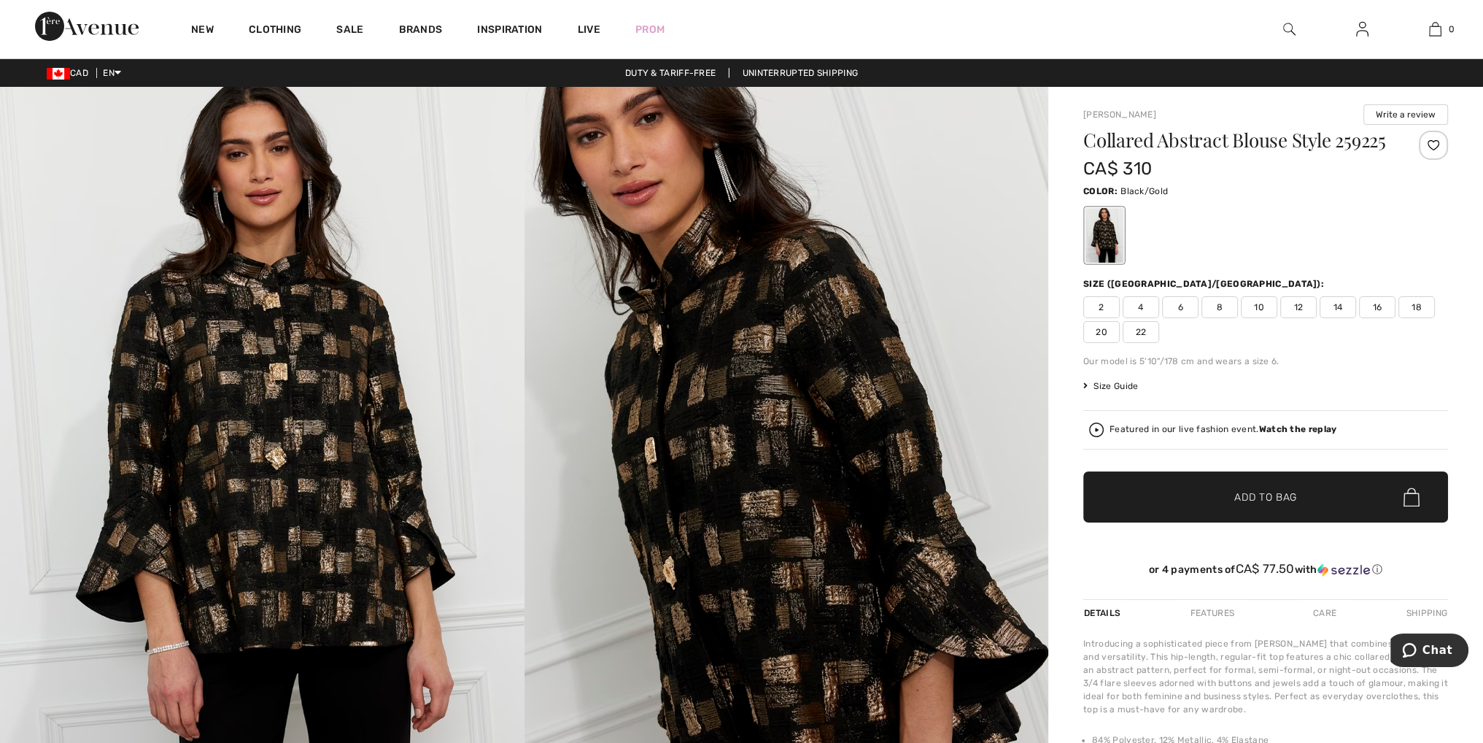
click at [309, 478] on img at bounding box center [262, 480] width 525 height 786
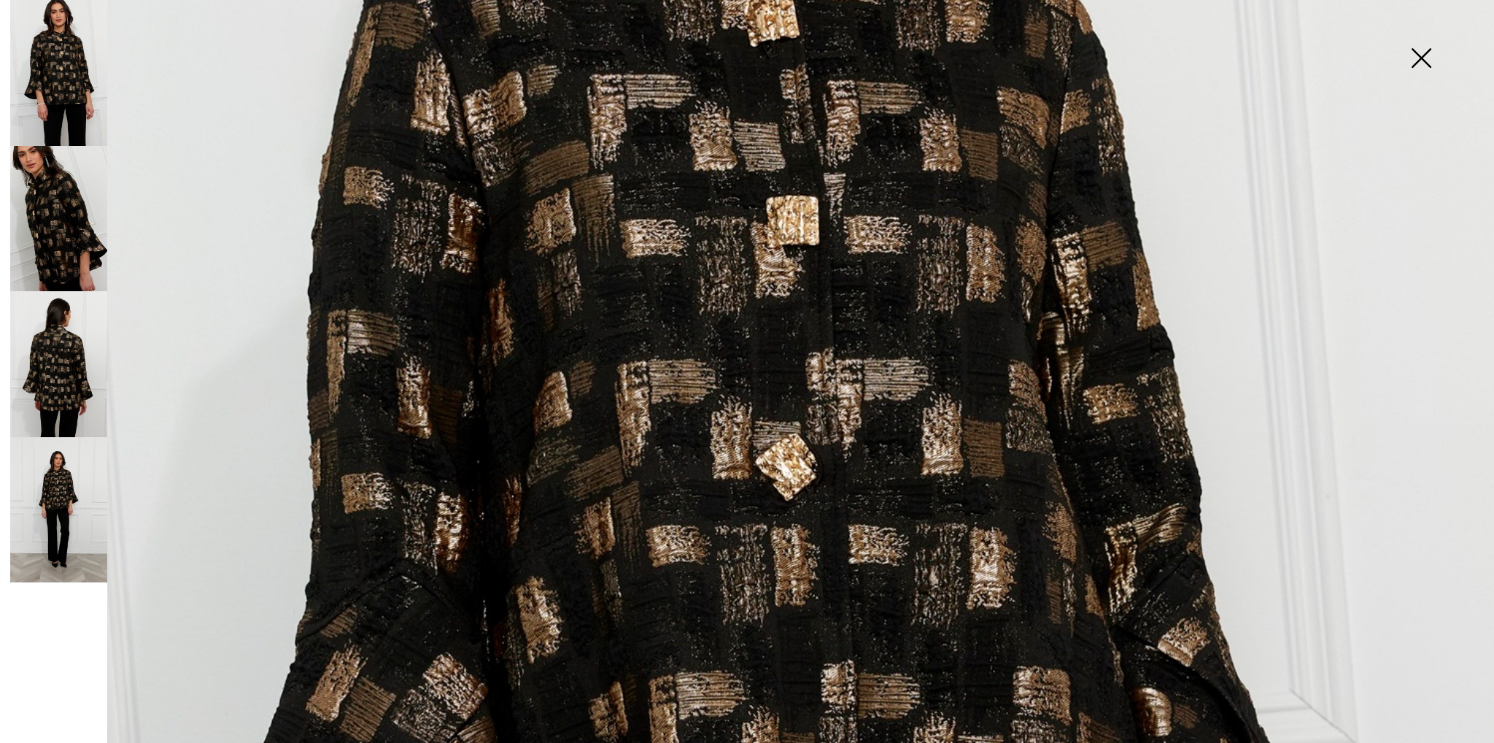
scroll to position [292, 0]
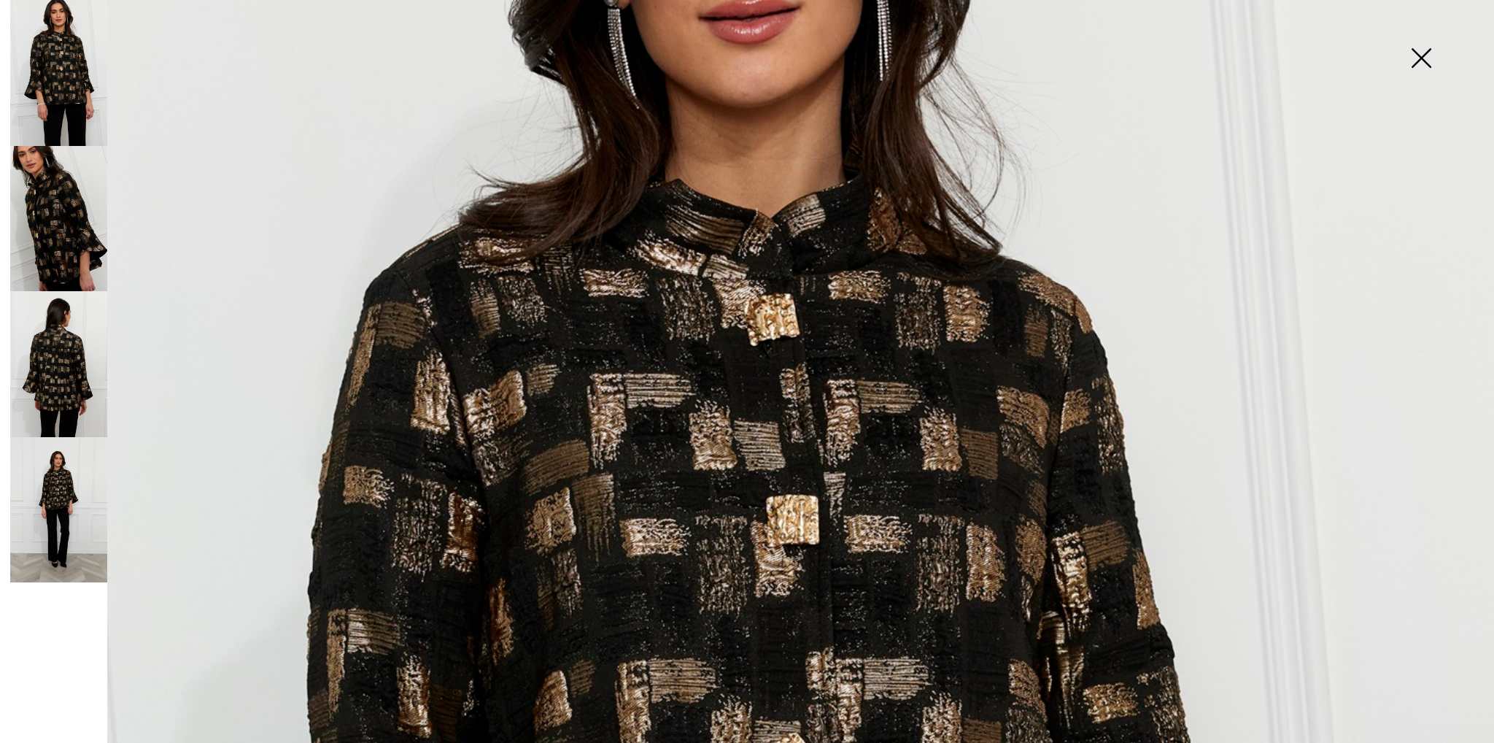
click at [76, 193] on img at bounding box center [58, 219] width 97 height 146
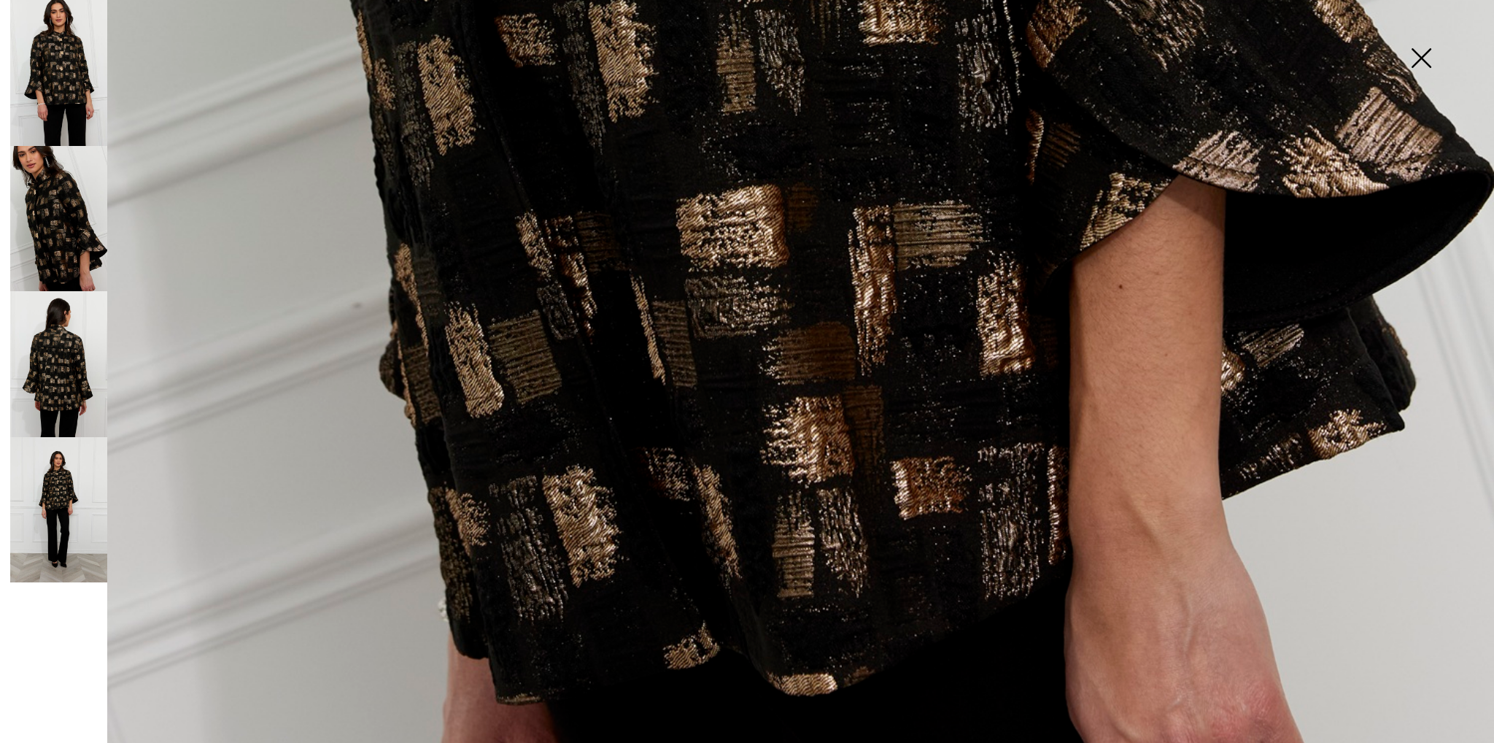
scroll to position [1482, 0]
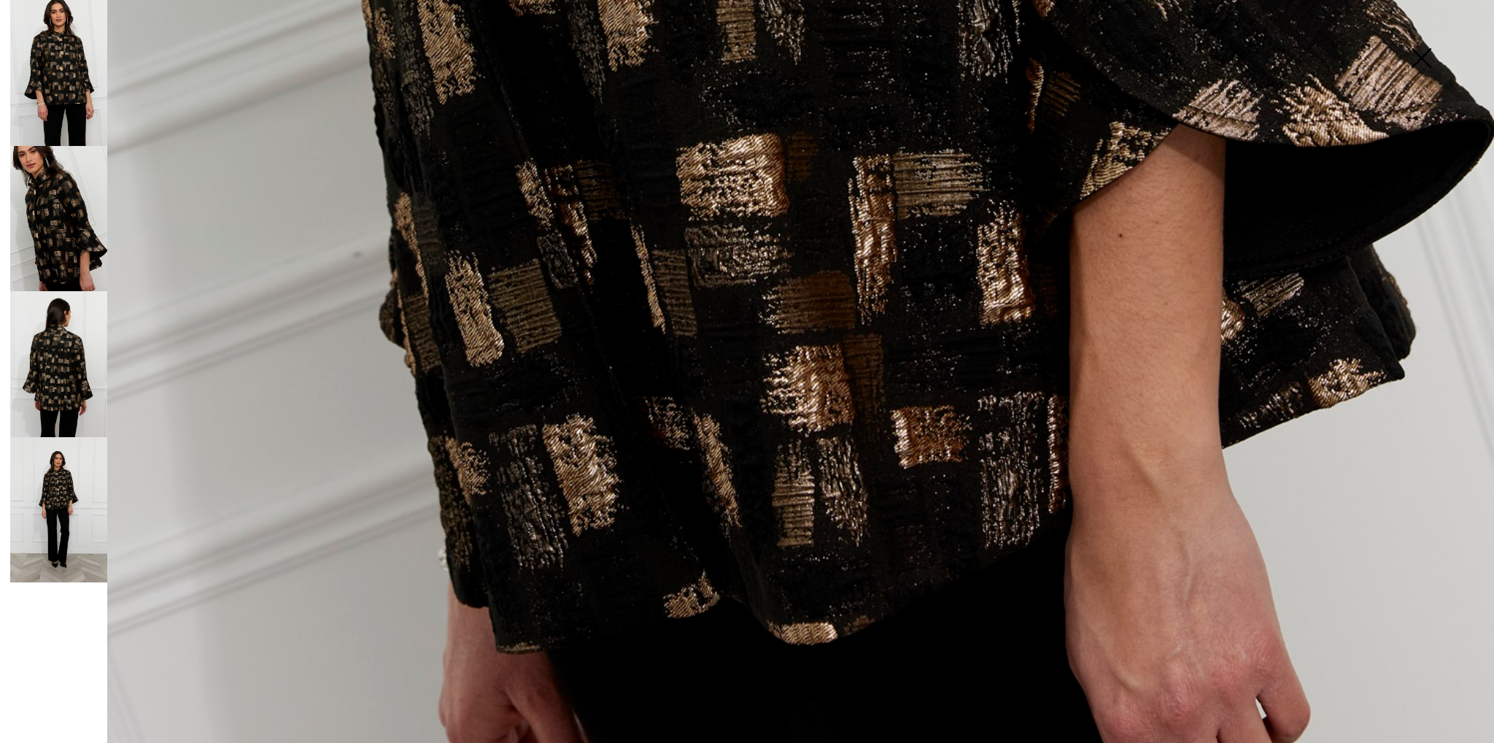
click at [74, 368] on img at bounding box center [58, 364] width 97 height 146
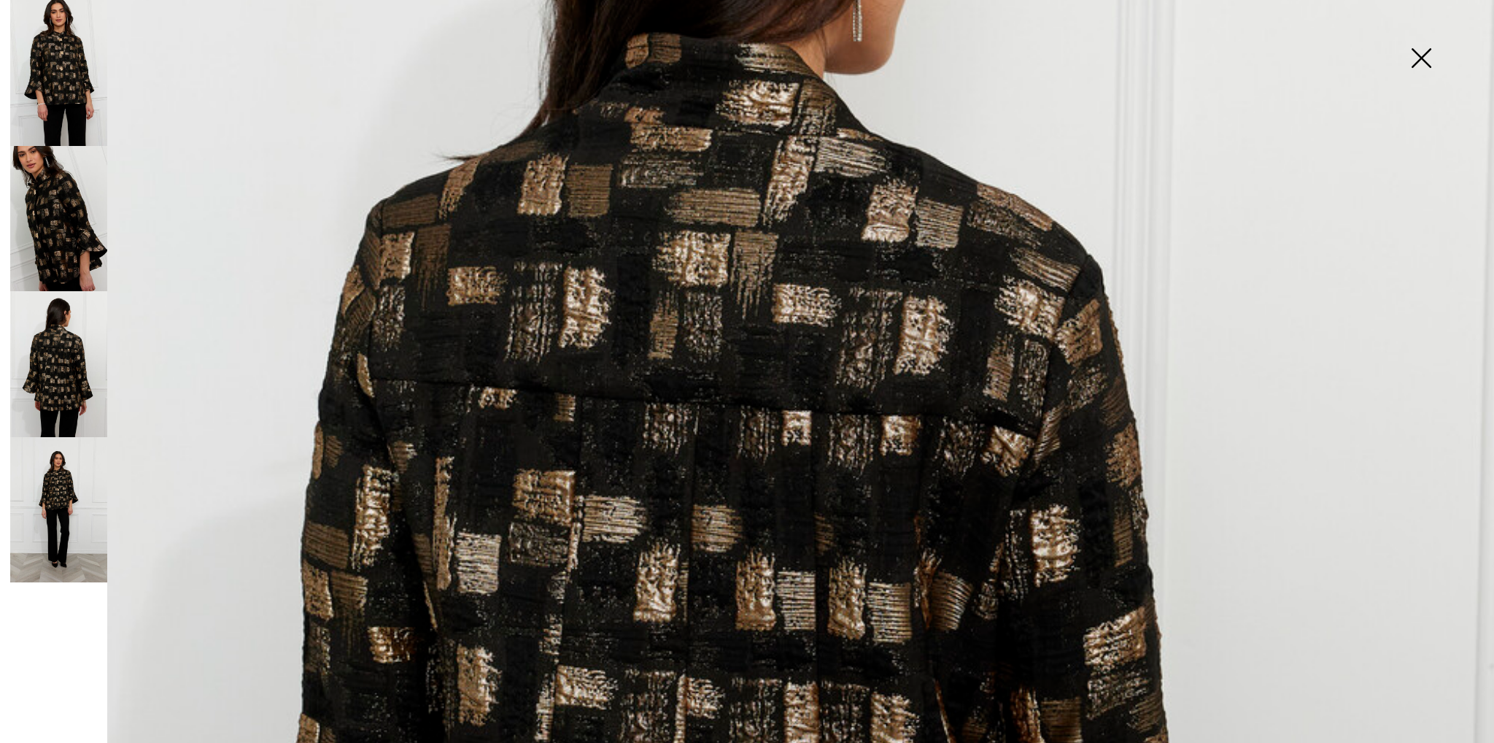
scroll to position [461, 0]
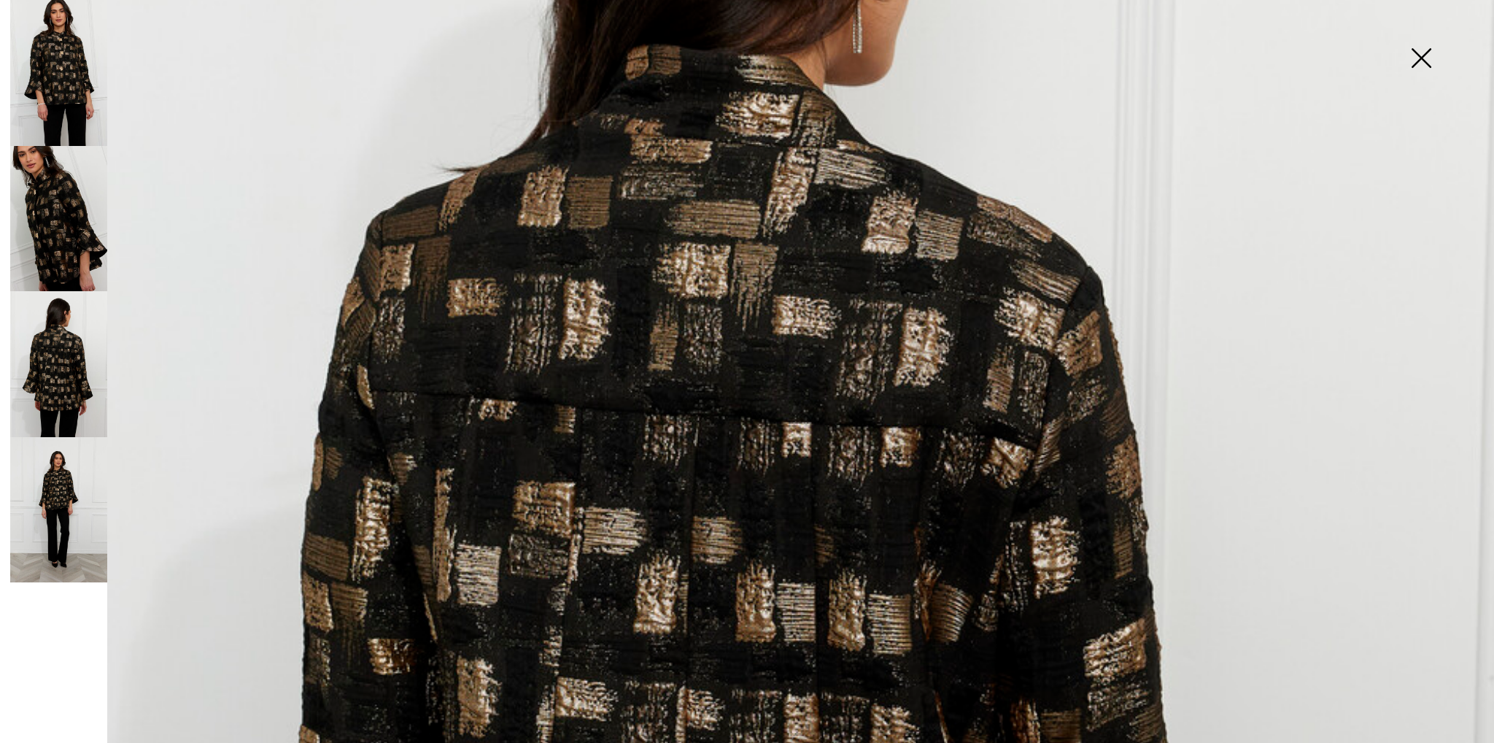
click at [64, 511] on img at bounding box center [58, 510] width 97 height 146
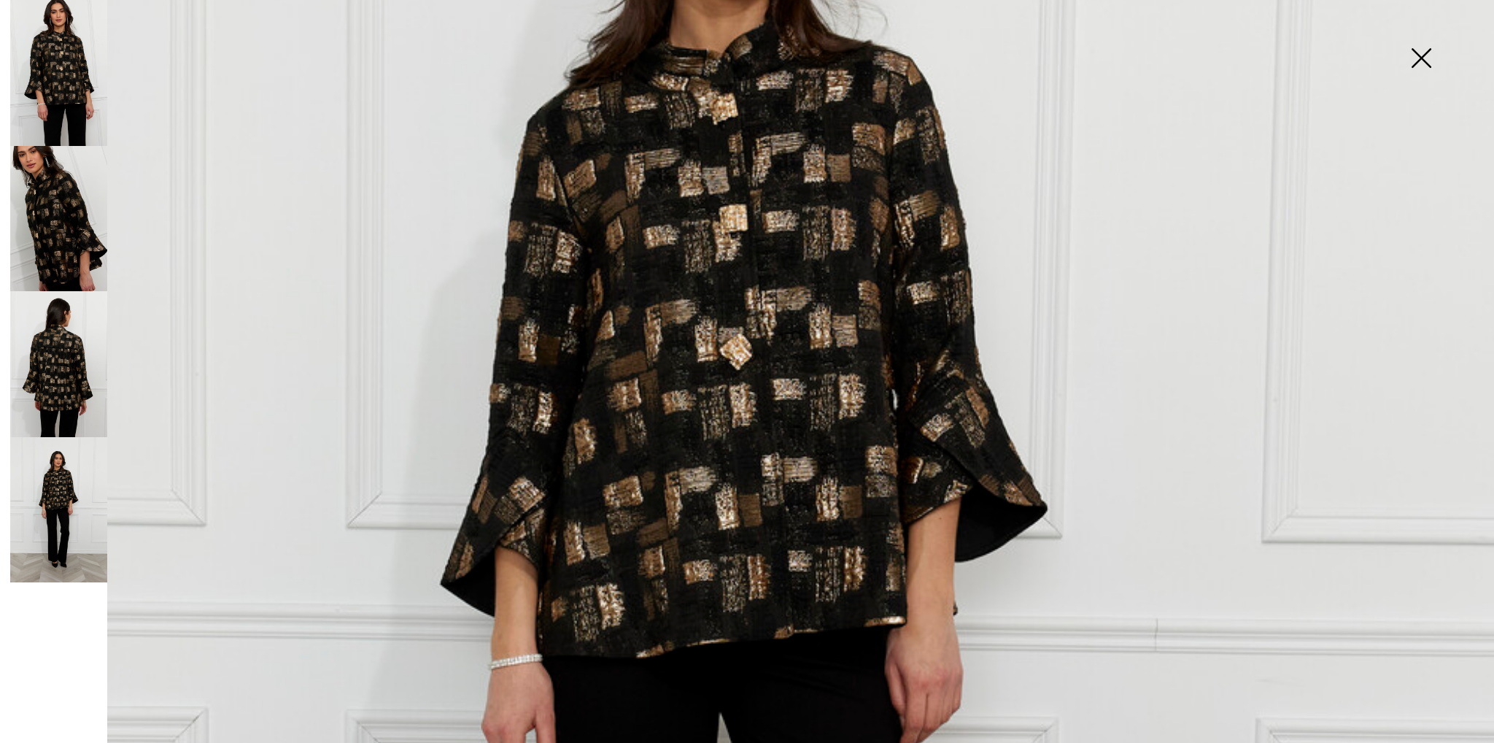
click at [67, 494] on img at bounding box center [58, 510] width 97 height 146
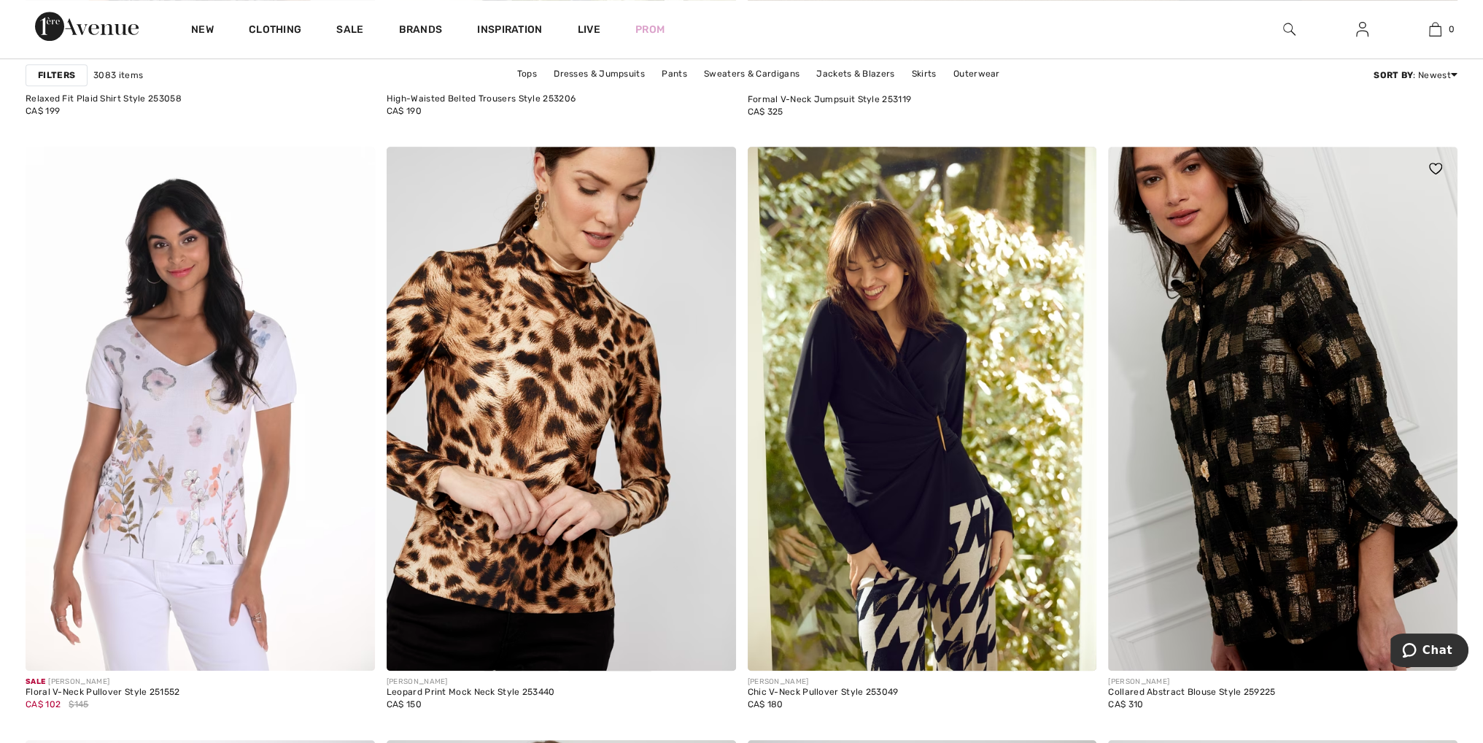
click at [1228, 399] on img at bounding box center [1282, 409] width 349 height 524
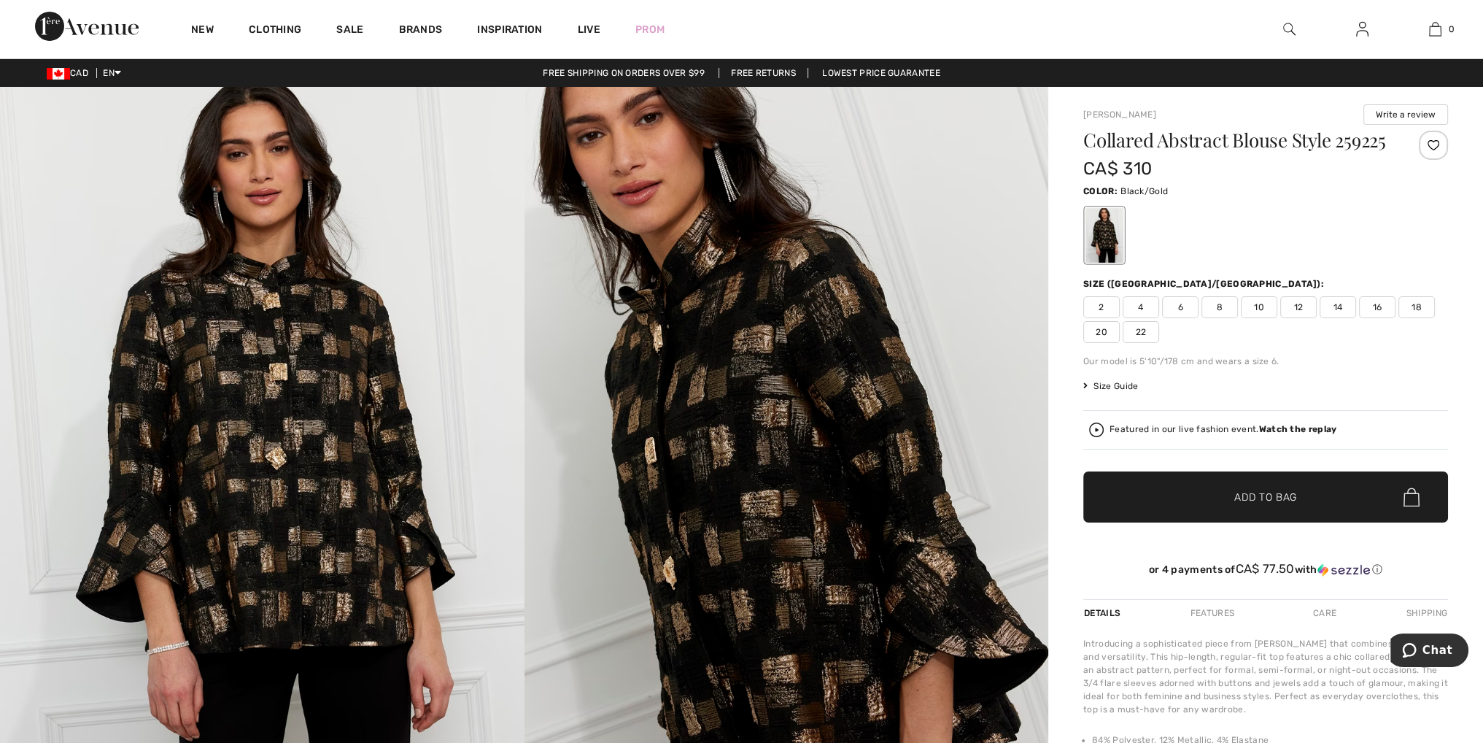
click at [1137, 343] on span "22" at bounding box center [1141, 332] width 36 height 22
click at [1267, 505] on span "Add to Bag" at bounding box center [1265, 497] width 63 height 15
click at [736, 460] on img at bounding box center [787, 480] width 525 height 786
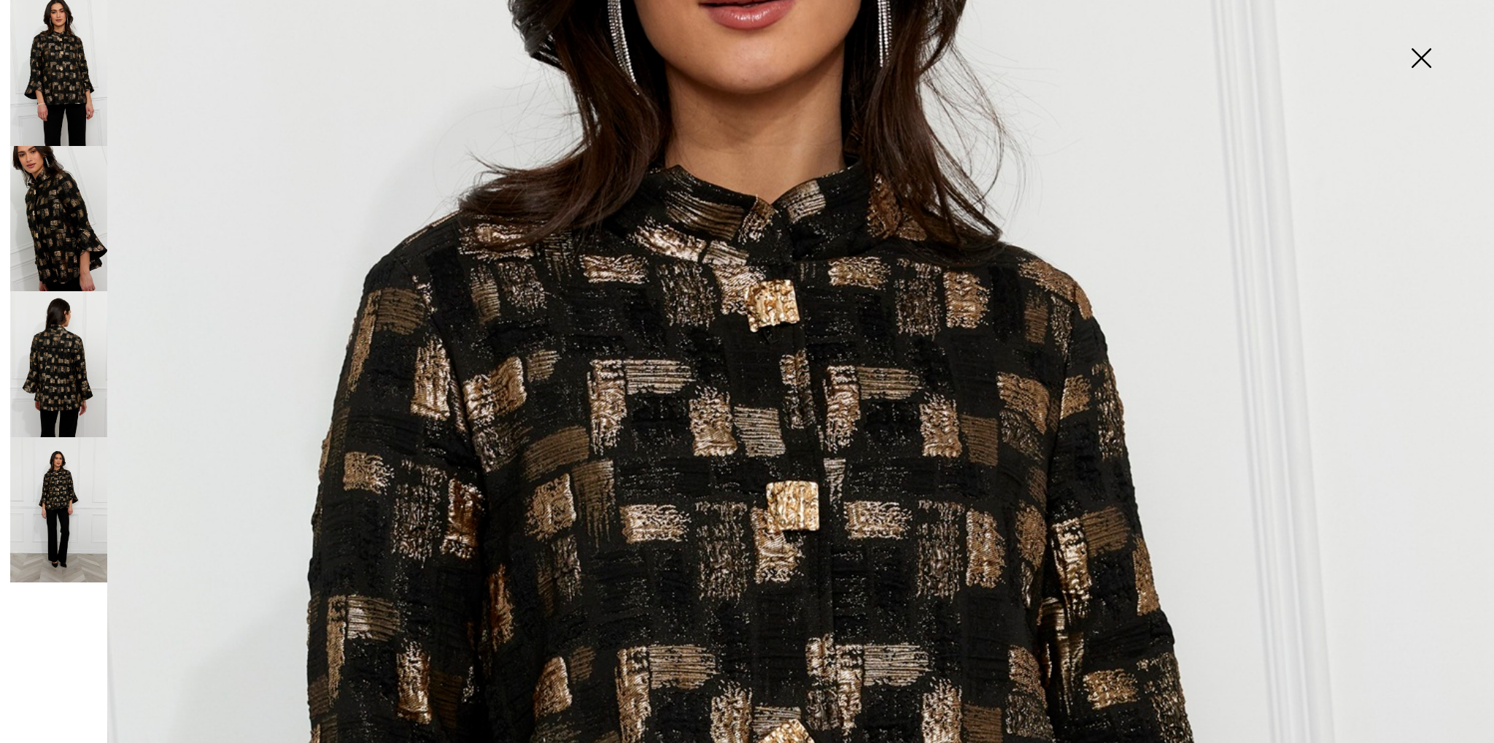
scroll to position [292, 0]
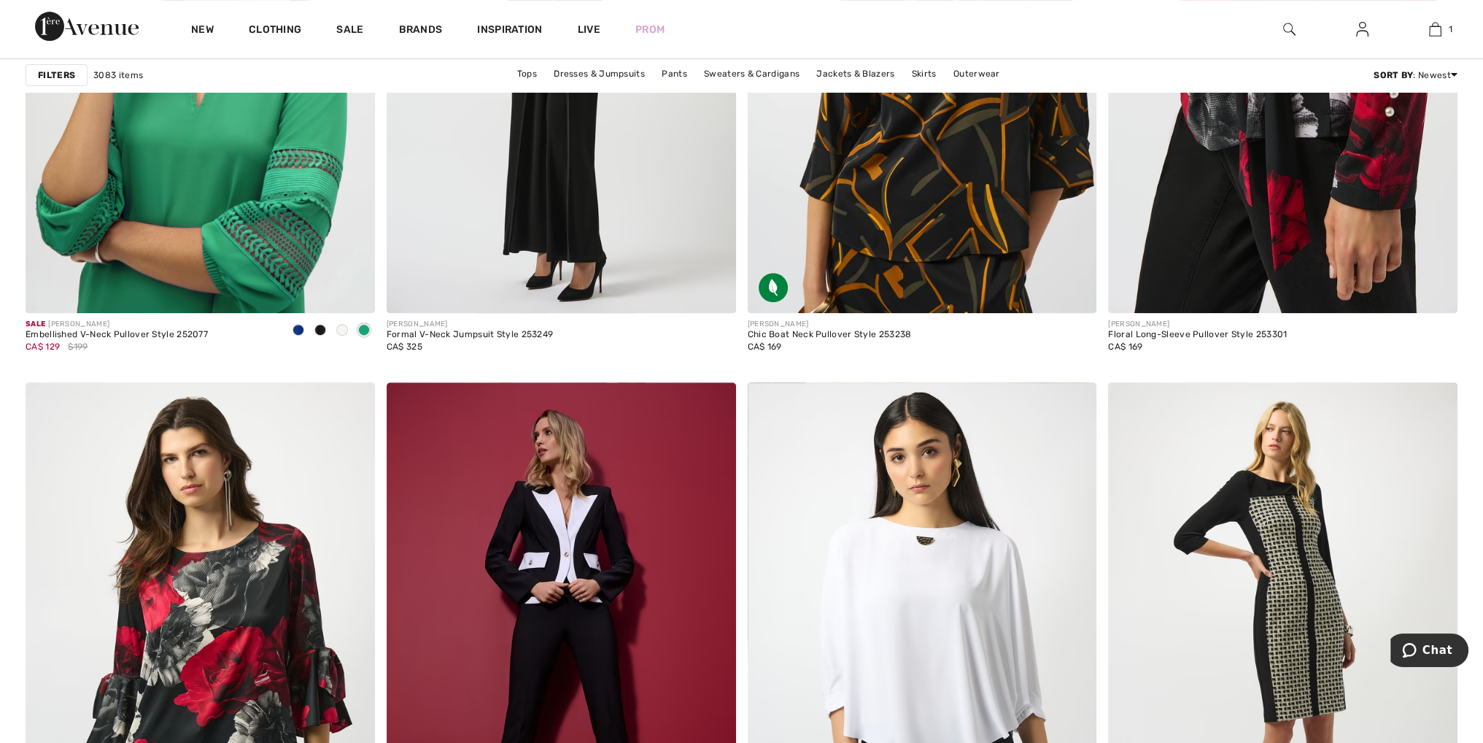
scroll to position [8244, 0]
